Goal: Task Accomplishment & Management: Manage account settings

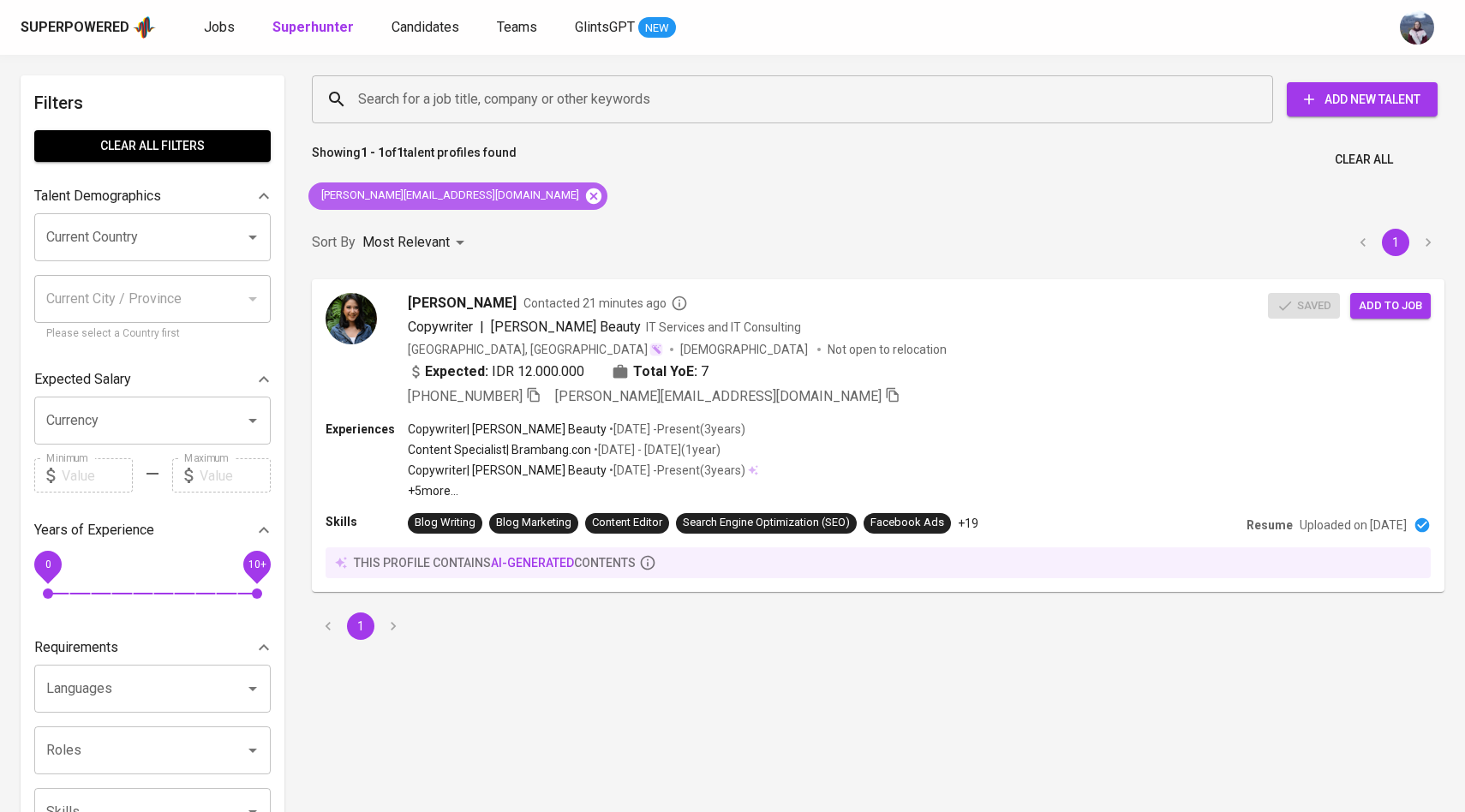
click at [586, 199] on icon at bounding box center [594, 195] width 15 height 15
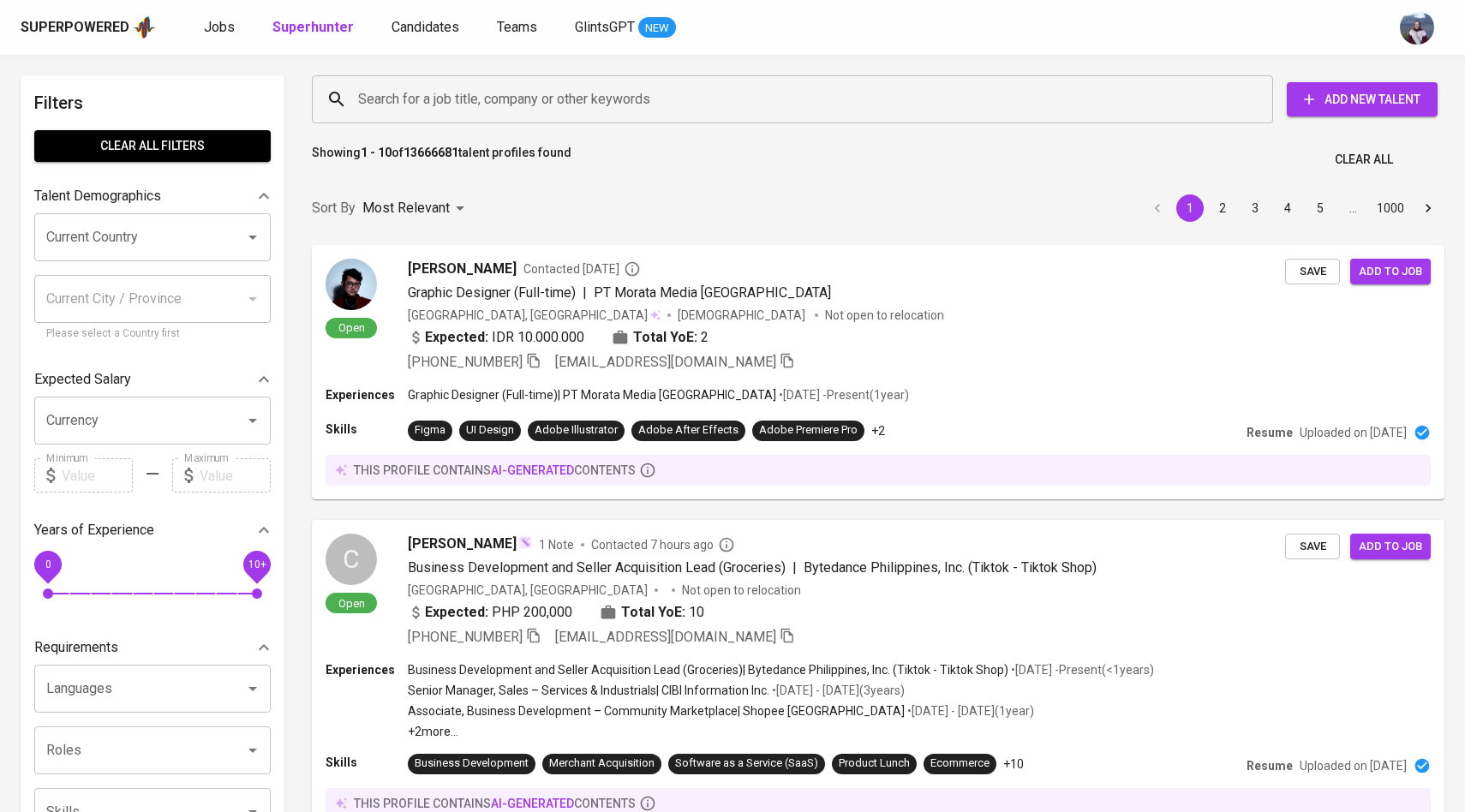
click at [482, 107] on input "Search for a job title, company or other keywords" at bounding box center [797, 100] width 886 height 32
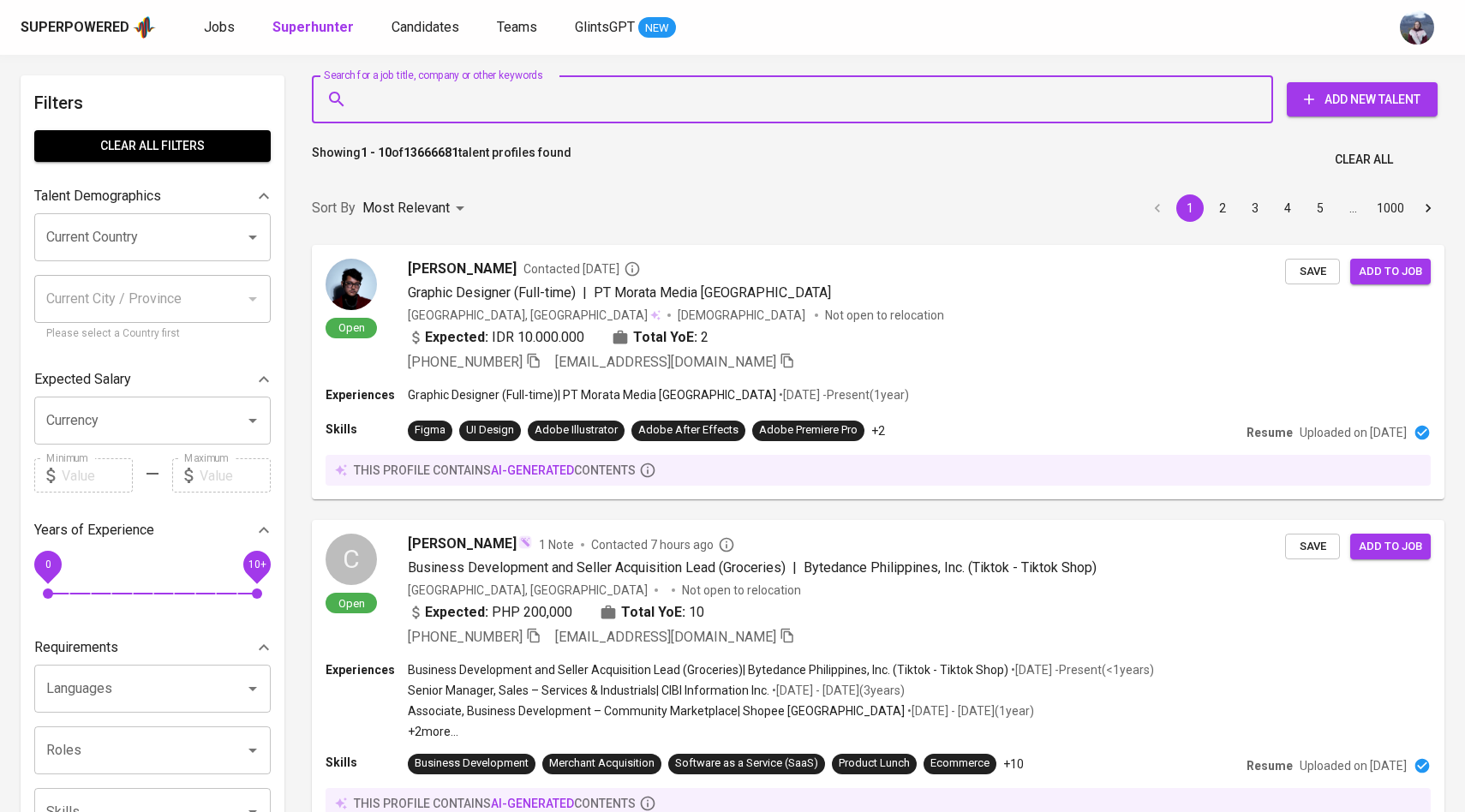
paste input "[EMAIL_ADDRESS][DOMAIN_NAME]"
type input "[EMAIL_ADDRESS][DOMAIN_NAME]"
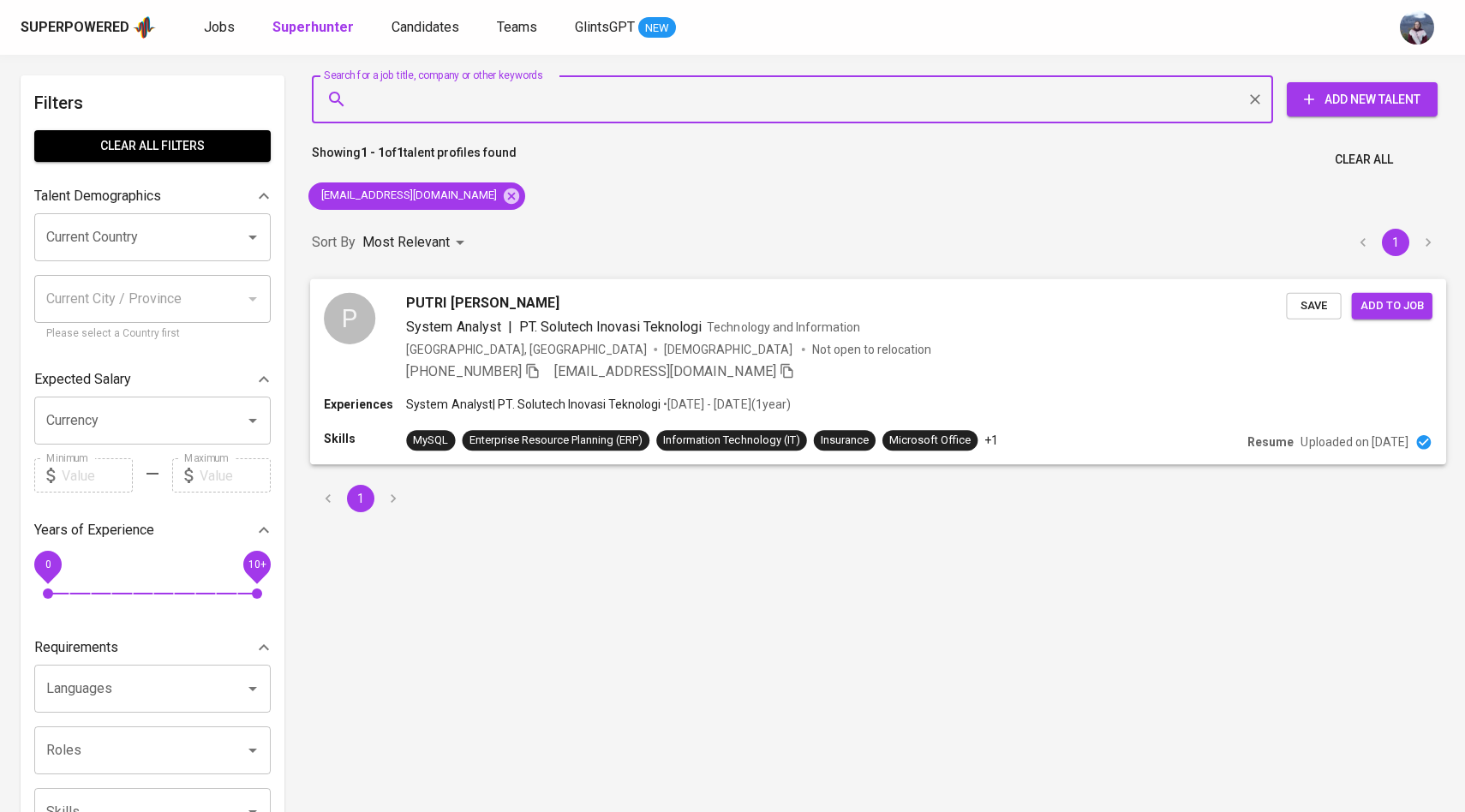
click at [380, 313] on div "P PUTRI NADHIA DINI System Analyst | PT. Solutech Inovasi Teknologi Technology …" at bounding box center [805, 337] width 962 height 89
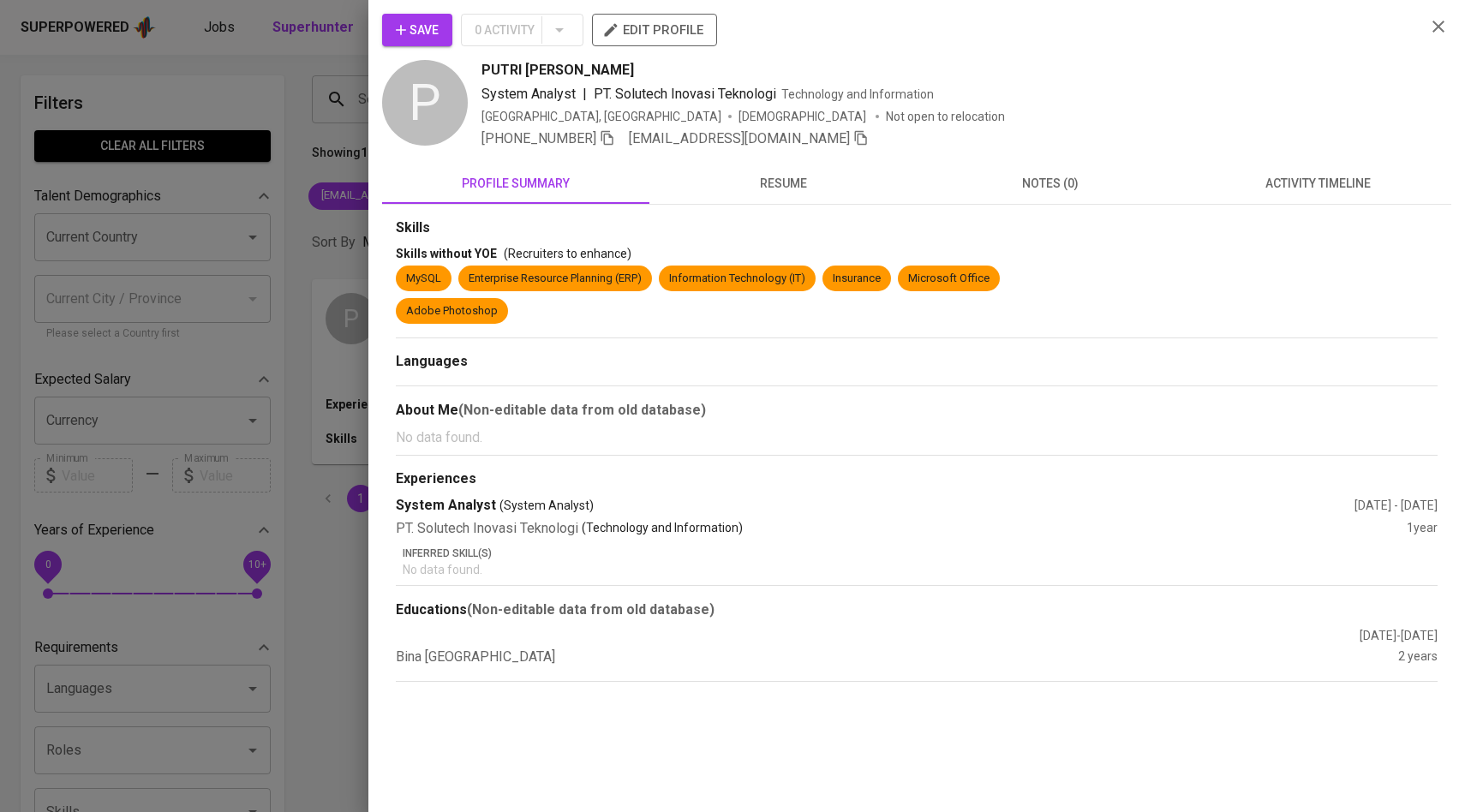
click at [1319, 177] on span "activity timeline" at bounding box center [1318, 183] width 247 height 22
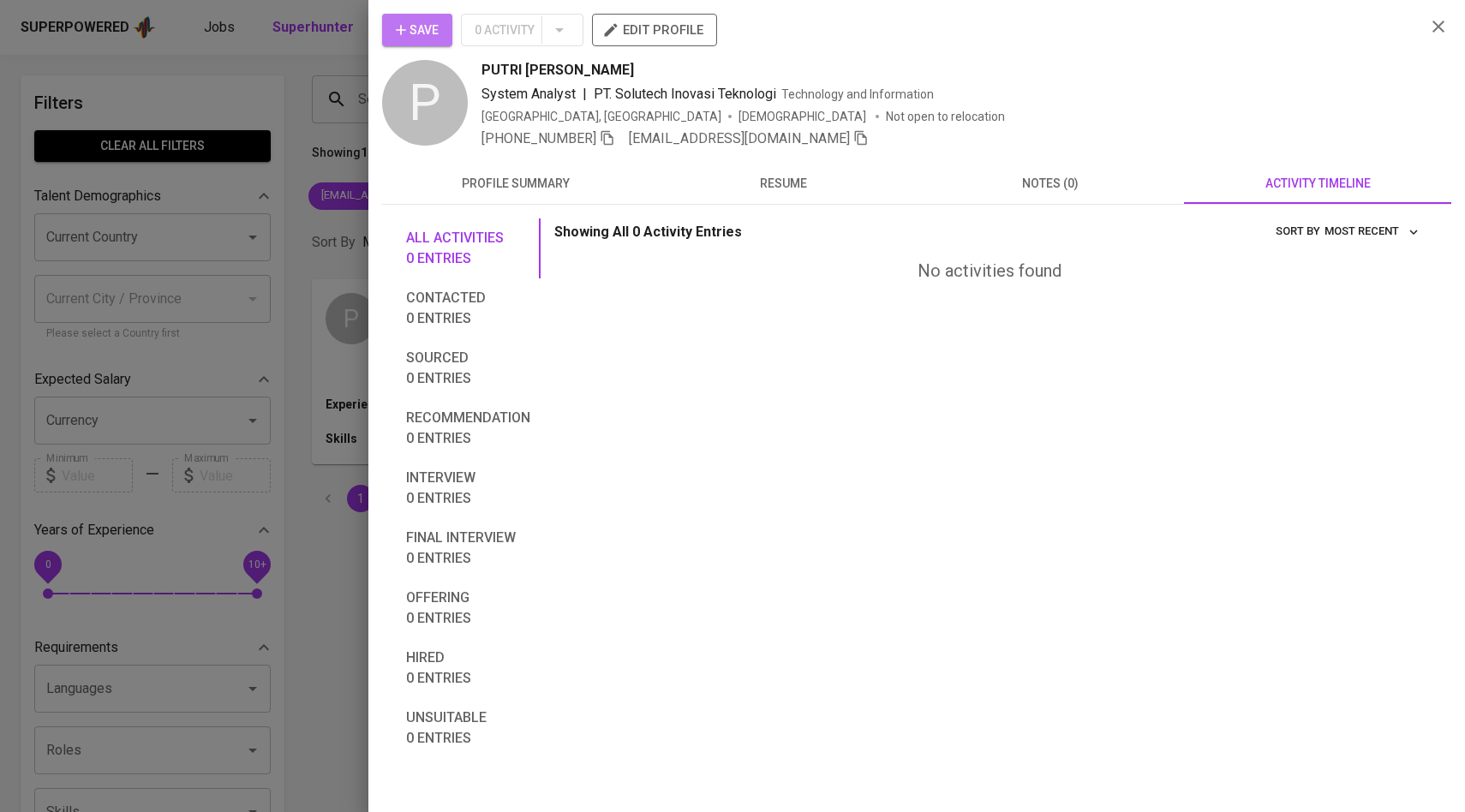
click at [400, 31] on icon "button" at bounding box center [400, 29] width 10 height 10
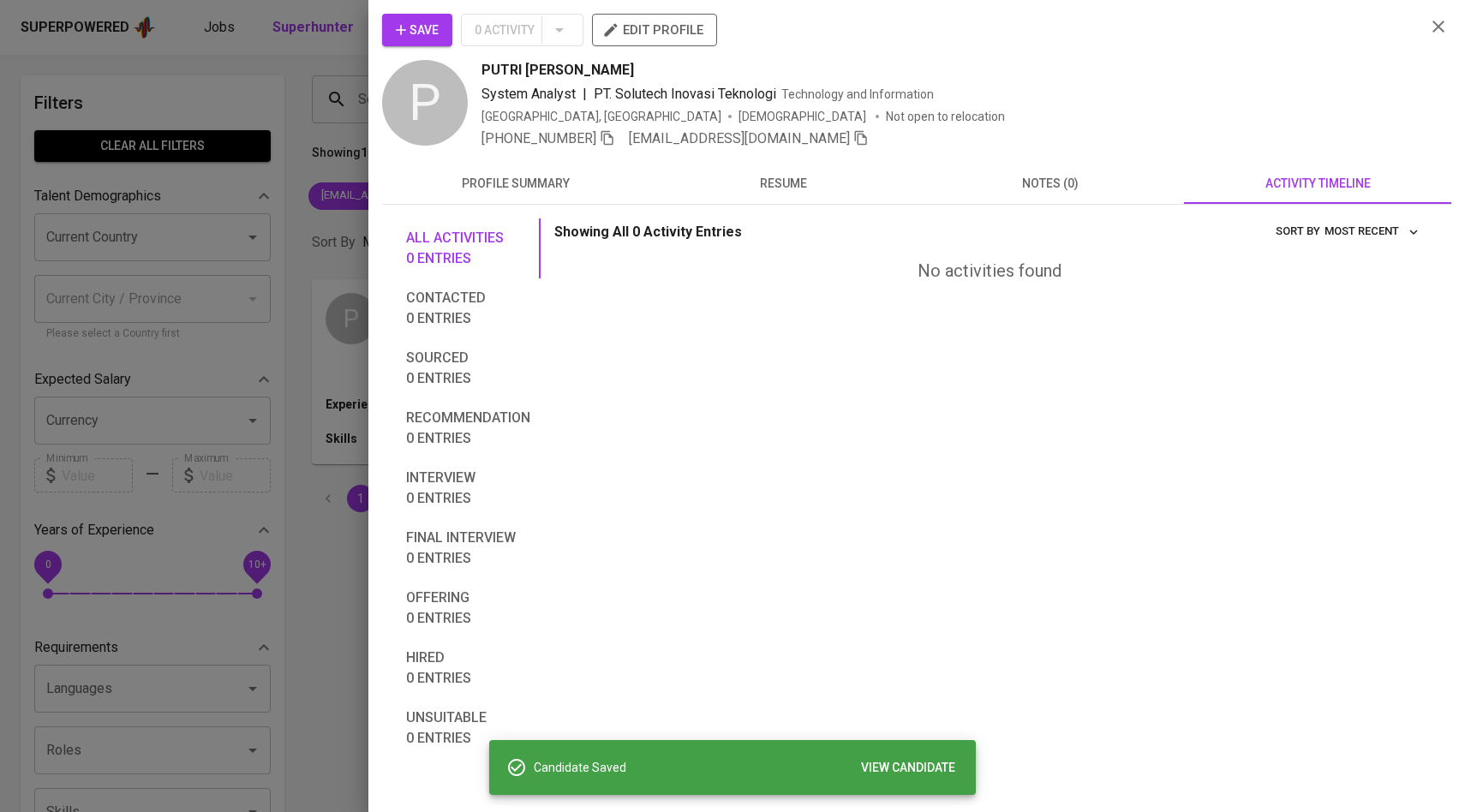
click at [299, 138] on div at bounding box center [732, 406] width 1465 height 812
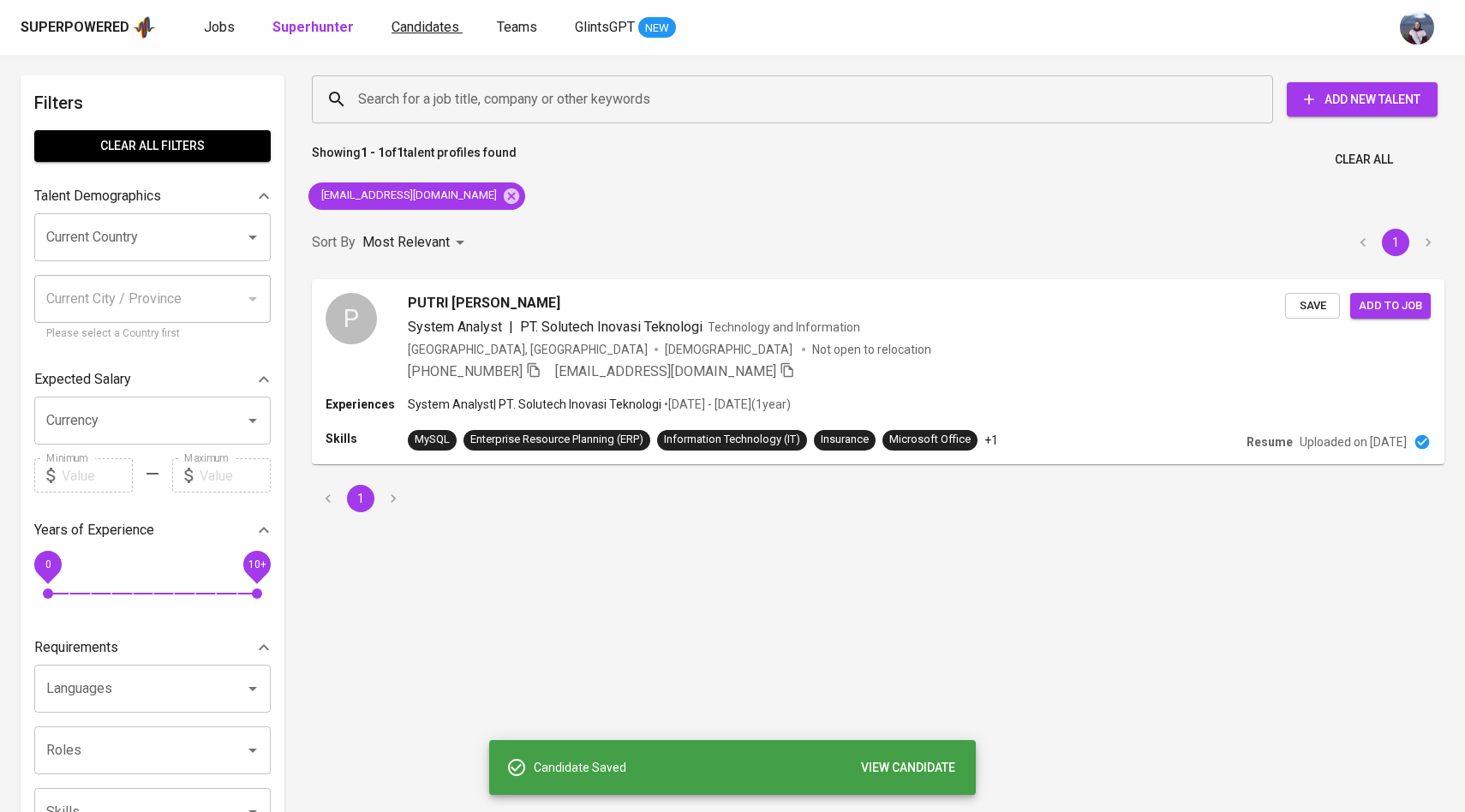
click at [434, 30] on span "Candidates" at bounding box center [425, 27] width 67 height 16
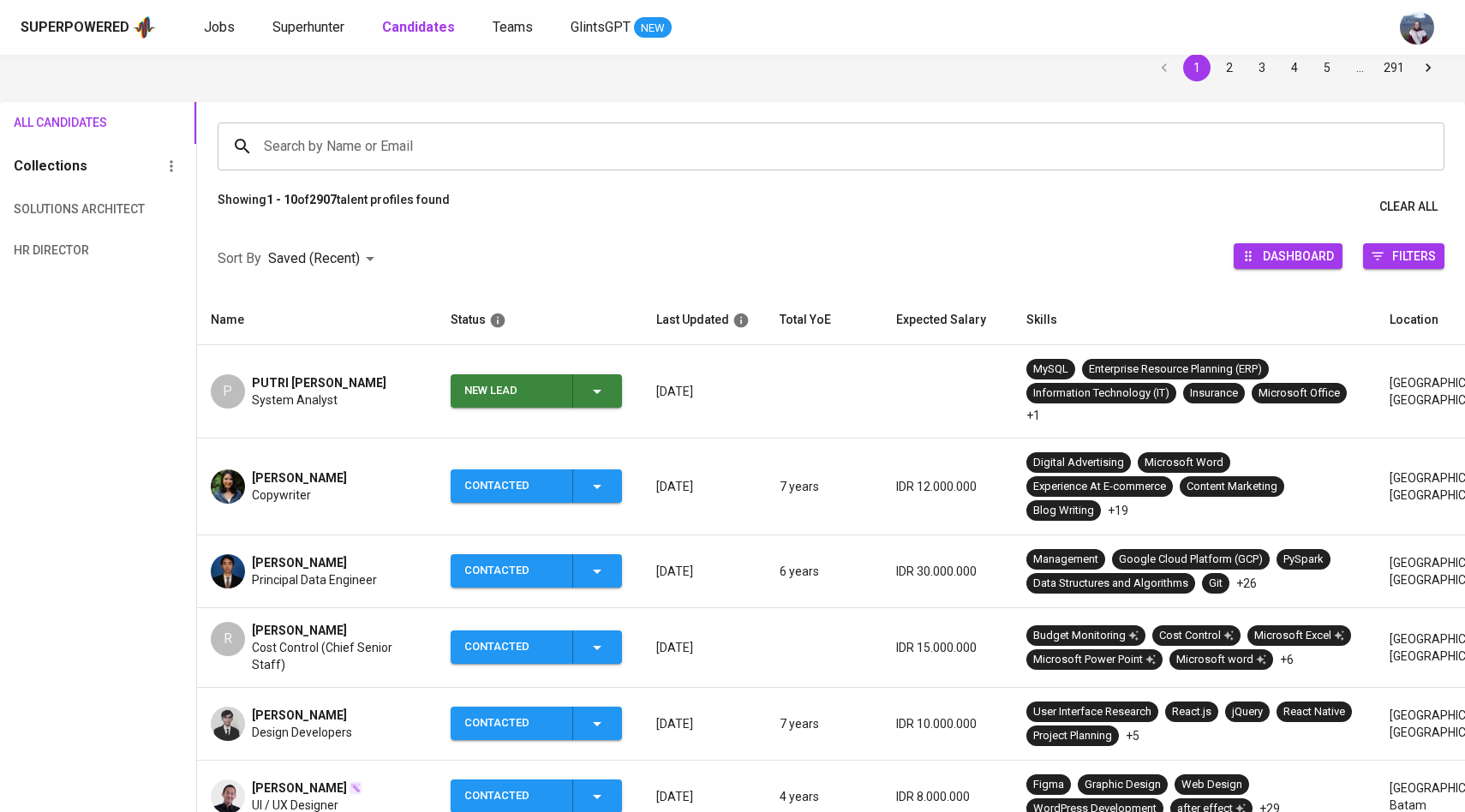
scroll to position [101, 0]
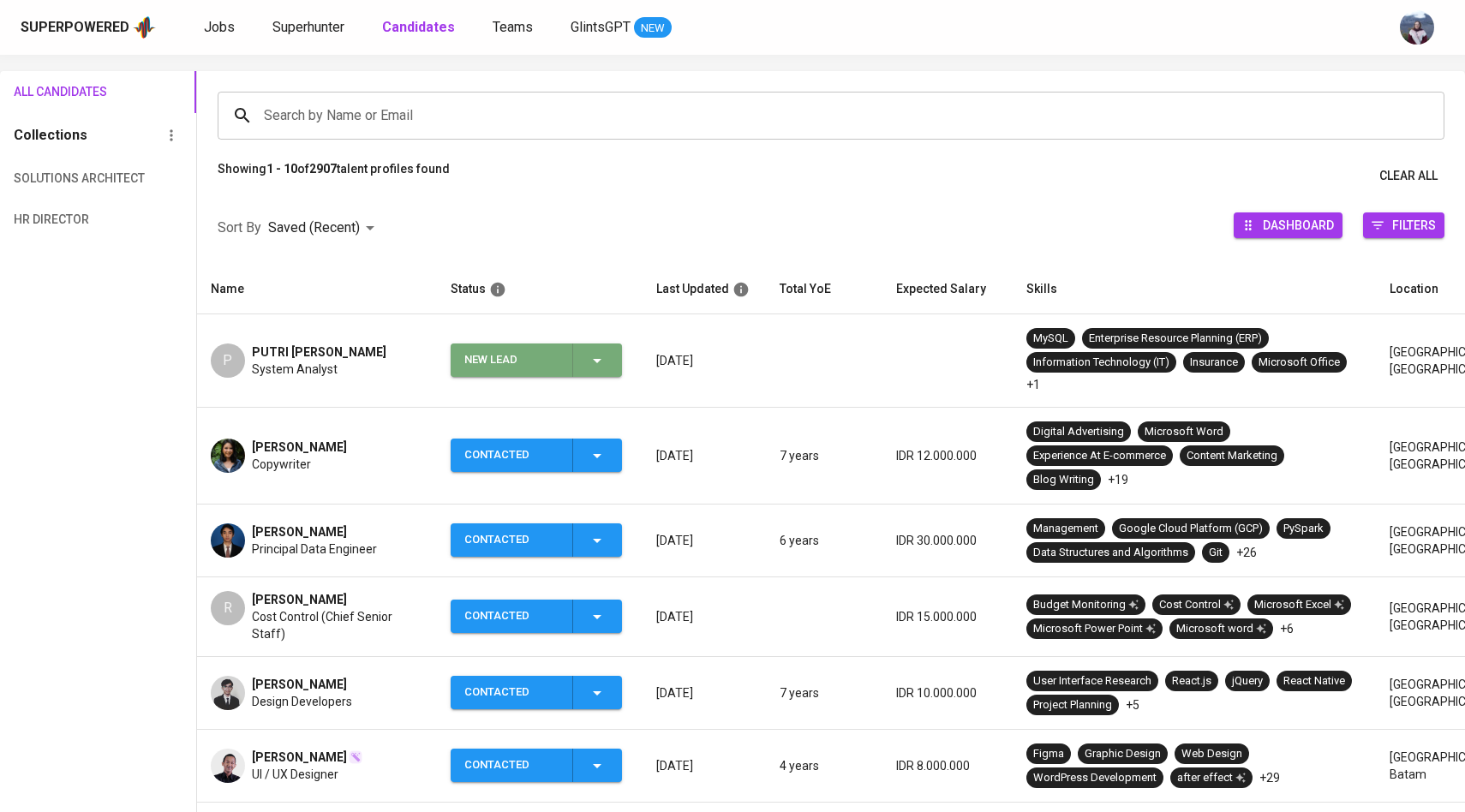
click at [606, 367] on icon "button" at bounding box center [597, 360] width 21 height 21
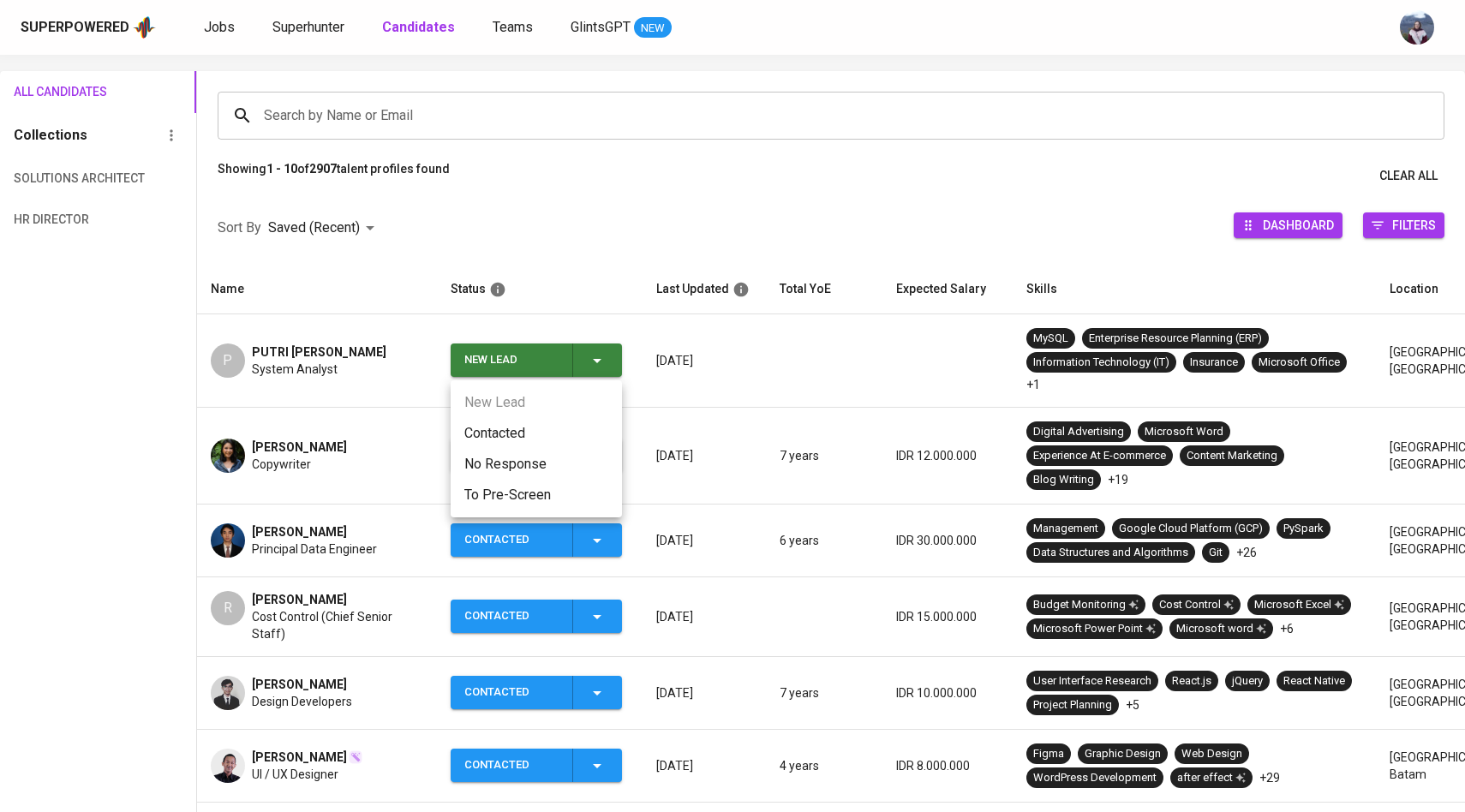
click at [525, 430] on li "Contacted" at bounding box center [536, 434] width 172 height 31
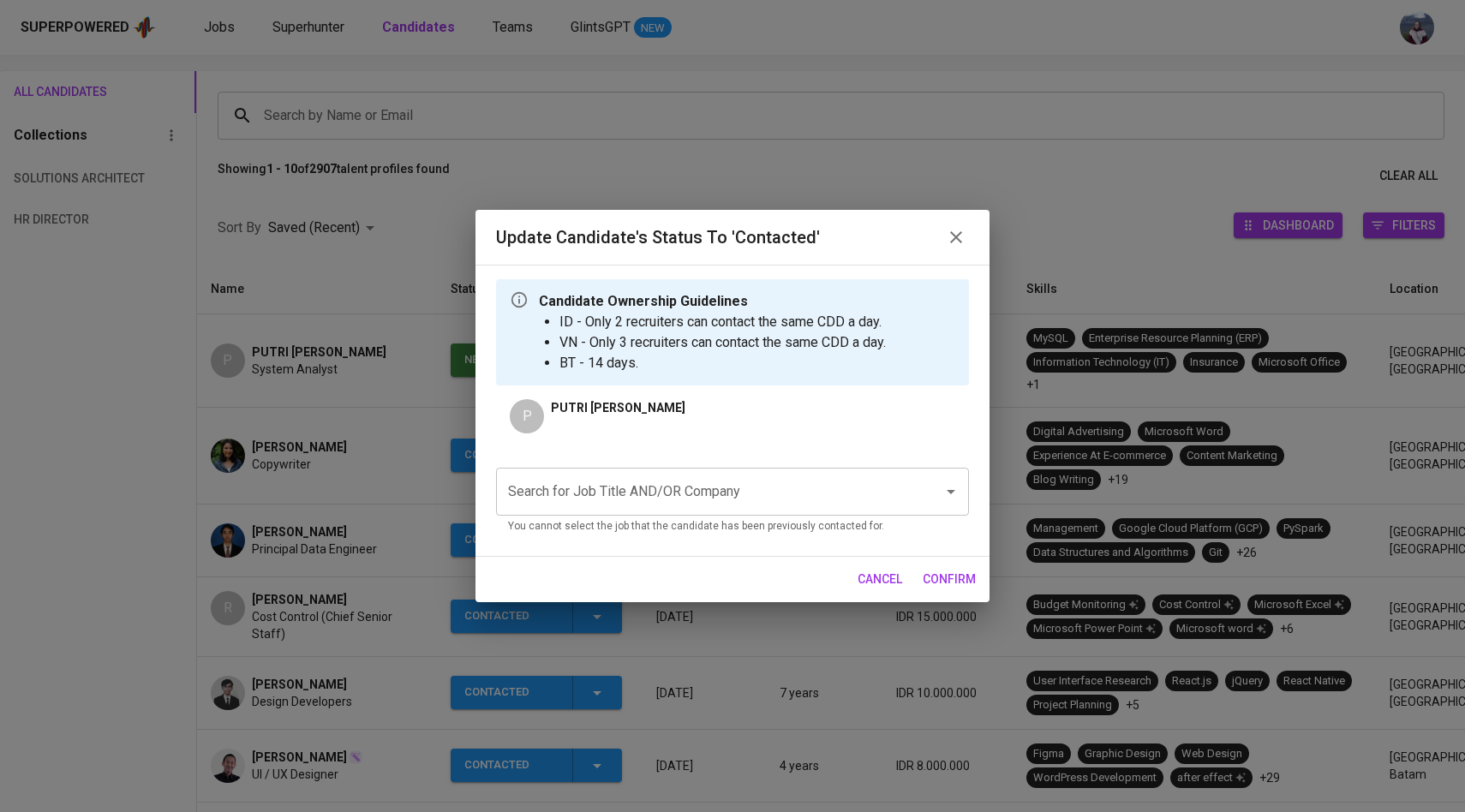
click at [609, 493] on input "Search for Job Title AND/OR Company" at bounding box center [709, 491] width 410 height 32
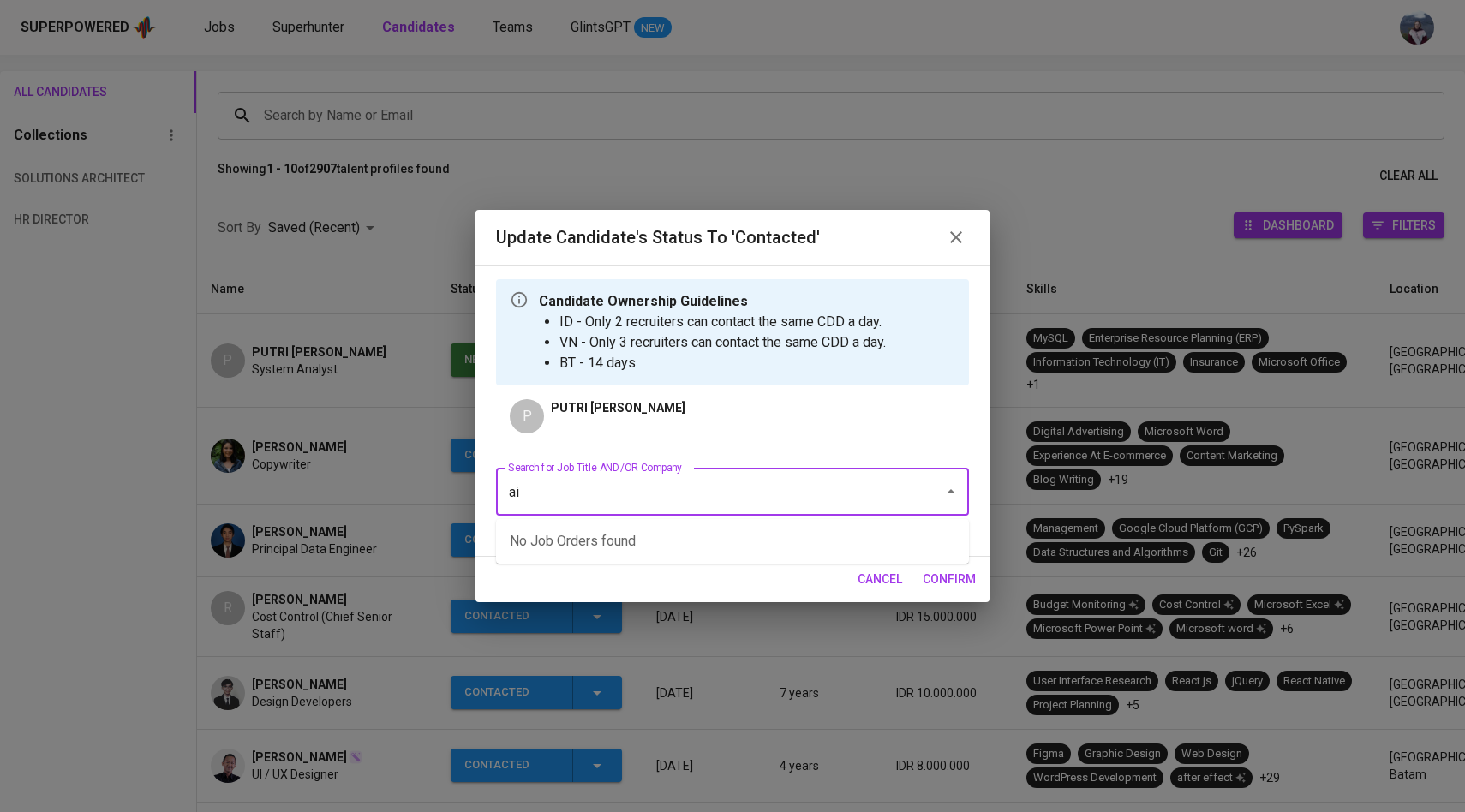
type input "a"
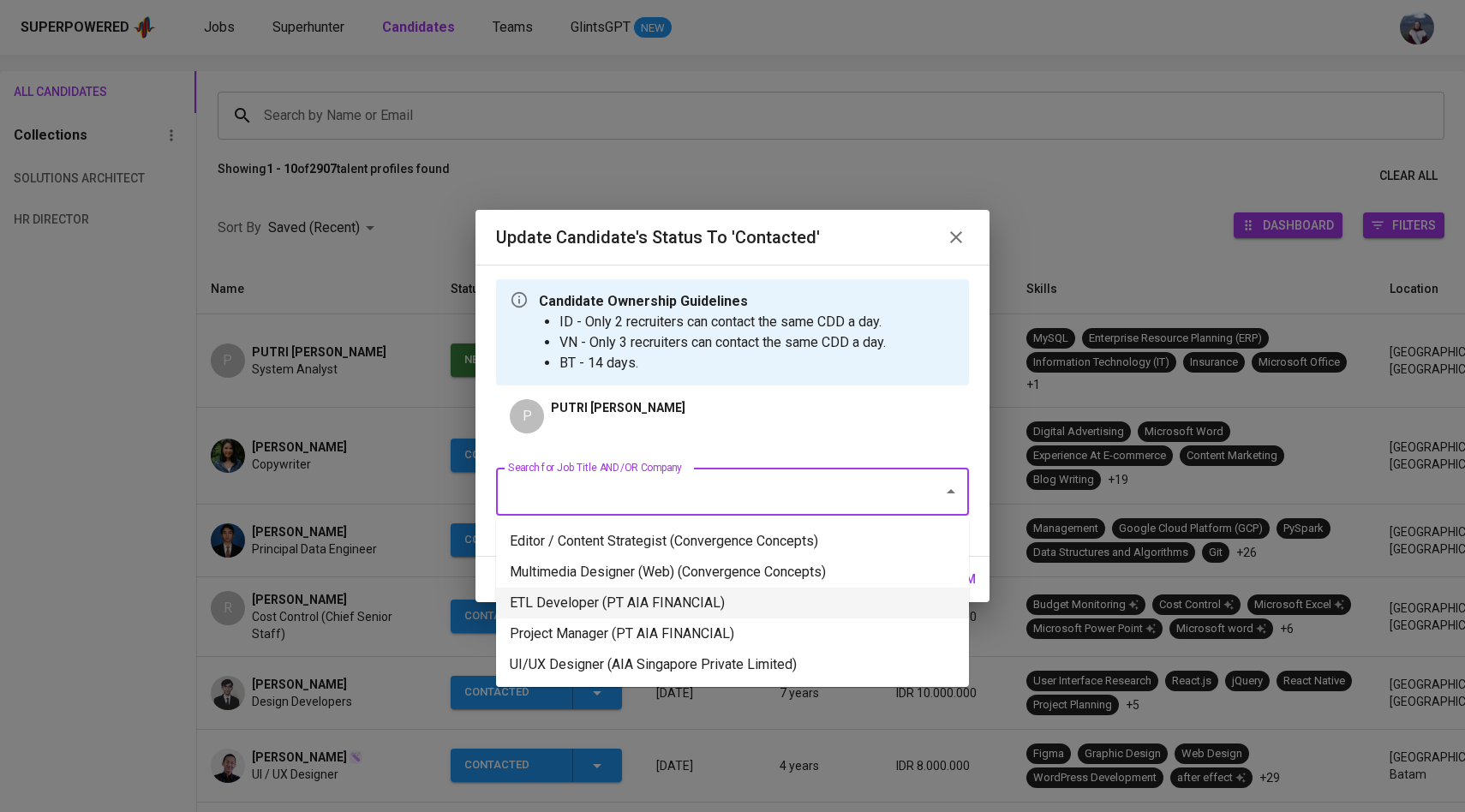
click at [648, 591] on li "ETL Developer (PT AIA FINANCIAL)" at bounding box center [732, 602] width 473 height 31
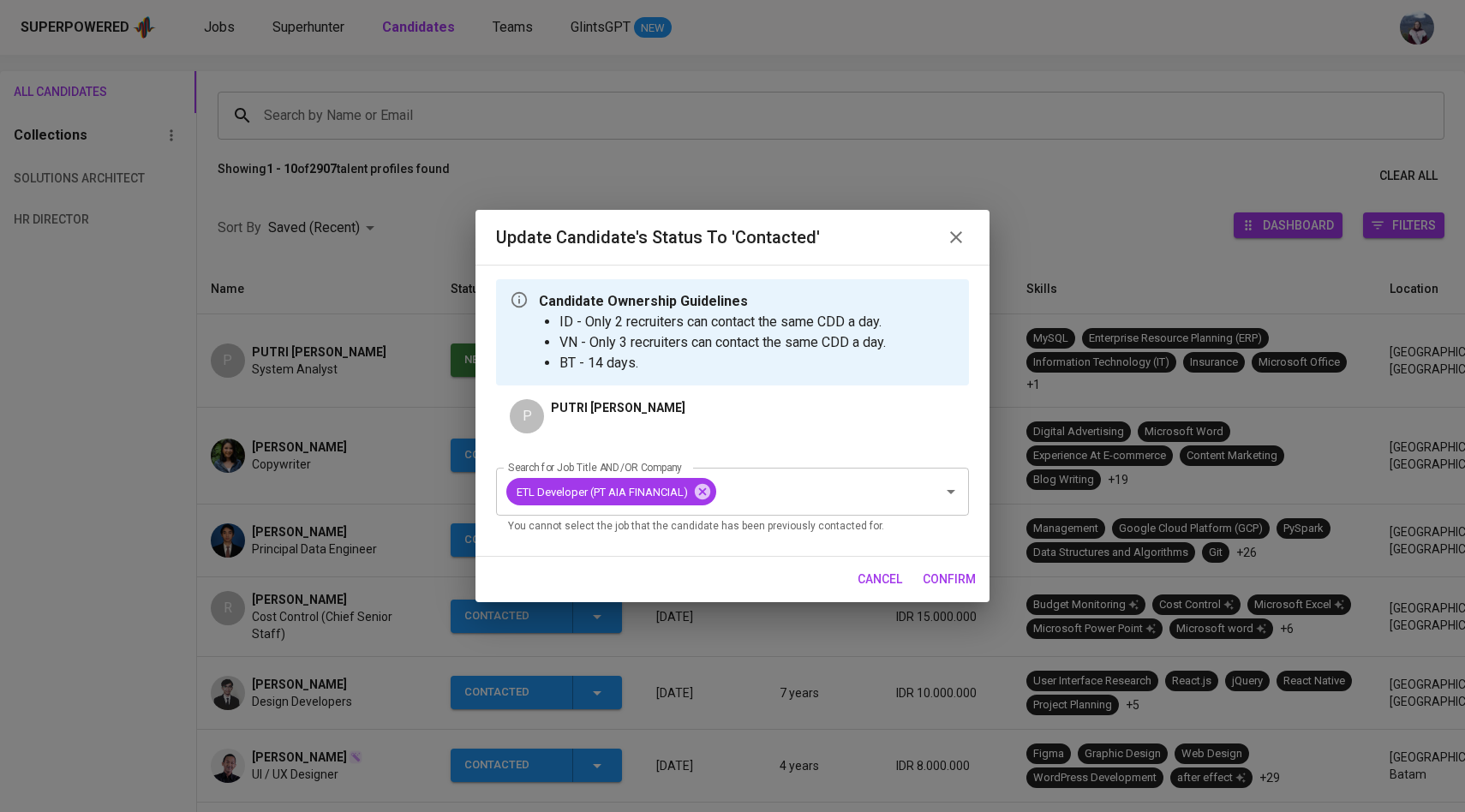
click at [962, 582] on span "confirm" at bounding box center [949, 579] width 53 height 22
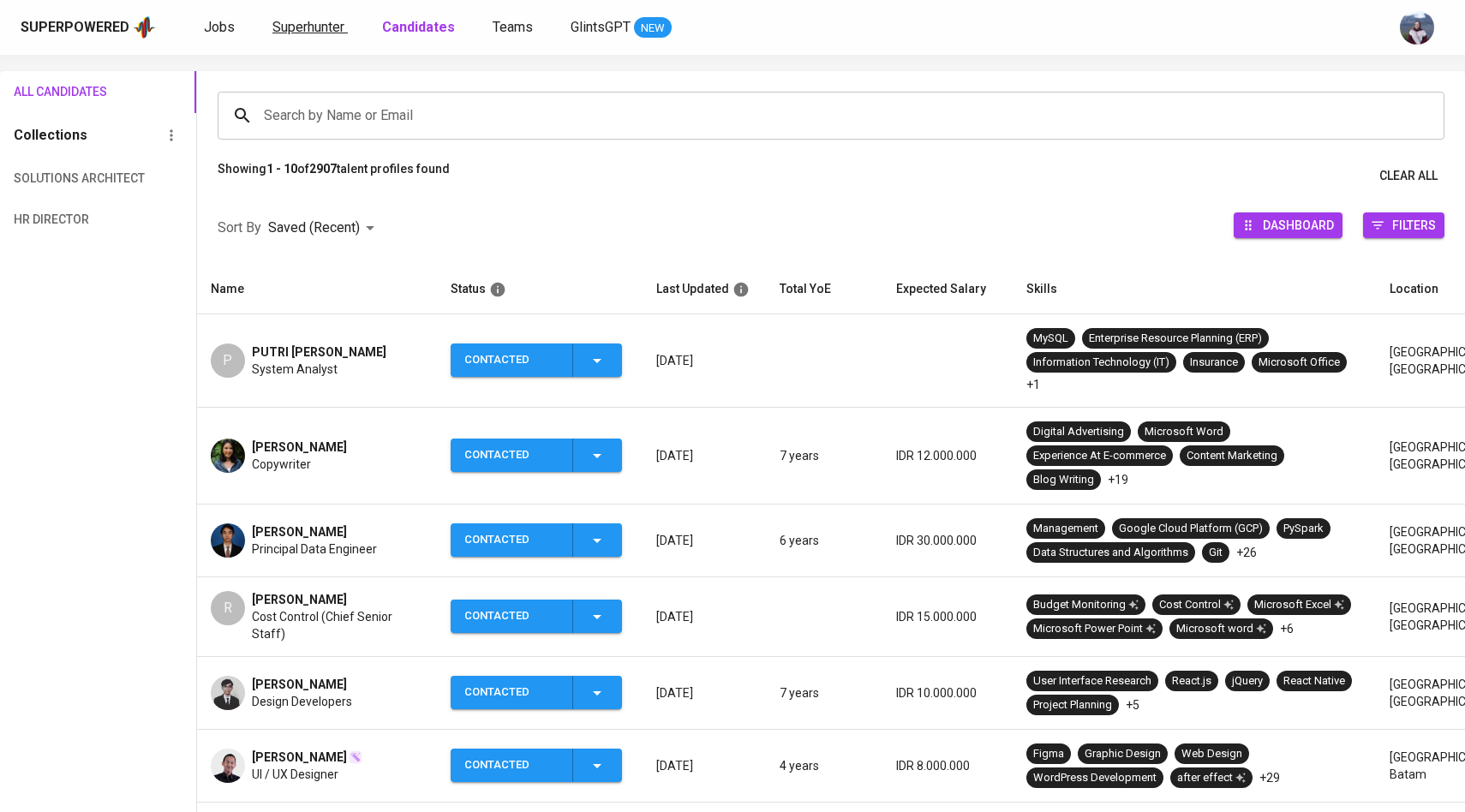
click at [323, 31] on span "Superhunter" at bounding box center [308, 27] width 72 height 16
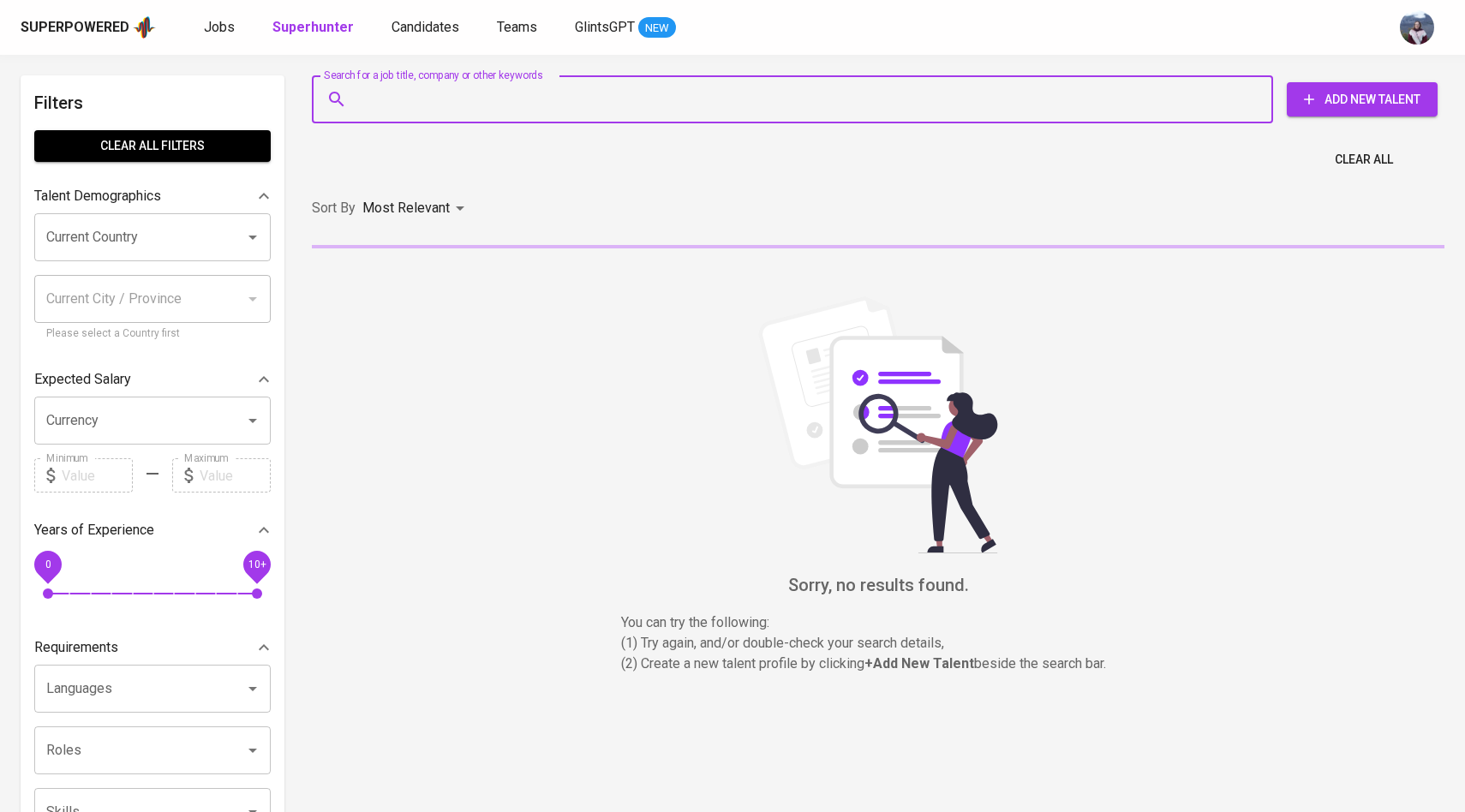
click at [385, 86] on input "Search for a job title, company or other keywords" at bounding box center [797, 100] width 886 height 32
paste input "[EMAIL_ADDRESS][DOMAIN_NAME]"
type input "[EMAIL_ADDRESS][DOMAIN_NAME]"
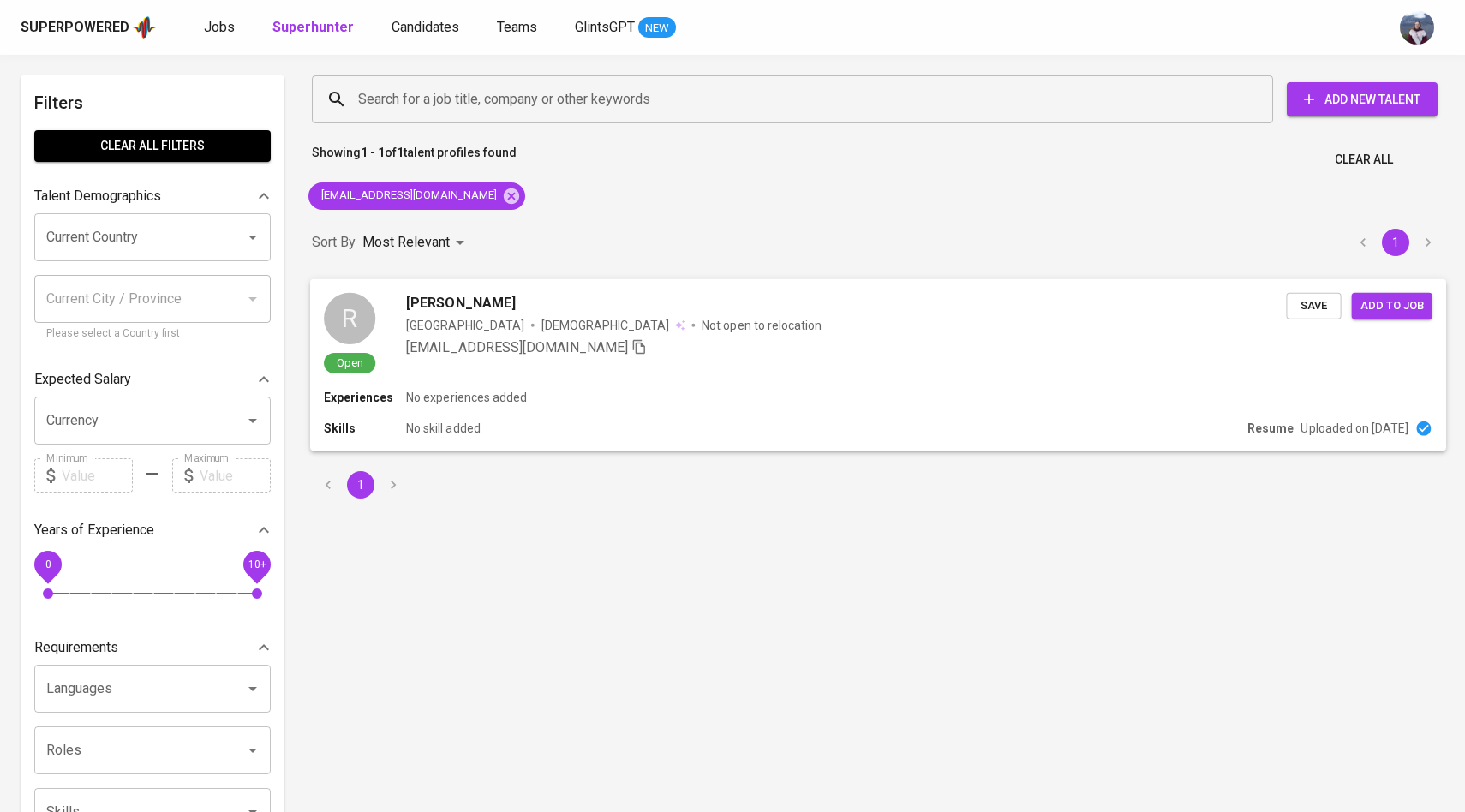
click at [365, 325] on div "R" at bounding box center [349, 318] width 51 height 51
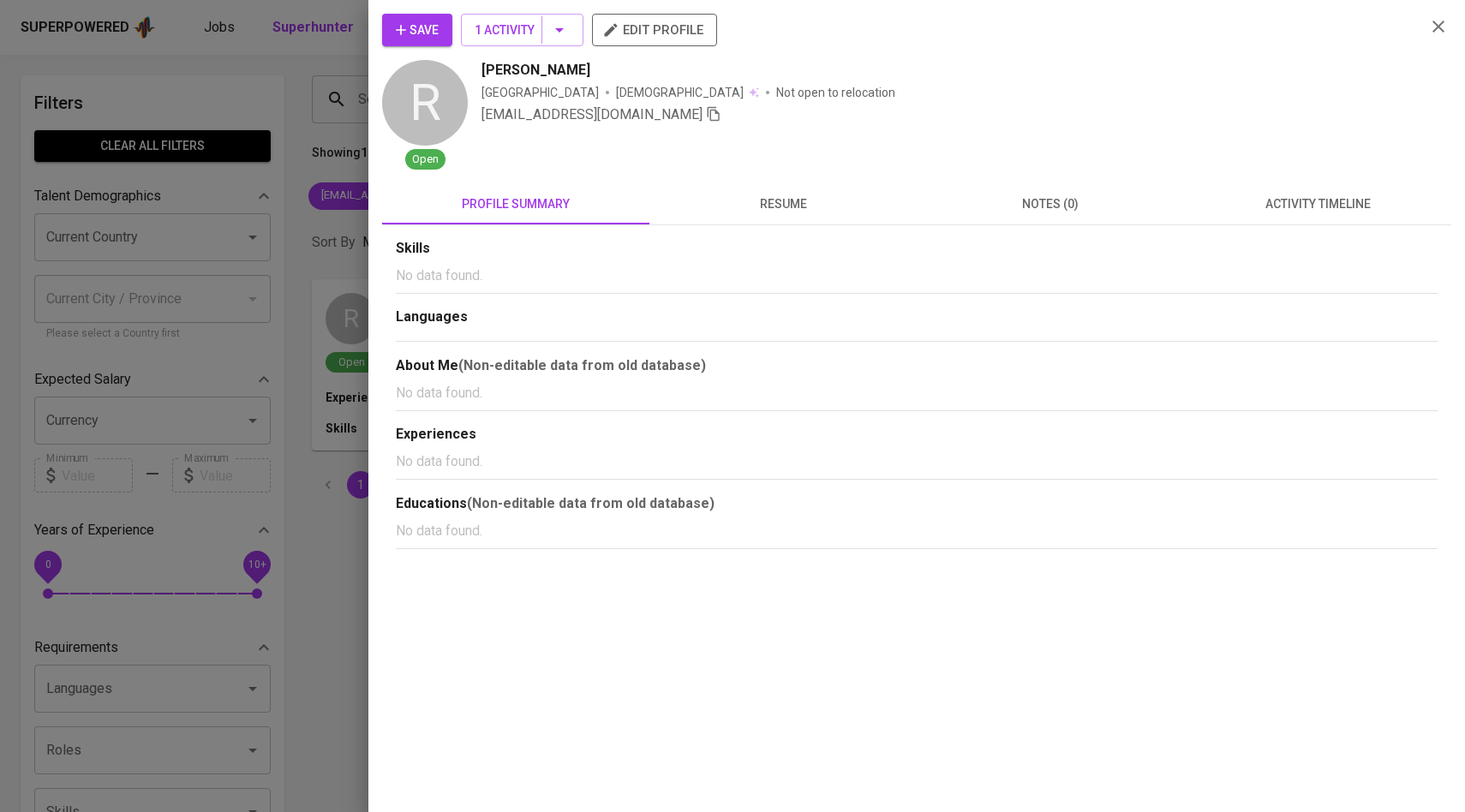
click at [1270, 218] on button "activity timeline" at bounding box center [1318, 203] width 268 height 41
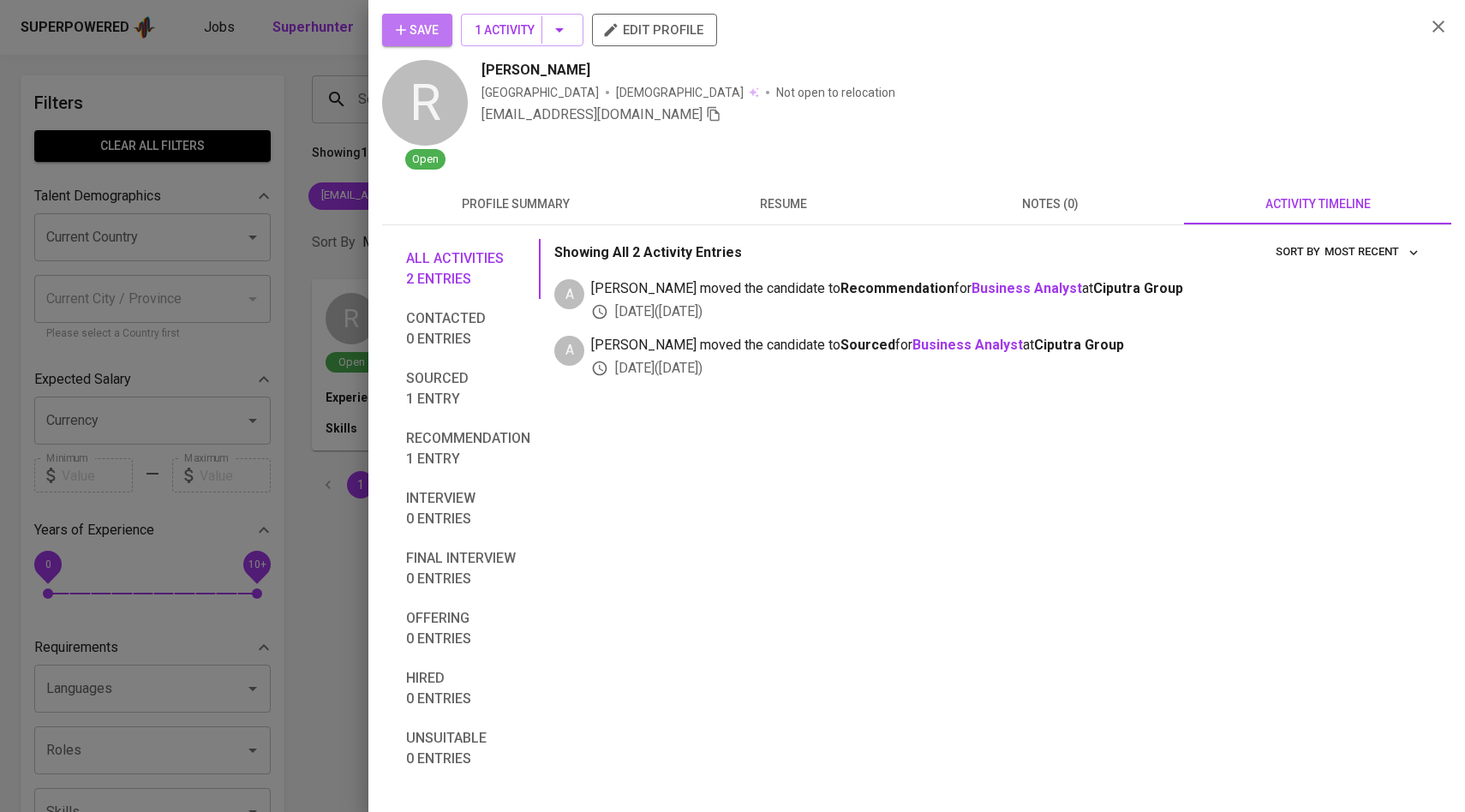
click at [408, 16] on button "Save" at bounding box center [417, 29] width 70 height 32
click at [410, 26] on span "Save" at bounding box center [417, 30] width 43 height 22
click at [419, 40] on span "Save" at bounding box center [417, 30] width 43 height 22
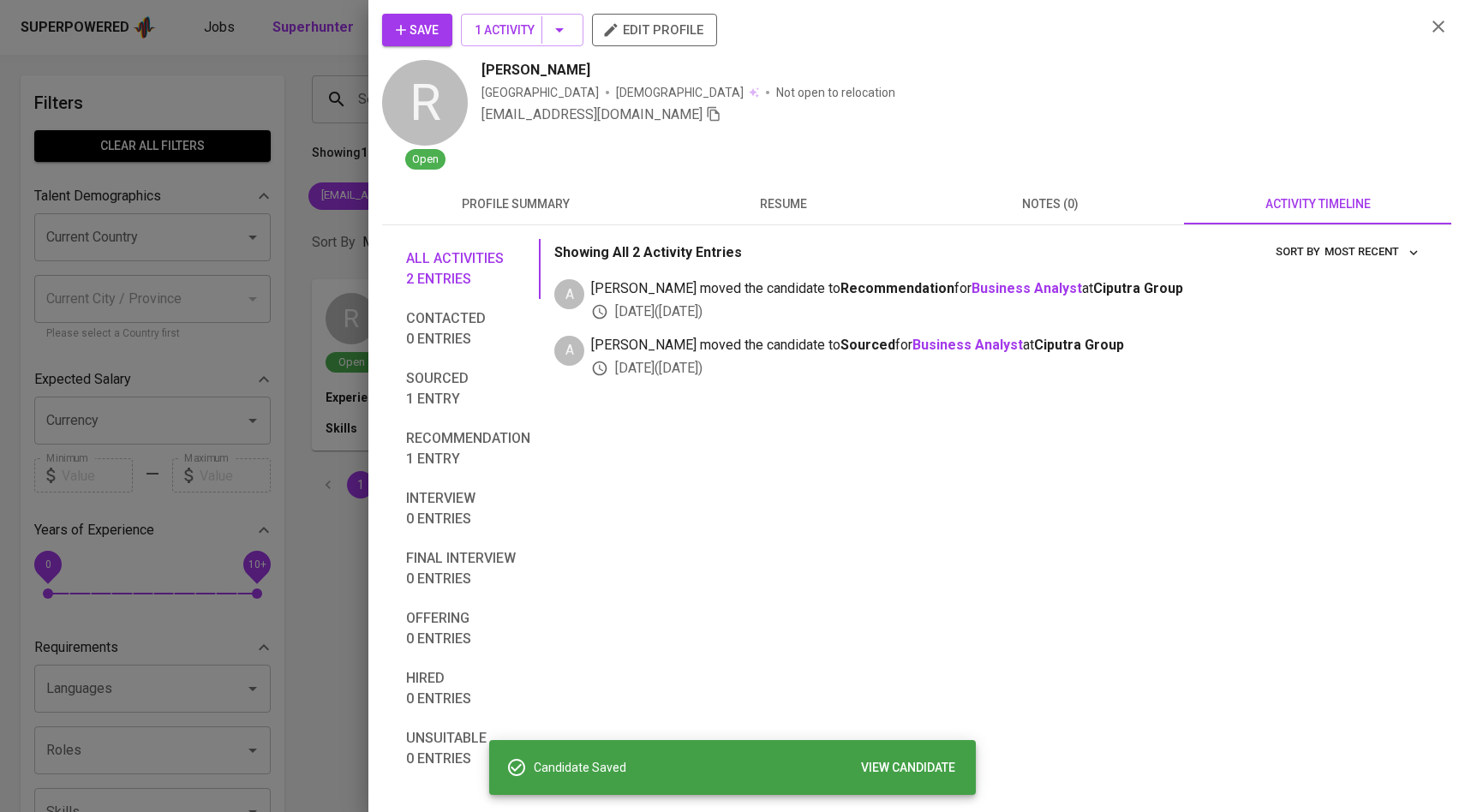
click at [315, 345] on div at bounding box center [732, 406] width 1465 height 812
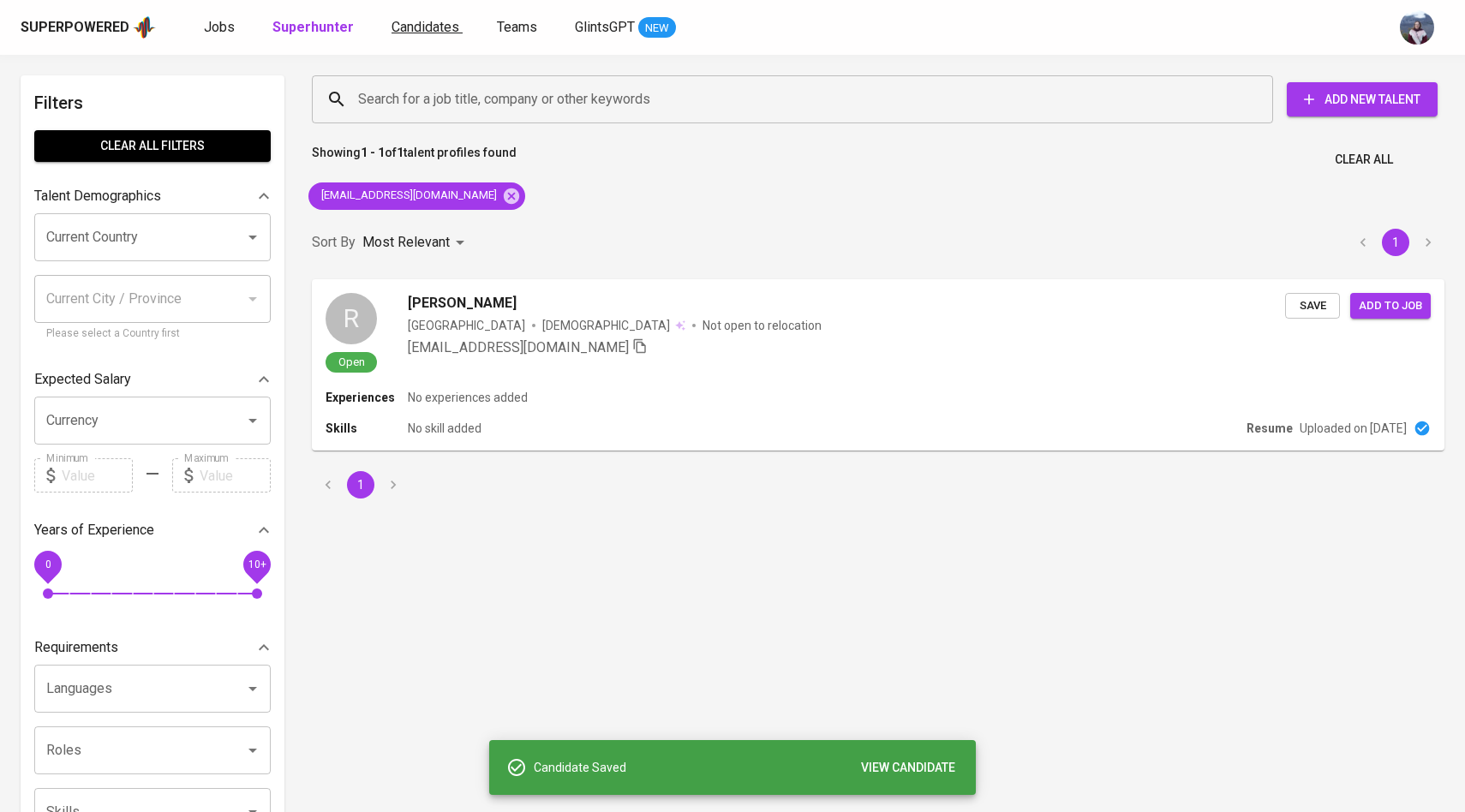
click at [442, 20] on span "Candidates" at bounding box center [425, 27] width 67 height 16
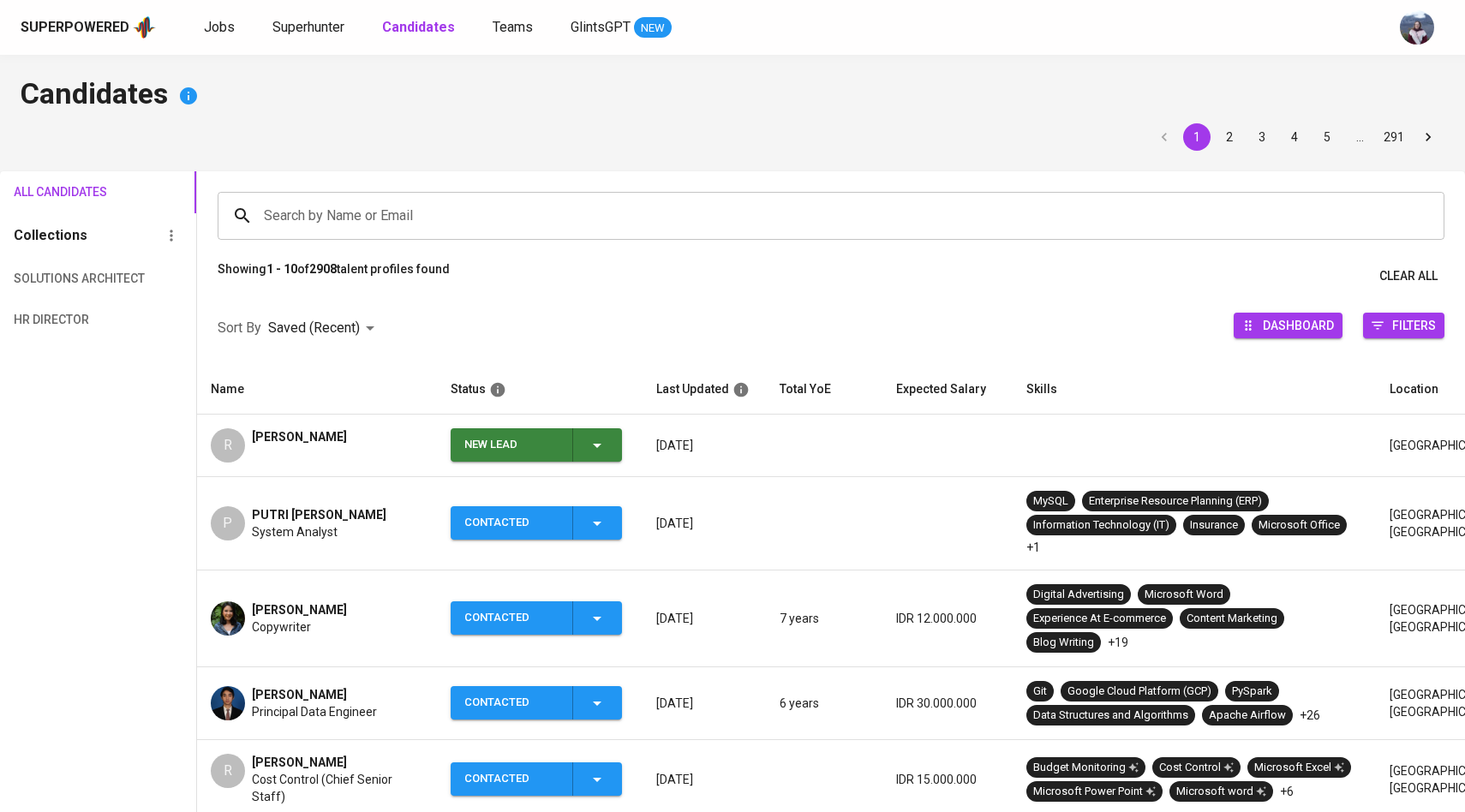
click at [627, 449] on td "New Lead" at bounding box center [539, 446] width 206 height 63
click at [598, 459] on div "New Lead" at bounding box center [535, 444] width 143 height 33
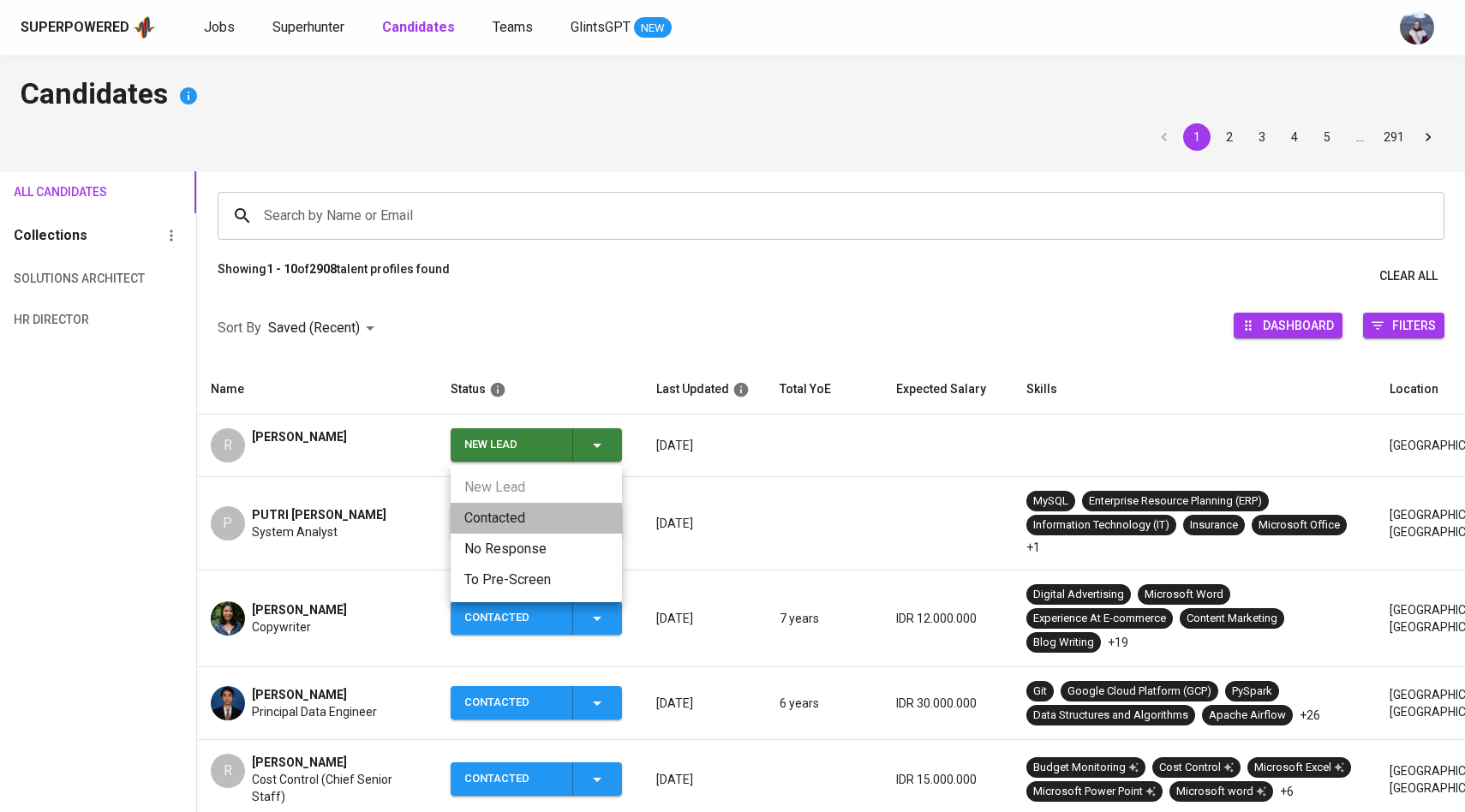
click at [560, 511] on li "Contacted" at bounding box center [536, 518] width 172 height 31
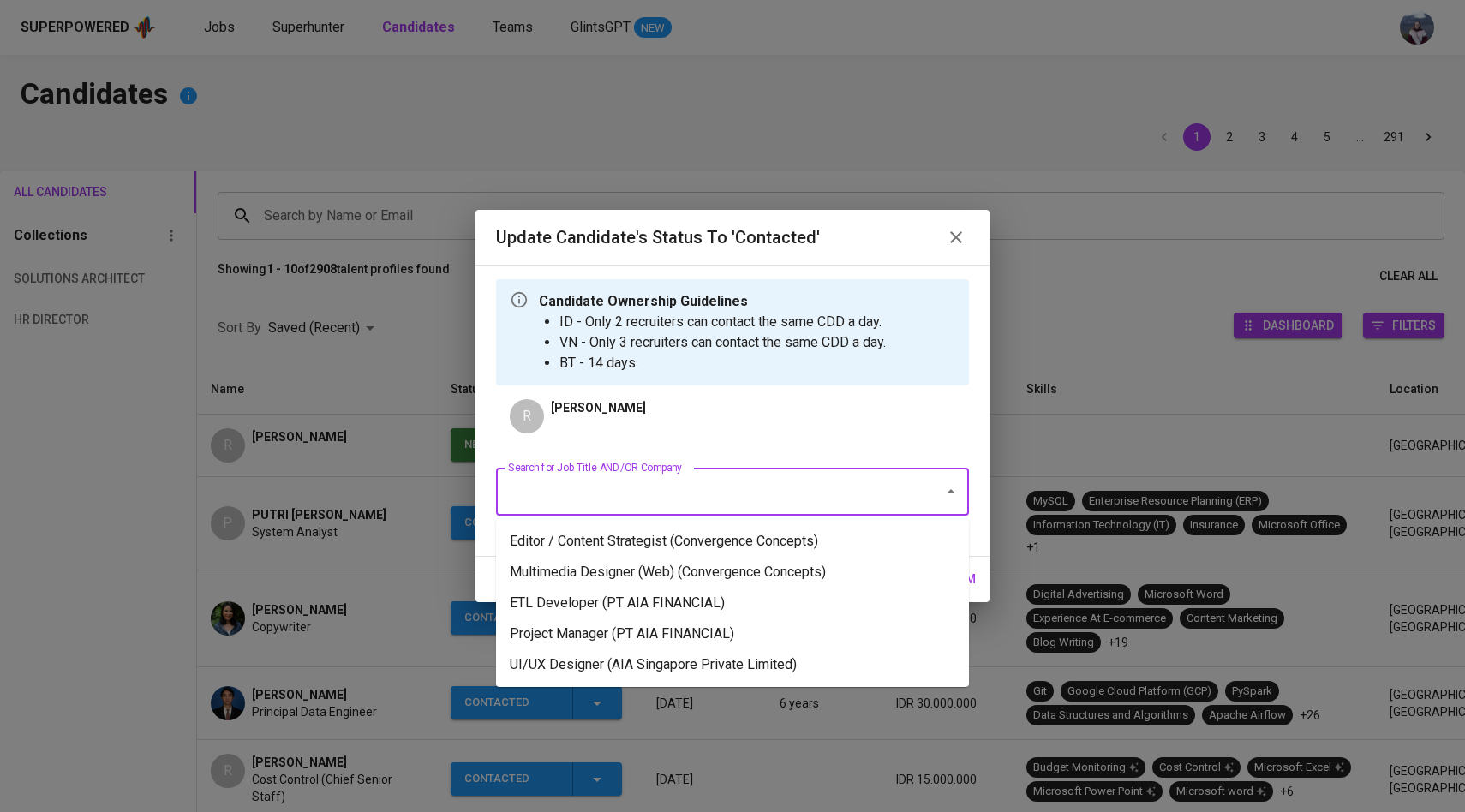
click at [678, 497] on input "Search for Job Title AND/OR Company" at bounding box center [709, 491] width 410 height 32
click at [583, 486] on input "Search for Job Title AND/OR Company" at bounding box center [709, 491] width 410 height 32
click at [621, 551] on li "Editor / Content Strategist (Convergence Concepts)" at bounding box center [732, 541] width 473 height 31
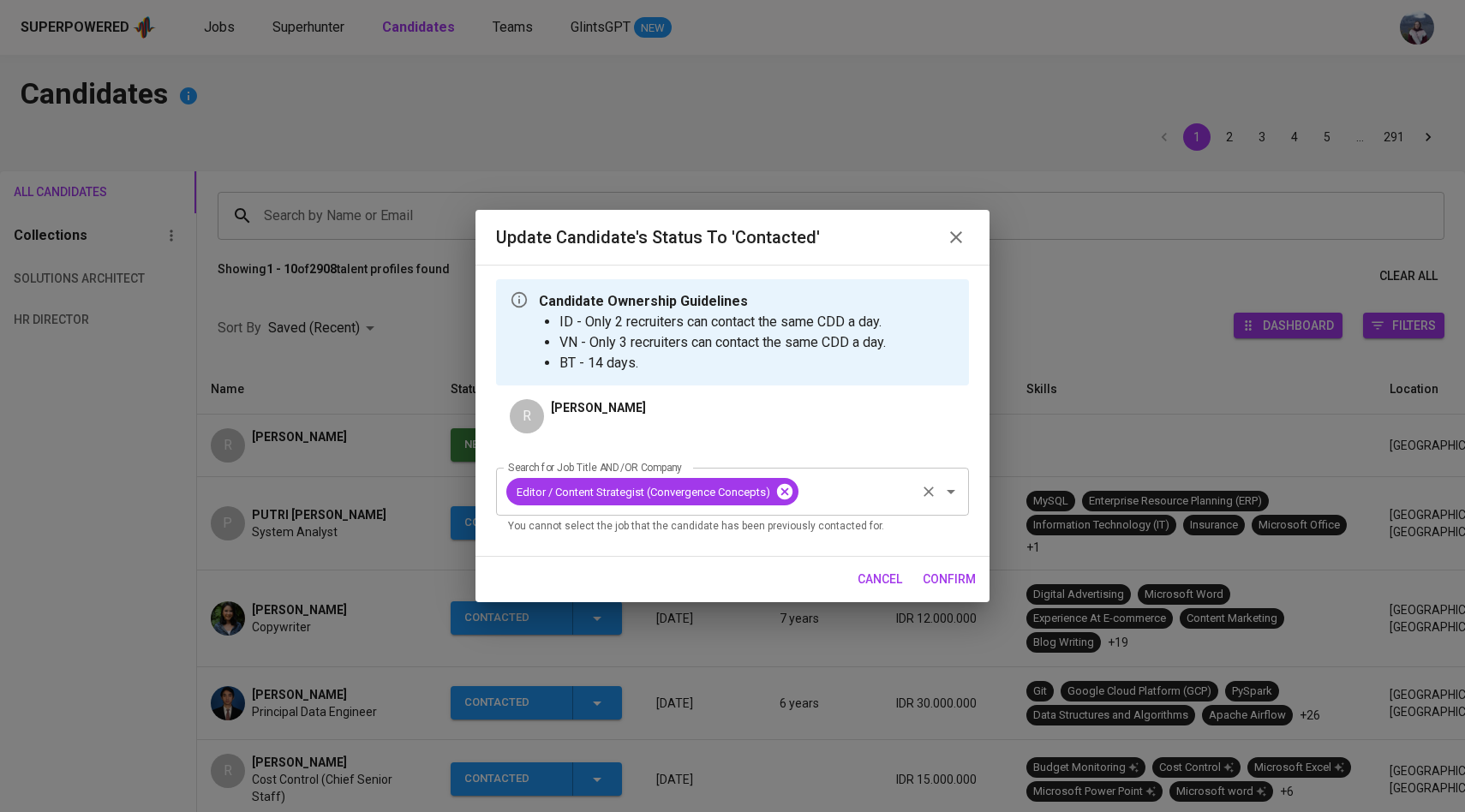
click at [788, 491] on icon at bounding box center [785, 491] width 15 height 15
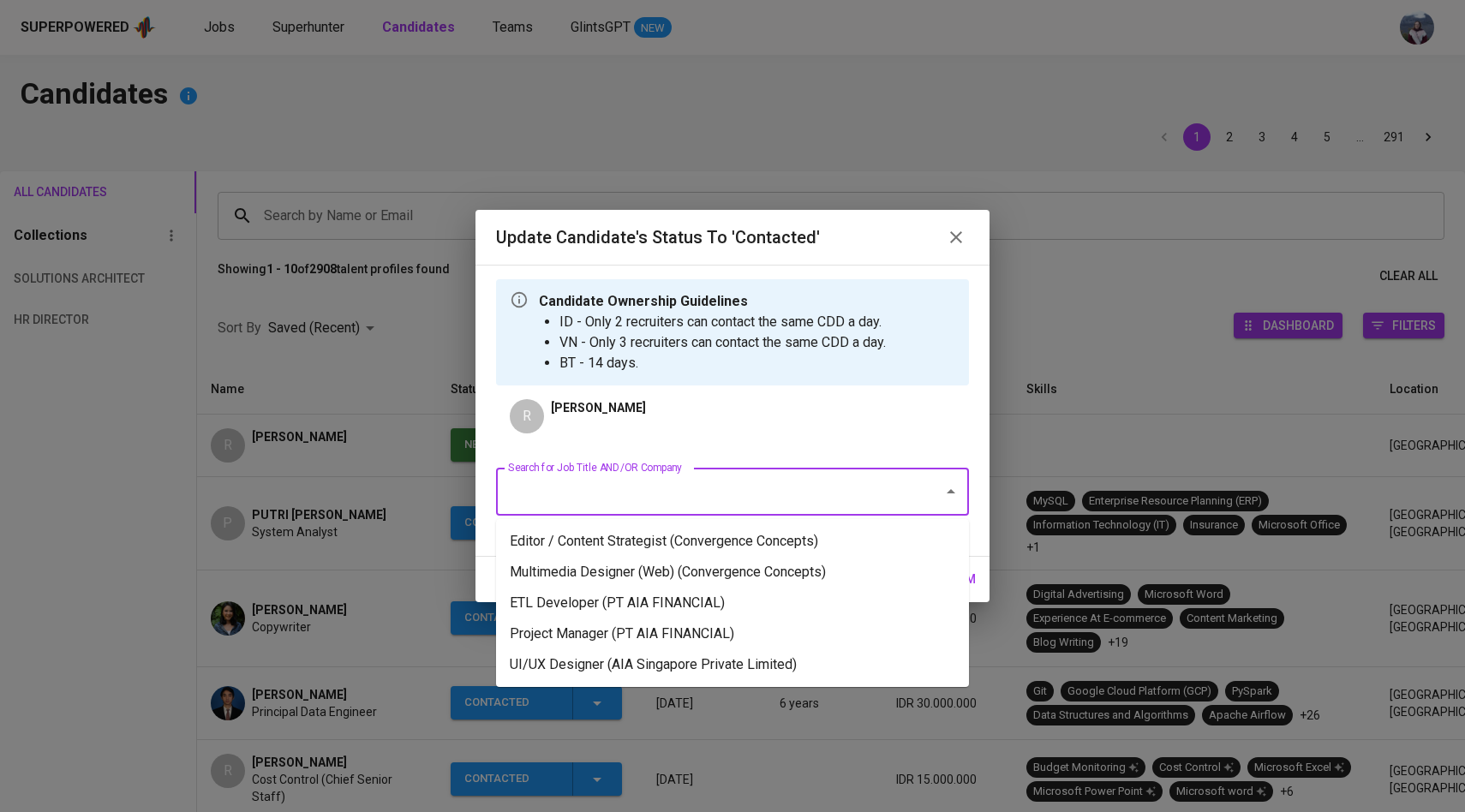
click at [751, 498] on input "Search for Job Title AND/OR Company" at bounding box center [709, 491] width 410 height 32
click at [691, 604] on li "ETL Developer (PT AIA FINANCIAL)" at bounding box center [732, 602] width 473 height 31
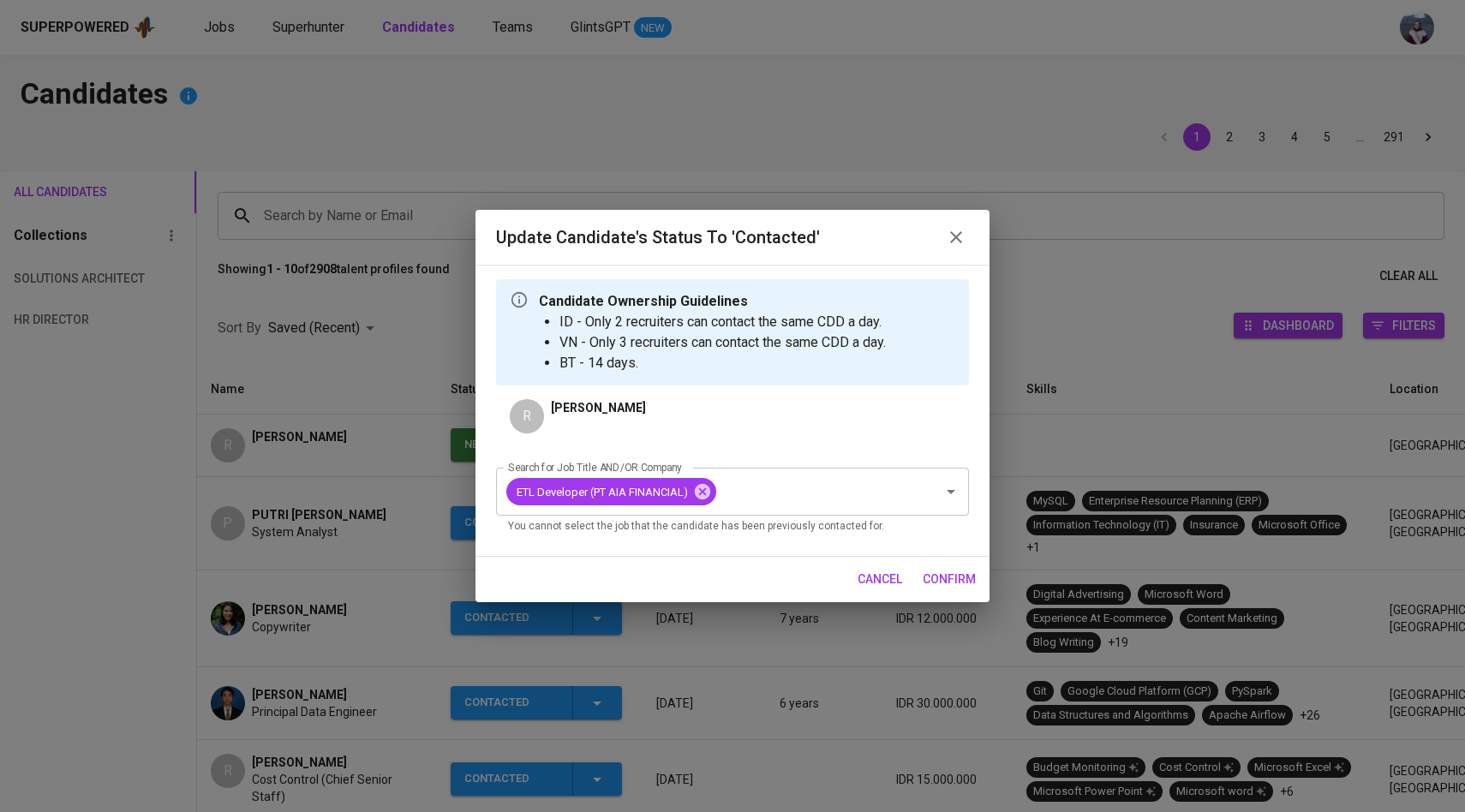
click at [951, 581] on span "confirm" at bounding box center [949, 579] width 53 height 22
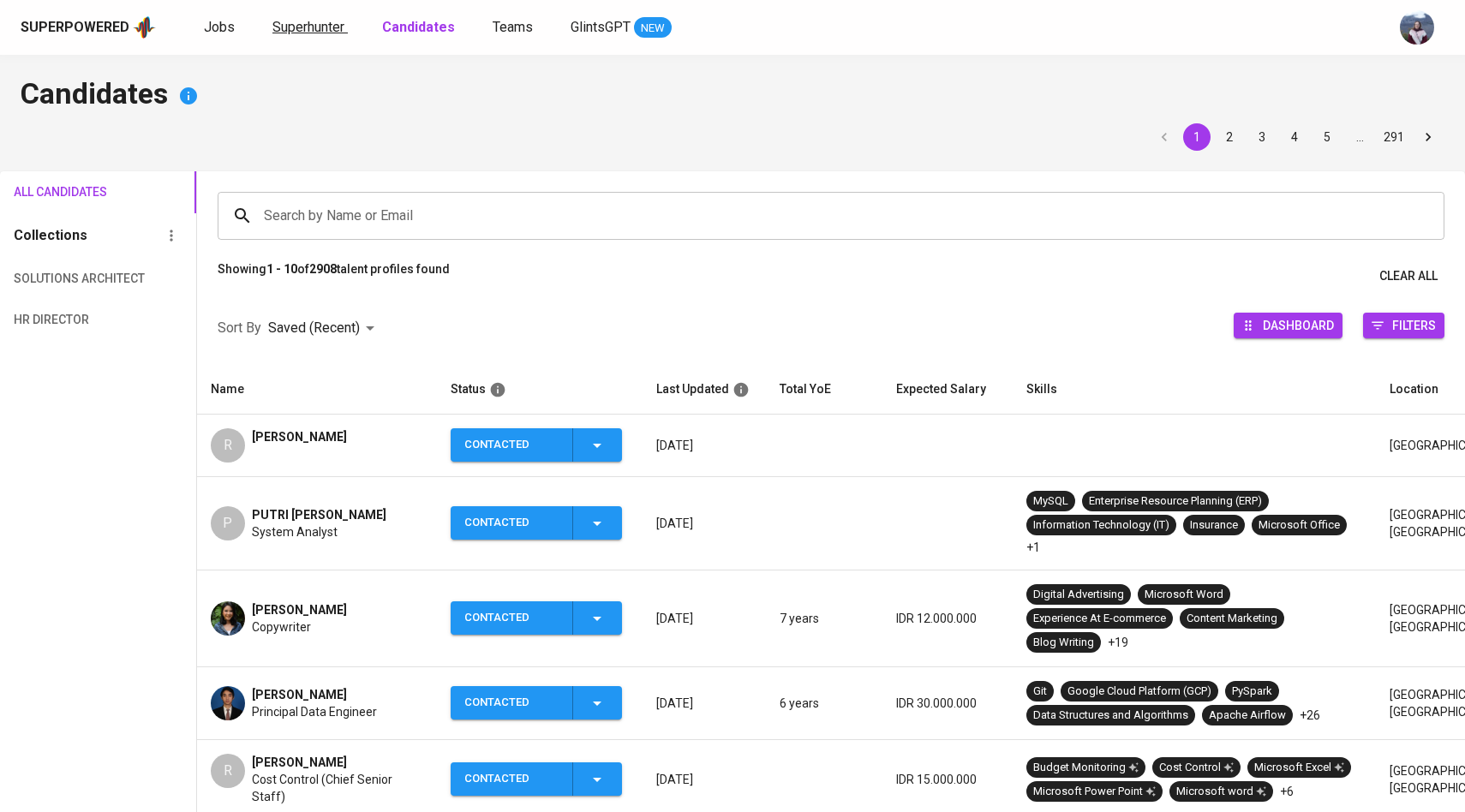
click at [326, 25] on span "Superhunter" at bounding box center [308, 27] width 72 height 16
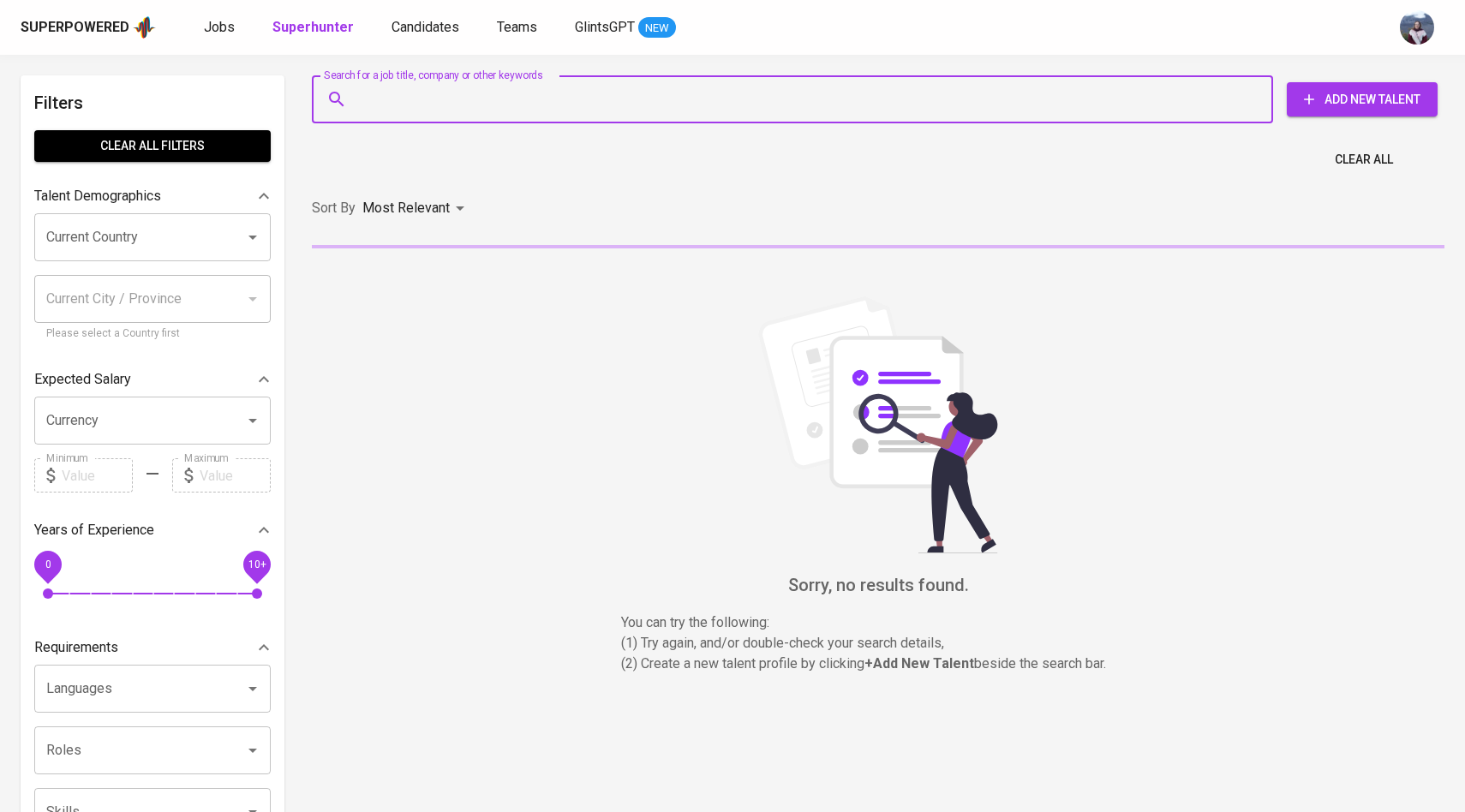
click at [377, 99] on input "Search for a job title, company or other keywords" at bounding box center [797, 100] width 886 height 32
paste input "[EMAIL_ADDRESS][DOMAIN_NAME]"
type input "[EMAIL_ADDRESS][DOMAIN_NAME]"
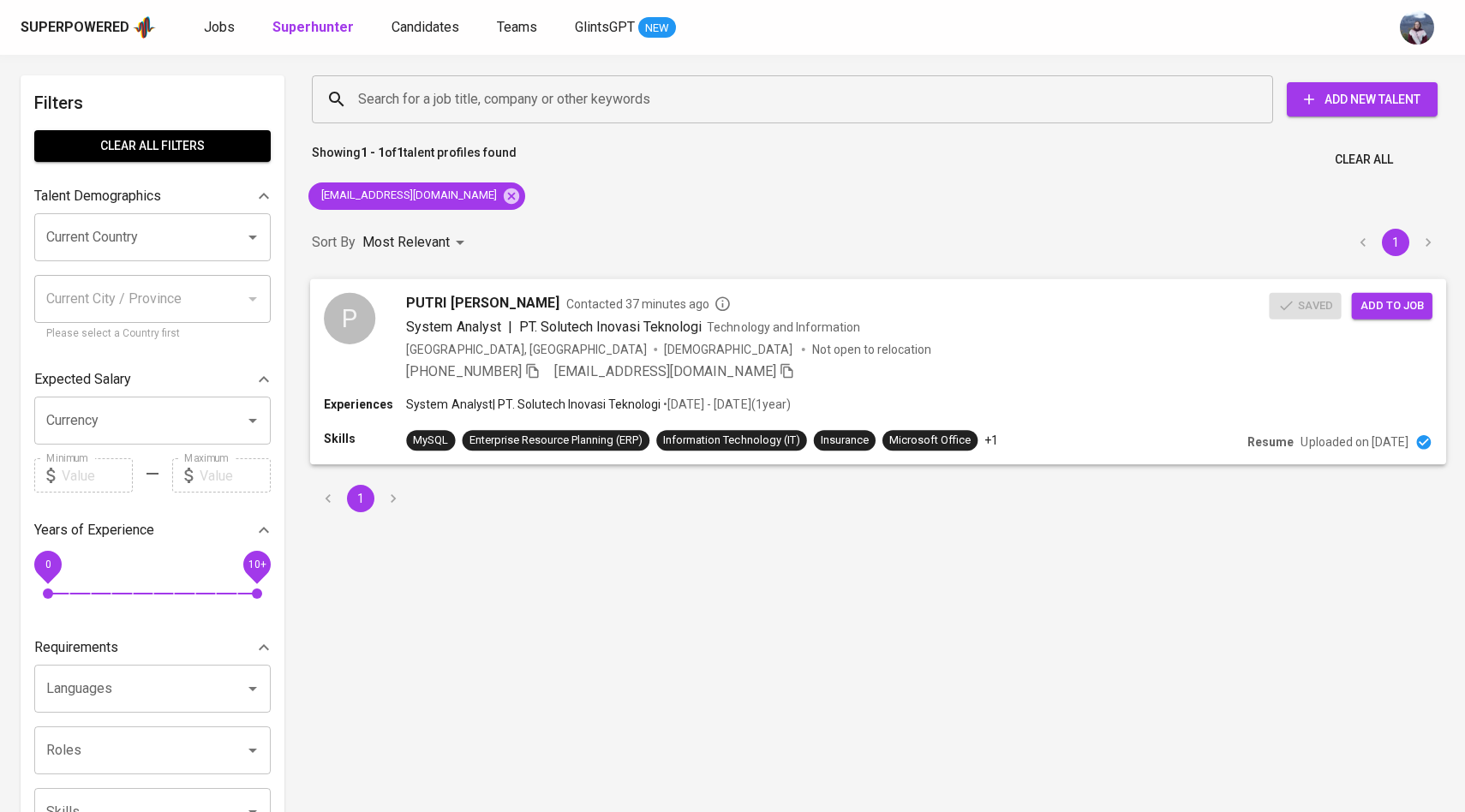
click at [366, 323] on div "P" at bounding box center [349, 318] width 51 height 51
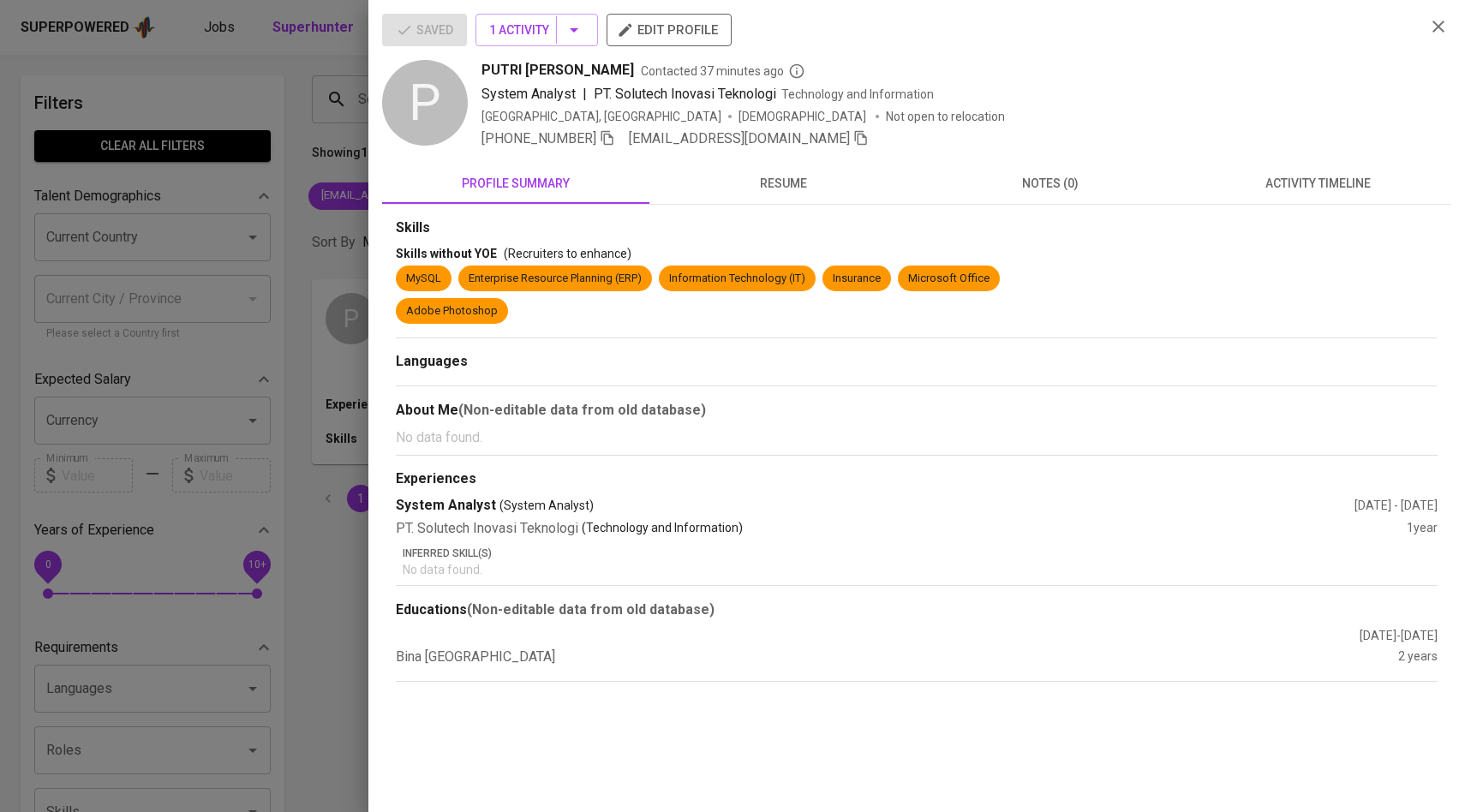
click at [1342, 190] on span "activity timeline" at bounding box center [1318, 183] width 247 height 22
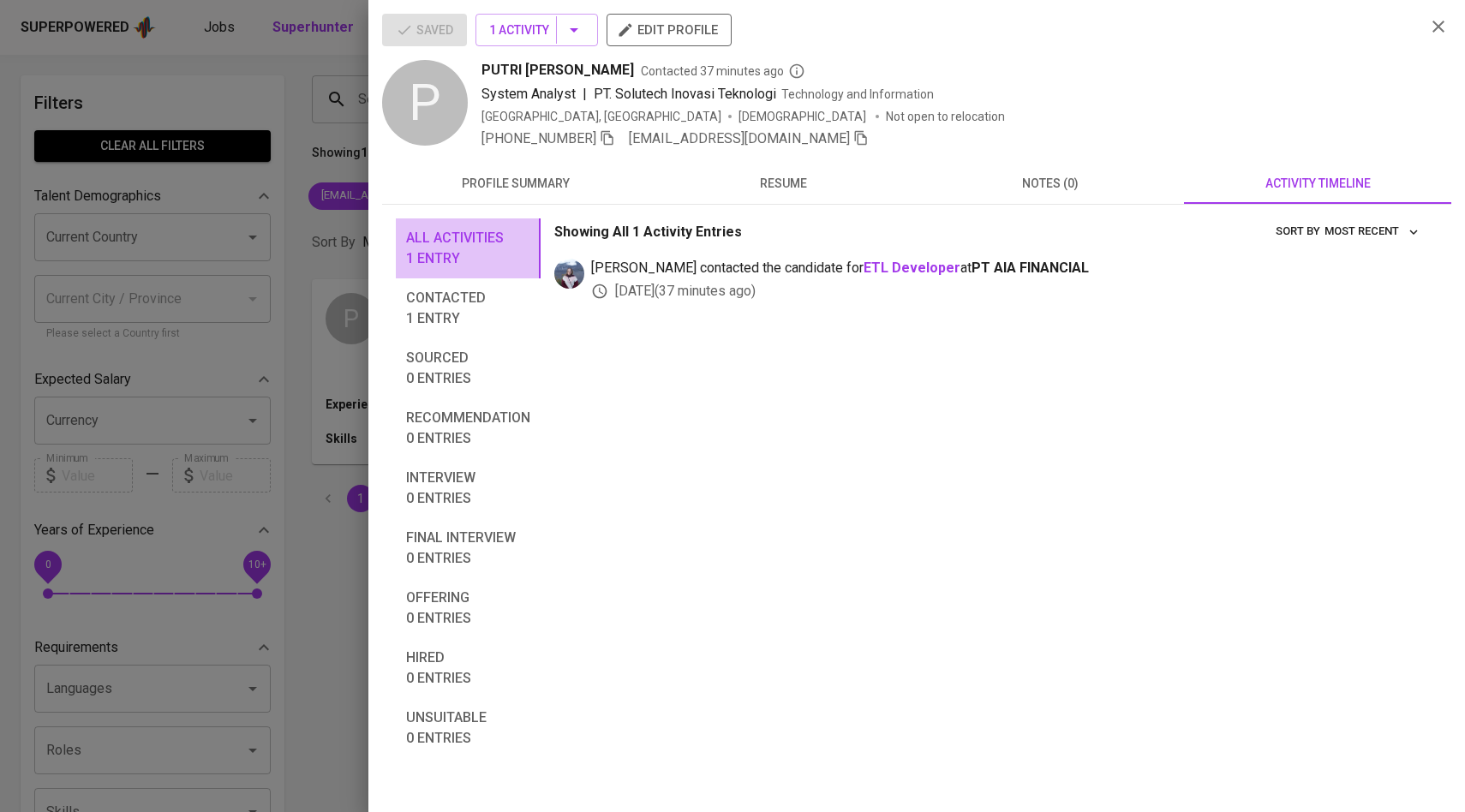
click at [437, 233] on span "All activities 1 entry" at bounding box center [468, 248] width 124 height 41
click at [353, 245] on div at bounding box center [732, 406] width 1465 height 812
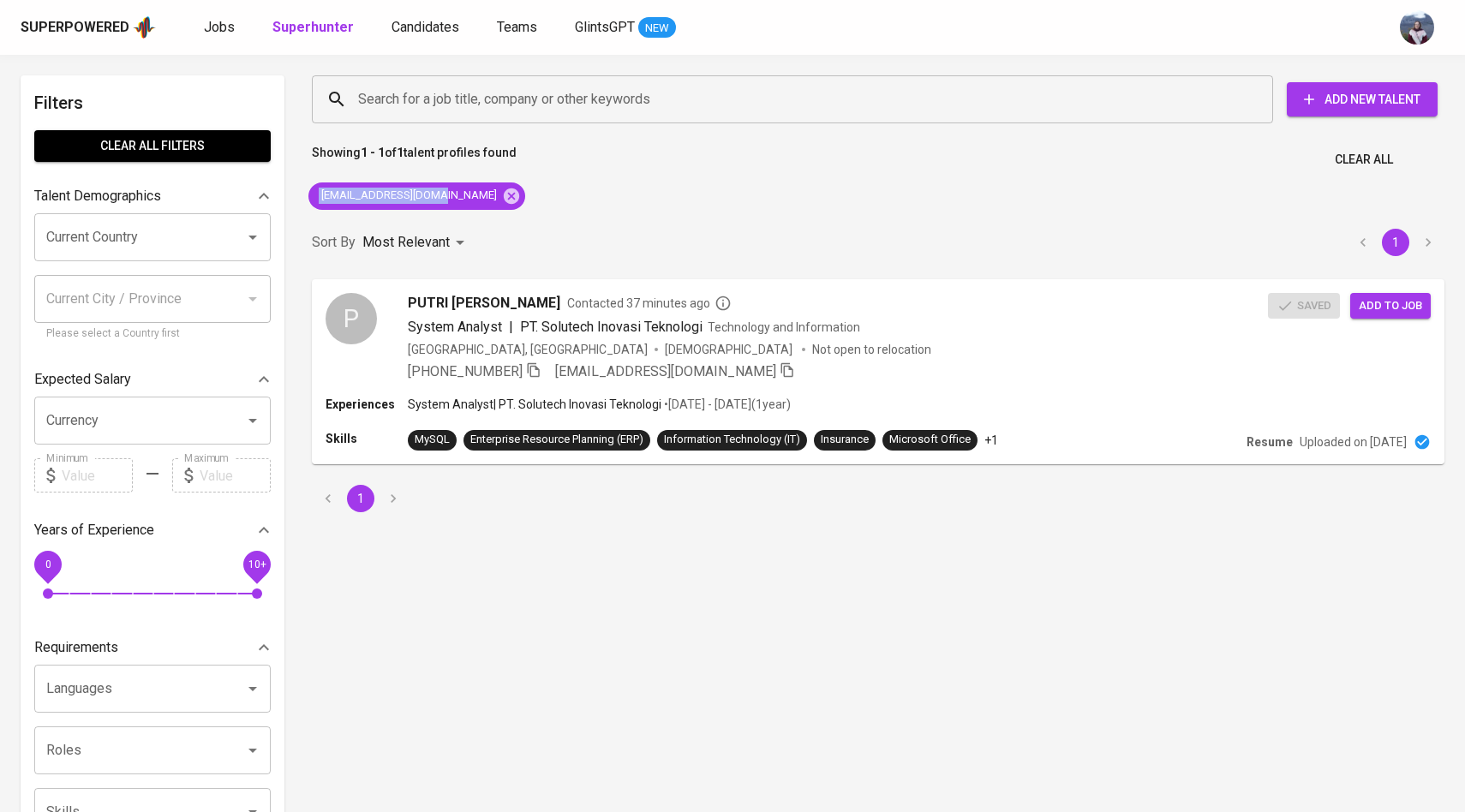
click at [455, 181] on div "[EMAIL_ADDRESS][DOMAIN_NAME]" at bounding box center [417, 195] width 231 height 41
click at [504, 202] on icon at bounding box center [511, 195] width 15 height 15
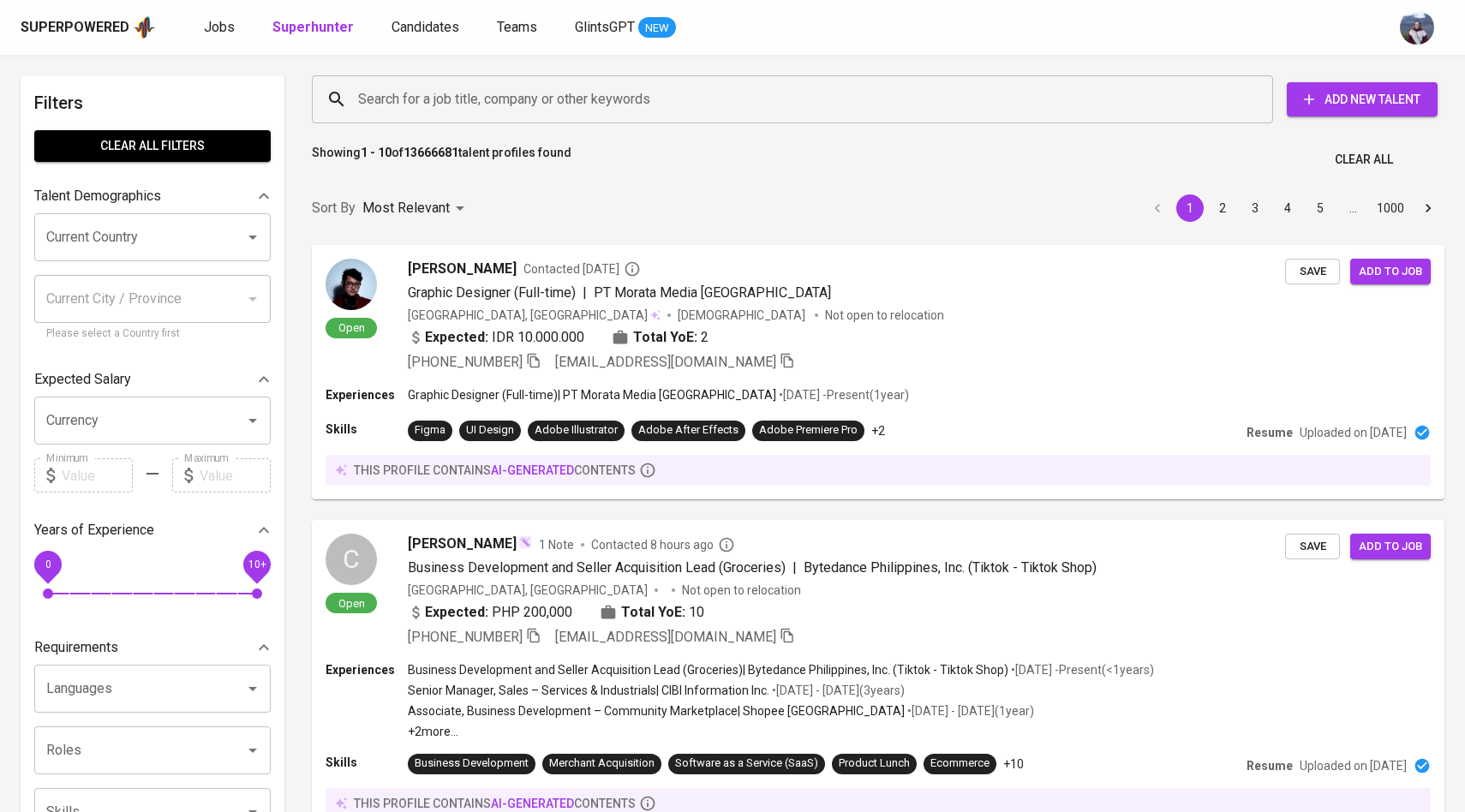
click at [486, 104] on input "Search for a job title, company or other keywords" at bounding box center [797, 100] width 886 height 32
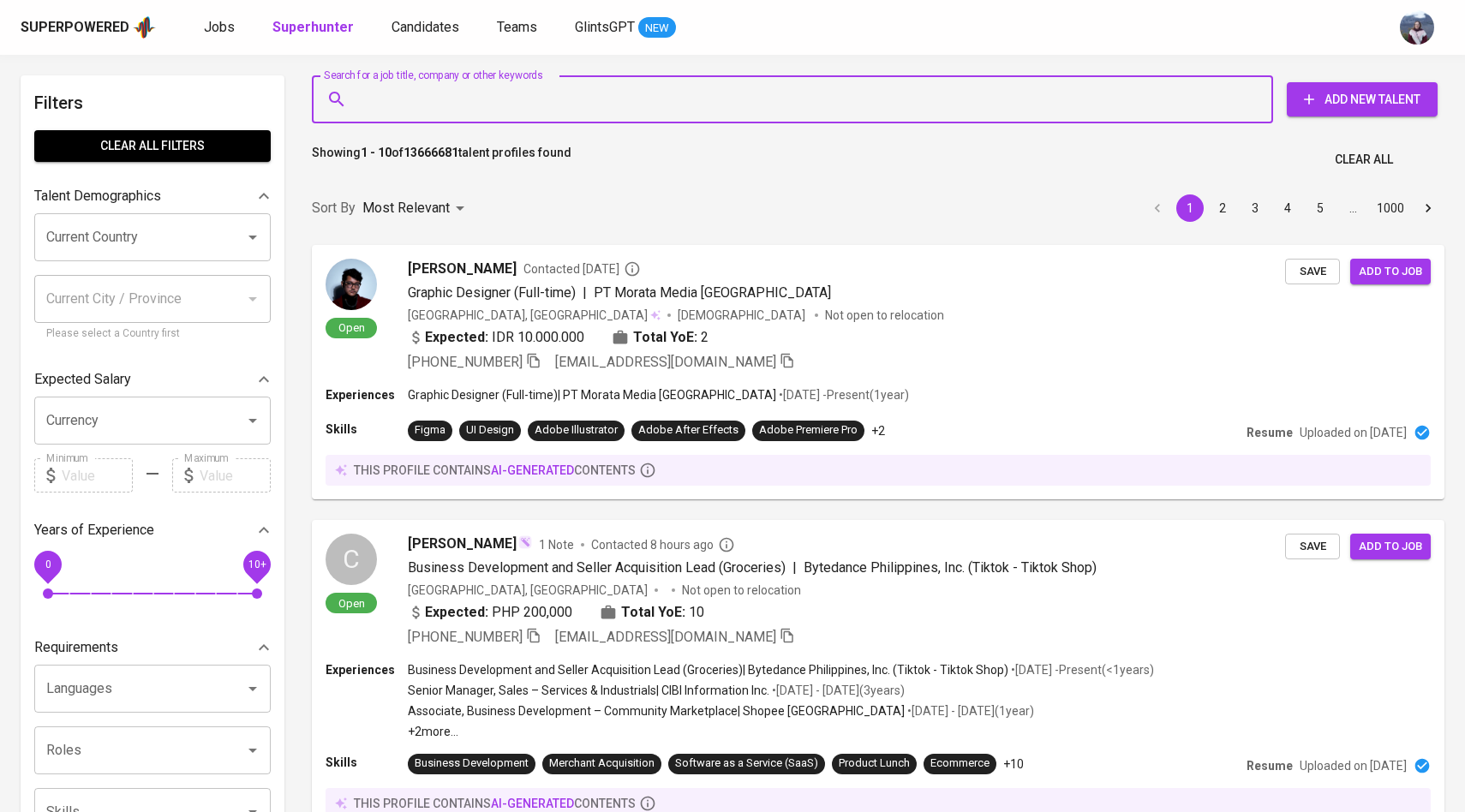
type input "[EMAIL_ADDRESS][DOMAIN_NAME]"
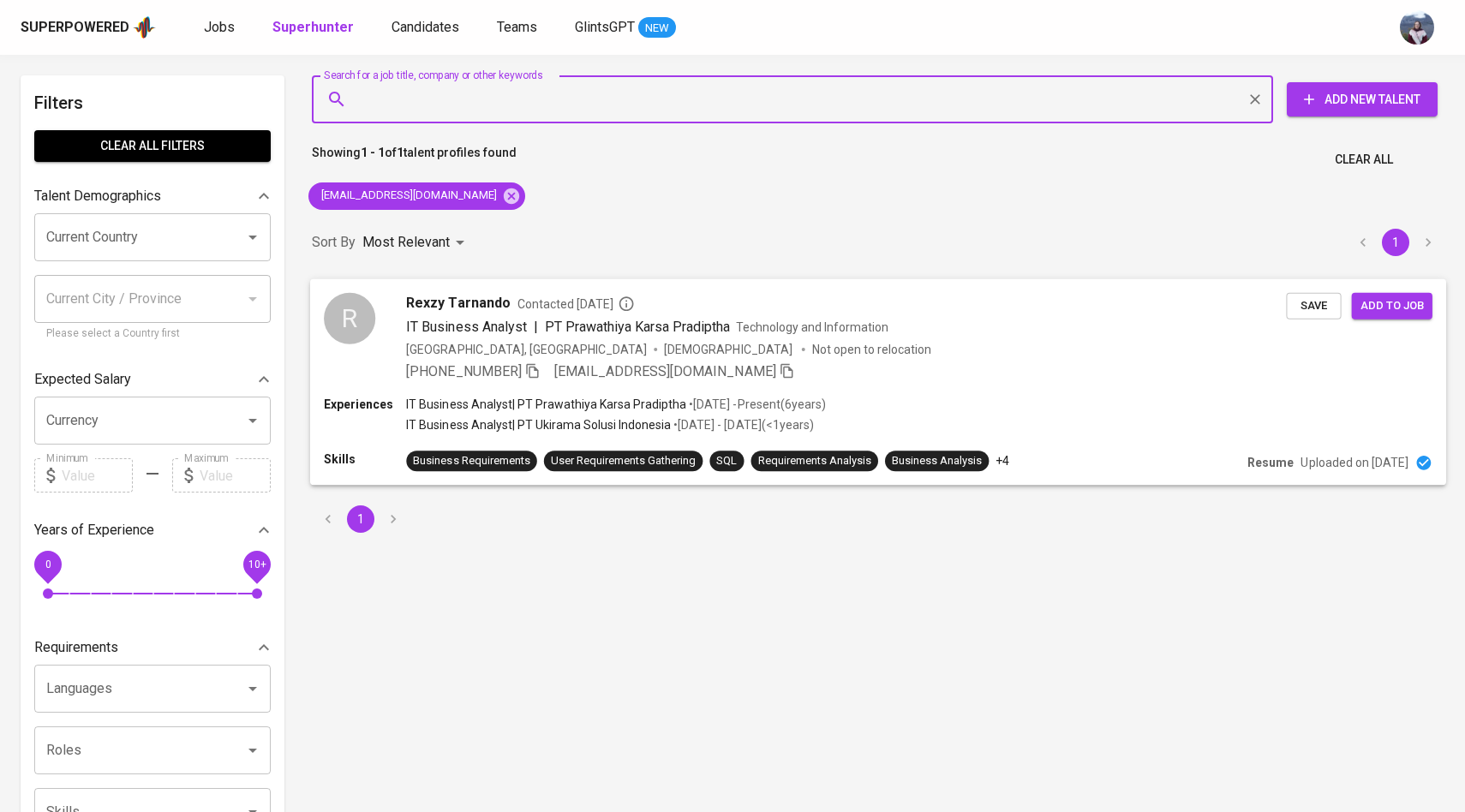
click at [377, 321] on div "R [PERSON_NAME] Contacted [DATE] IT Business Analyst | PT Prawathiya Karsa Prad…" at bounding box center [805, 337] width 962 height 89
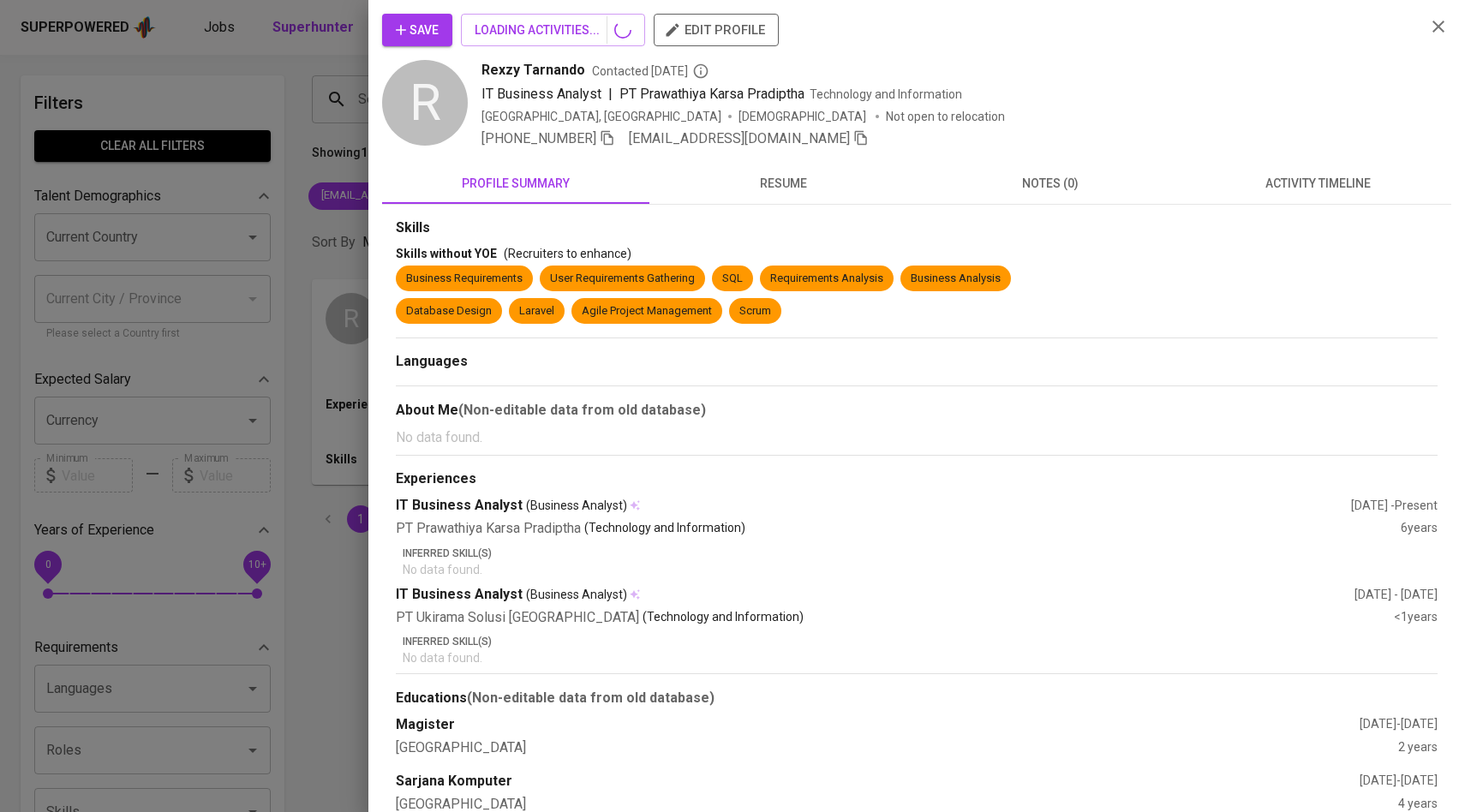
click at [1345, 176] on span "activity timeline" at bounding box center [1318, 183] width 247 height 22
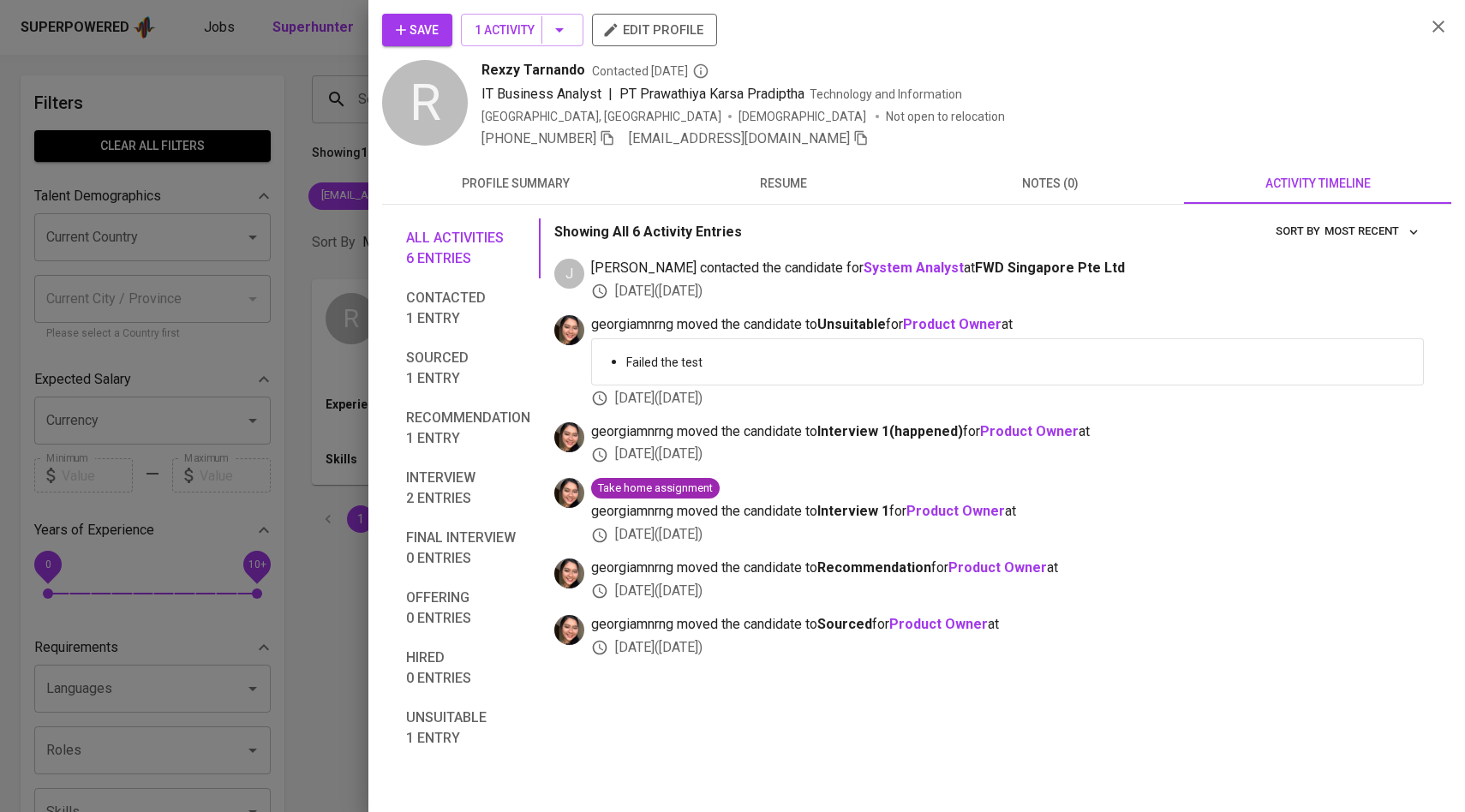
click at [425, 30] on span "Save" at bounding box center [417, 30] width 43 height 22
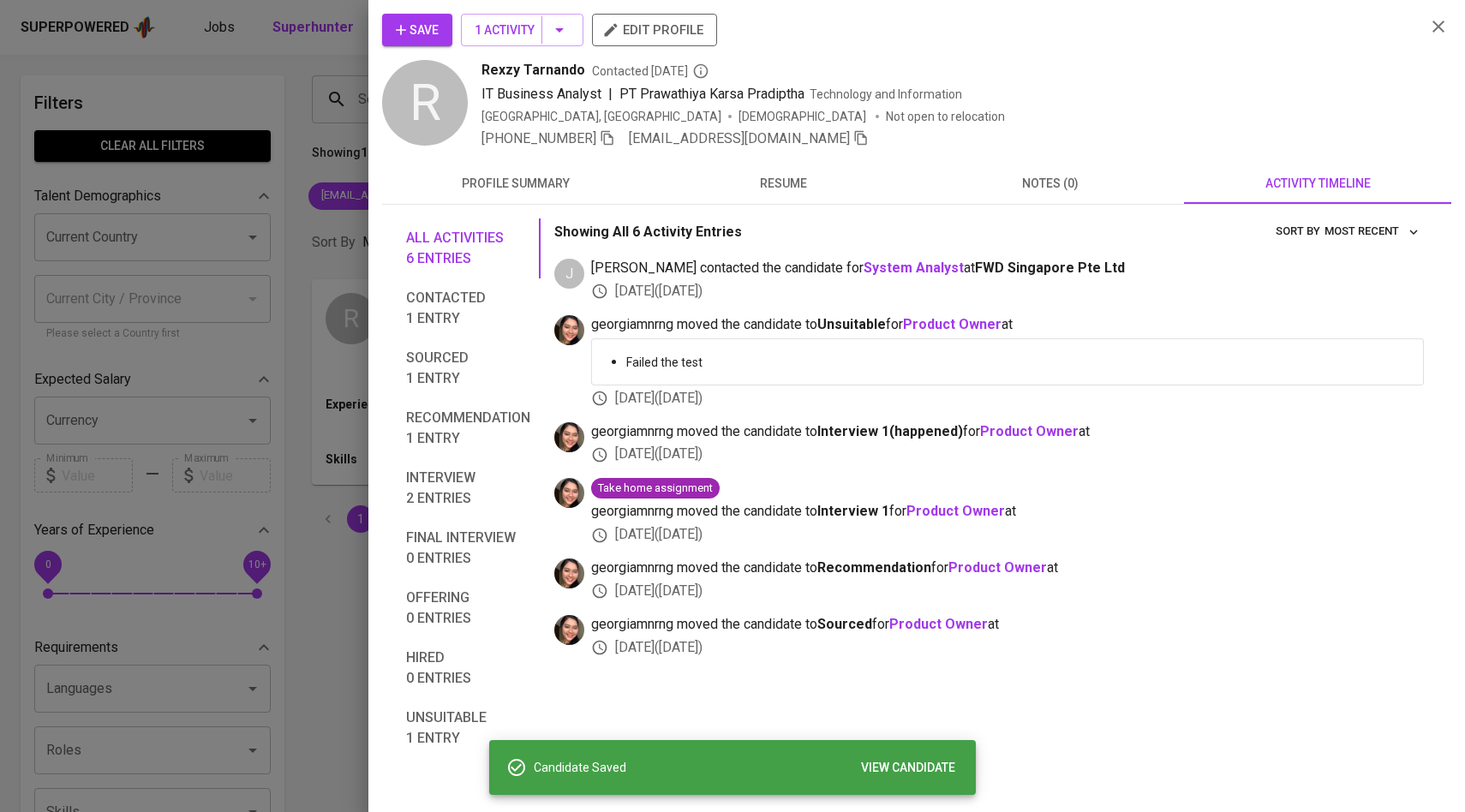
click at [343, 157] on div at bounding box center [732, 406] width 1465 height 812
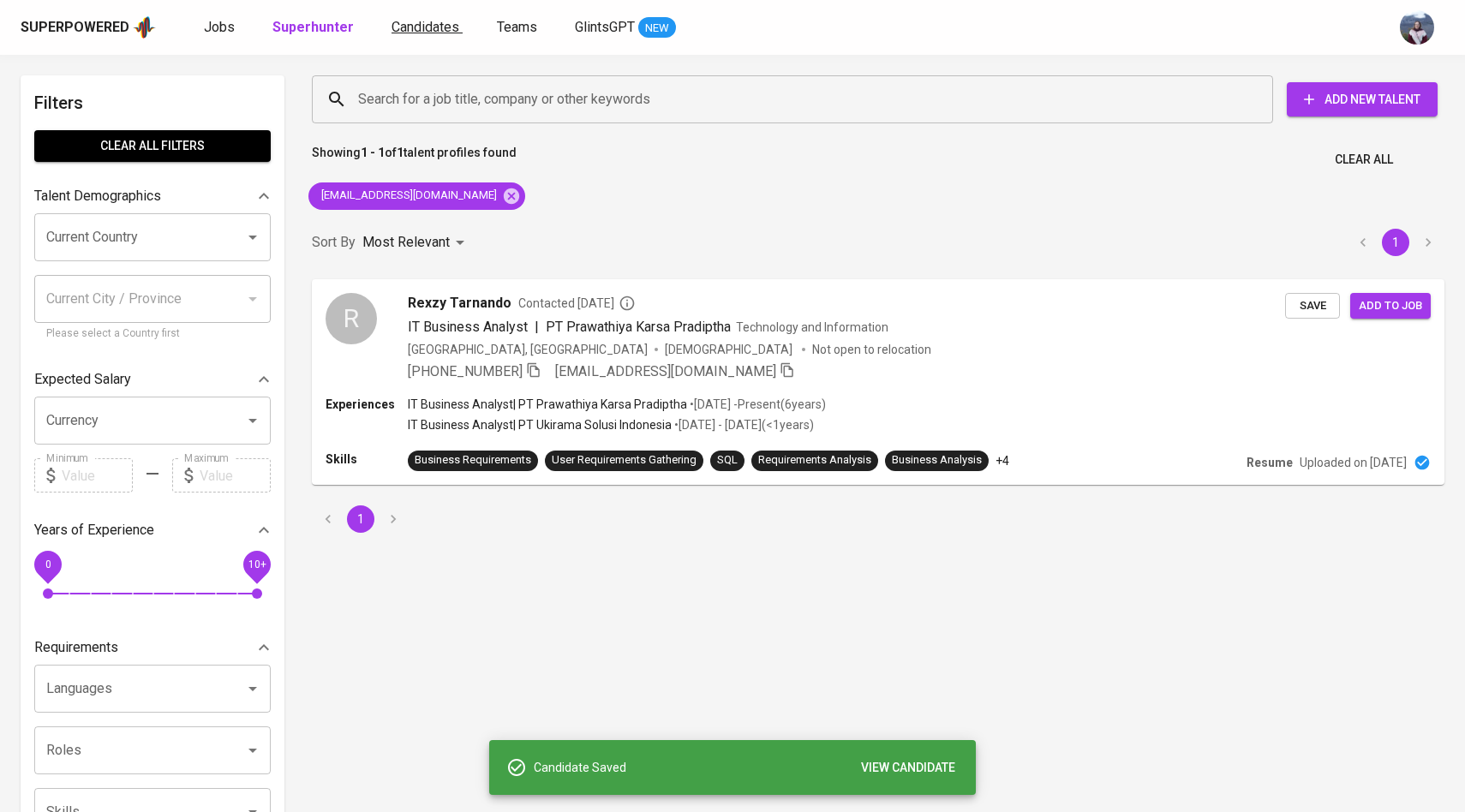
click at [436, 31] on span "Candidates" at bounding box center [425, 27] width 67 height 16
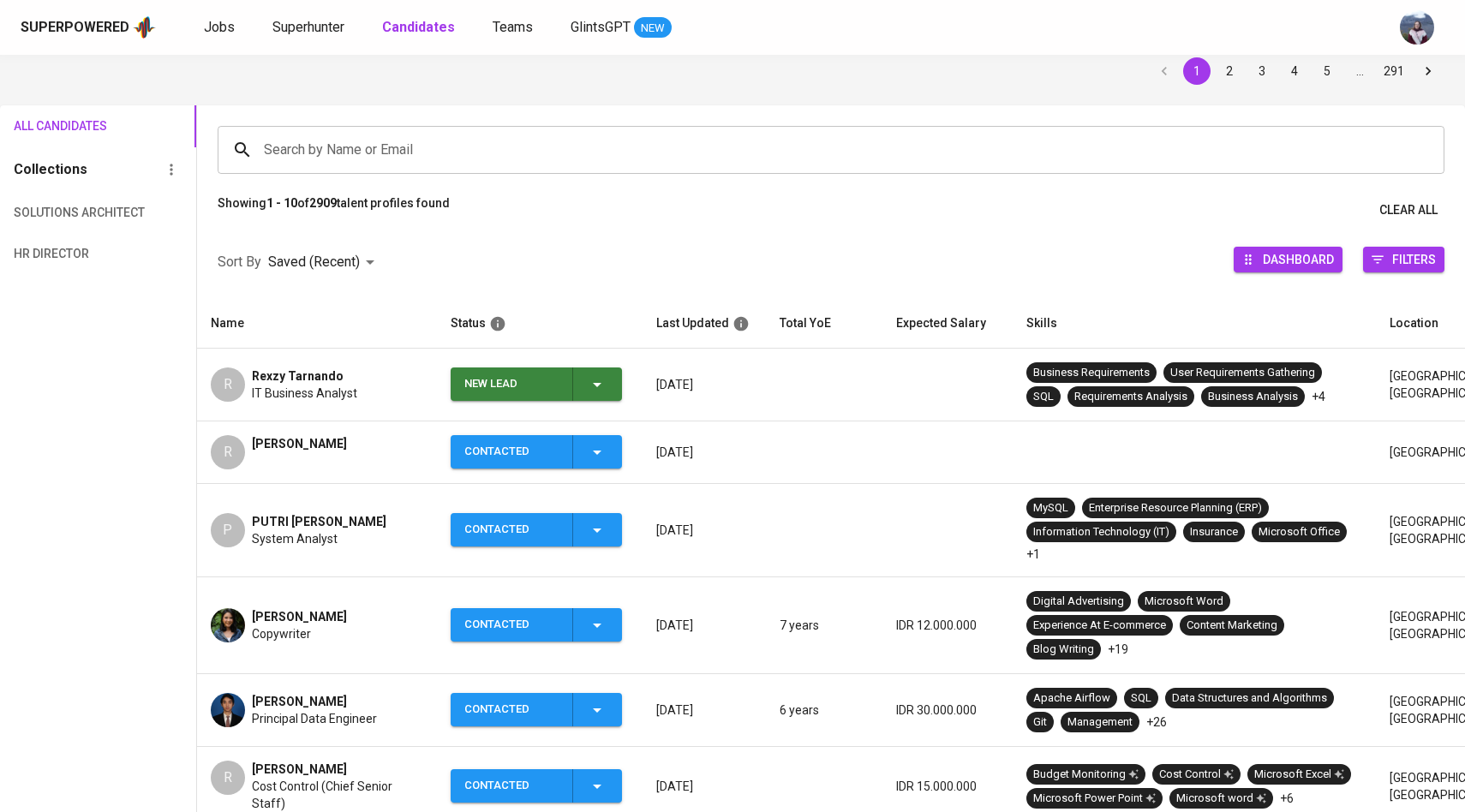
scroll to position [92, 0]
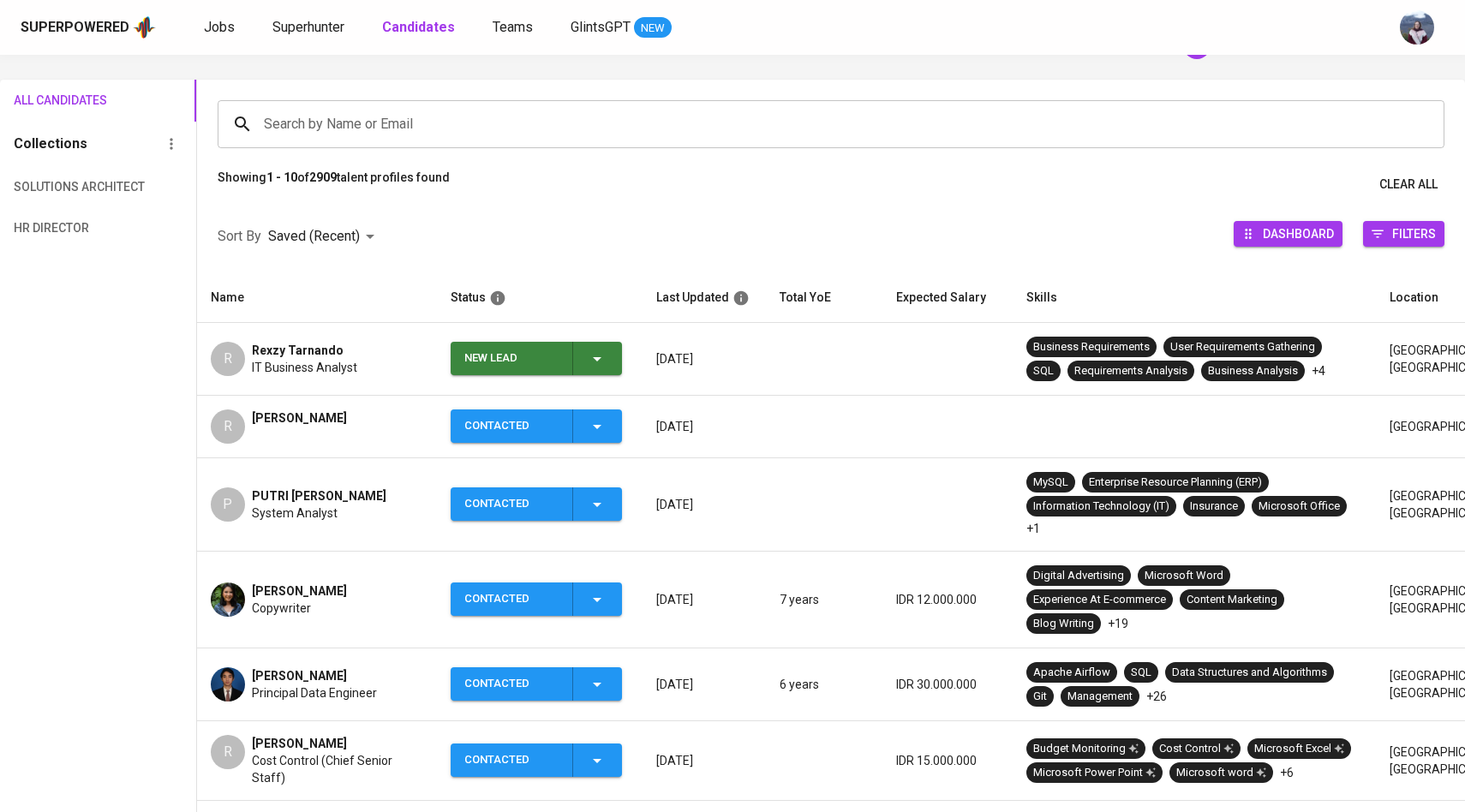
click at [612, 366] on span "New Lead" at bounding box center [536, 358] width 158 height 33
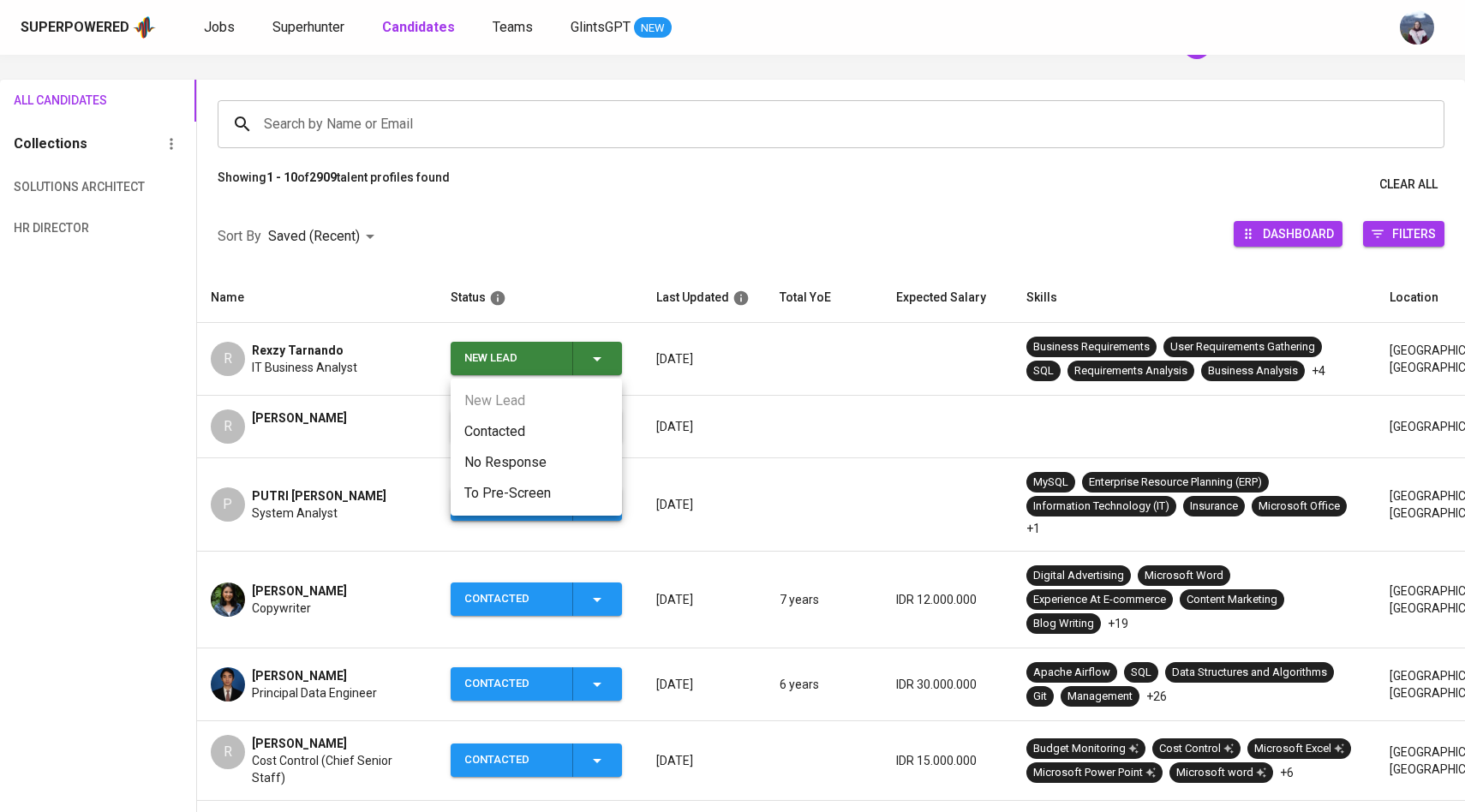
click at [530, 437] on li "Contacted" at bounding box center [536, 432] width 172 height 31
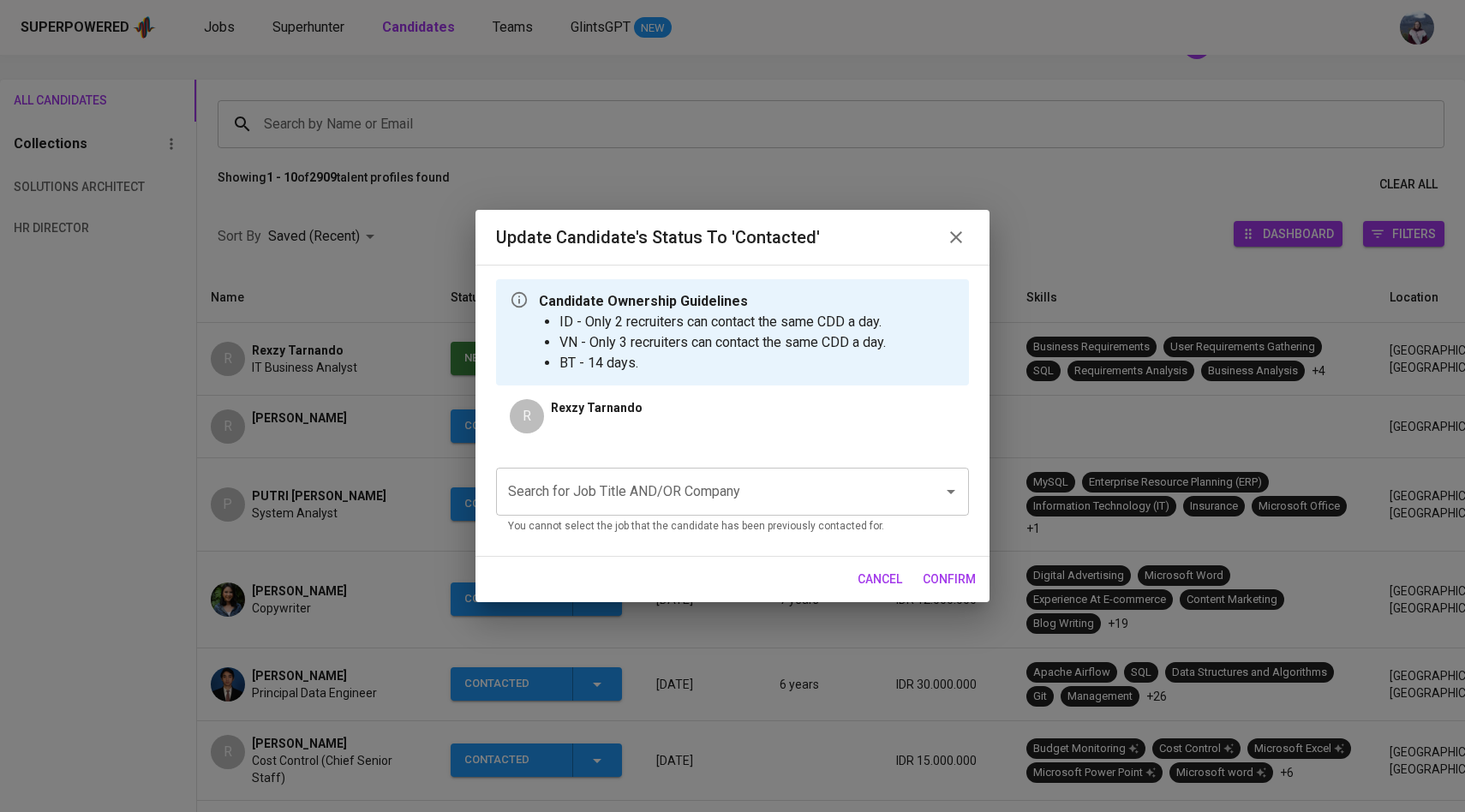
click at [650, 481] on input "Search for Job Title AND/OR Company" at bounding box center [709, 491] width 410 height 32
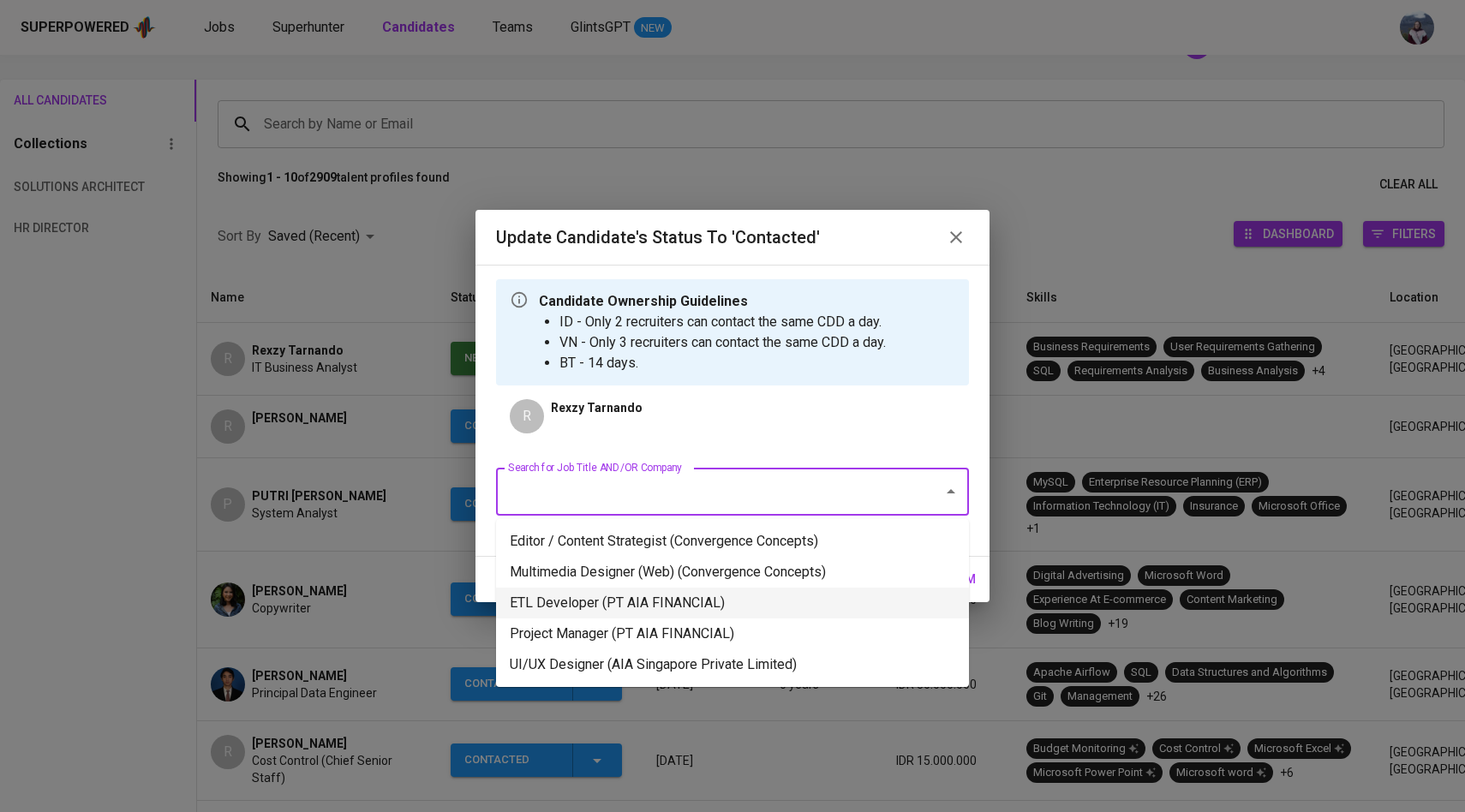
click at [673, 600] on li "ETL Developer (PT AIA FINANCIAL)" at bounding box center [732, 602] width 473 height 31
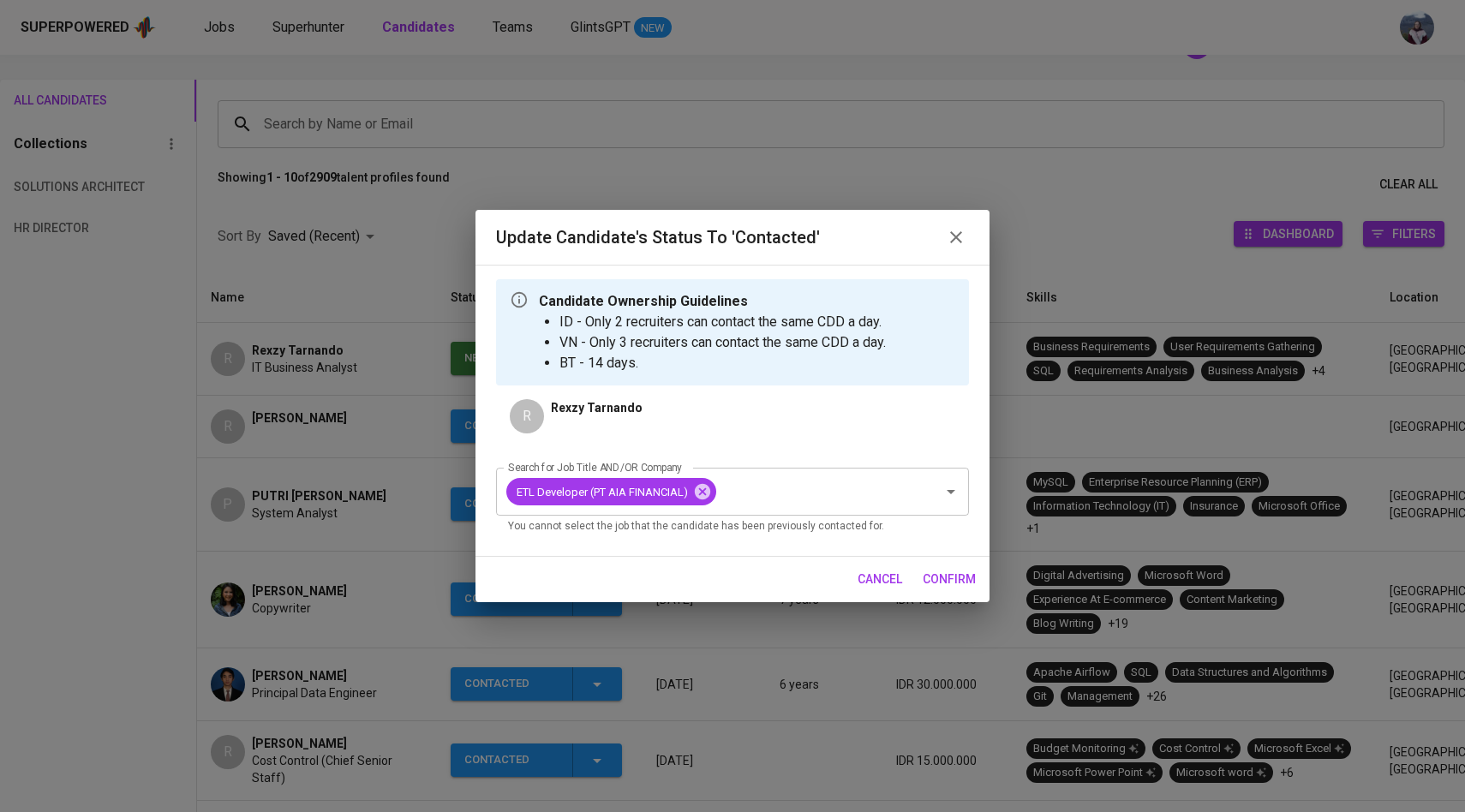
click at [930, 581] on span "confirm" at bounding box center [949, 579] width 53 height 22
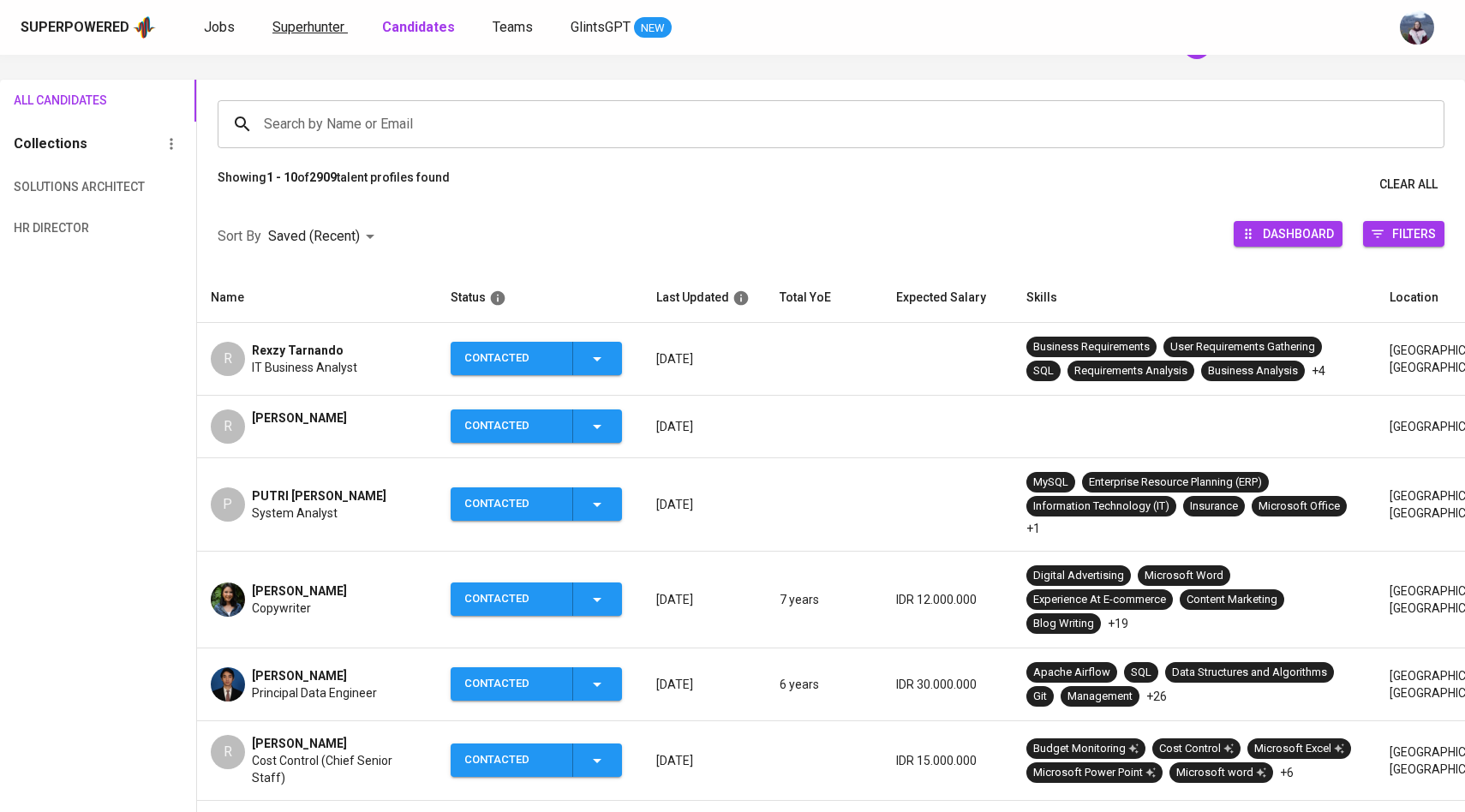
click at [305, 30] on span "Superhunter" at bounding box center [308, 27] width 72 height 16
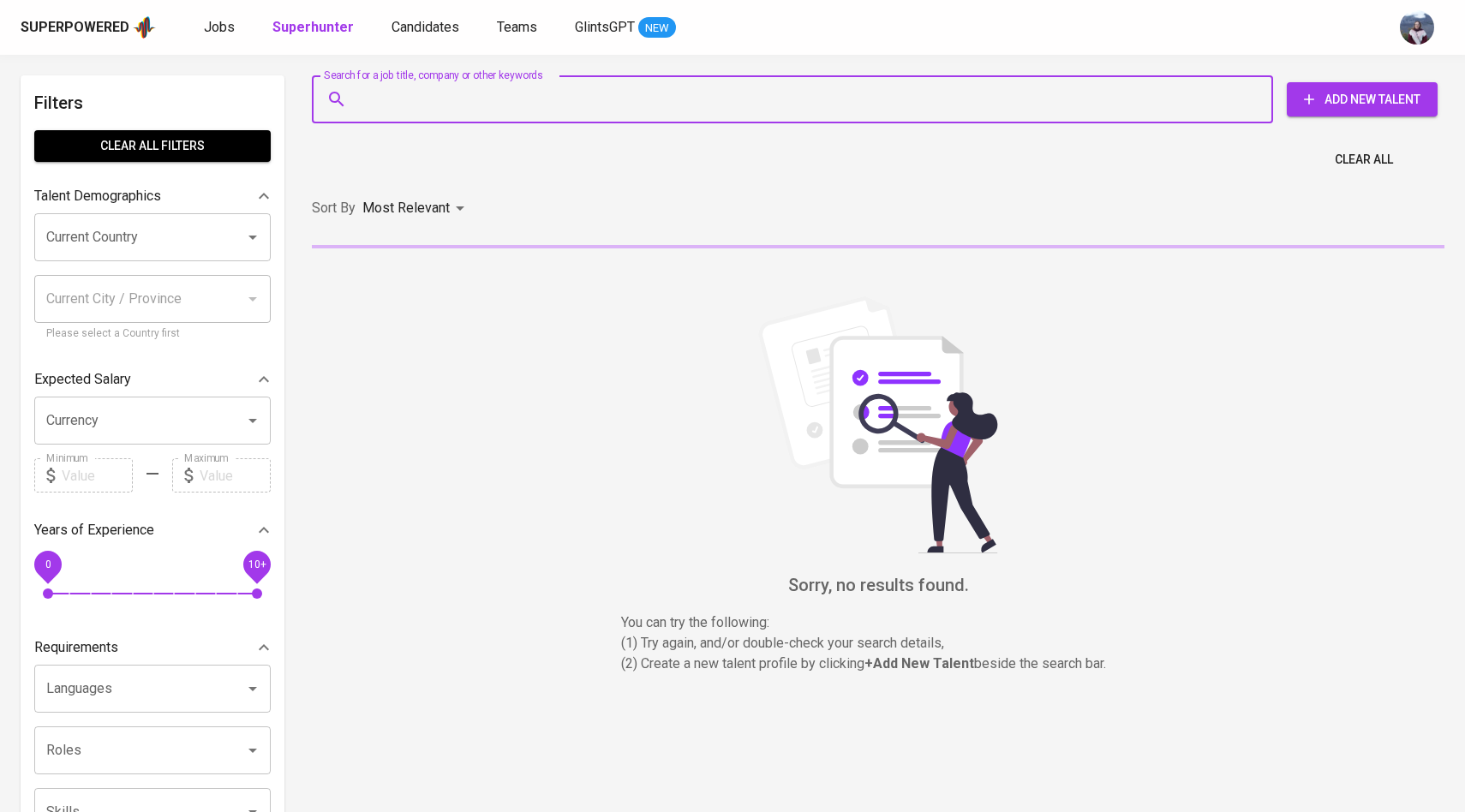
click at [367, 101] on input "Search for a job title, company or other keywords" at bounding box center [797, 100] width 886 height 32
paste input "[EMAIL_ADDRESS][DOMAIN_NAME]"
type input "[EMAIL_ADDRESS][DOMAIN_NAME]"
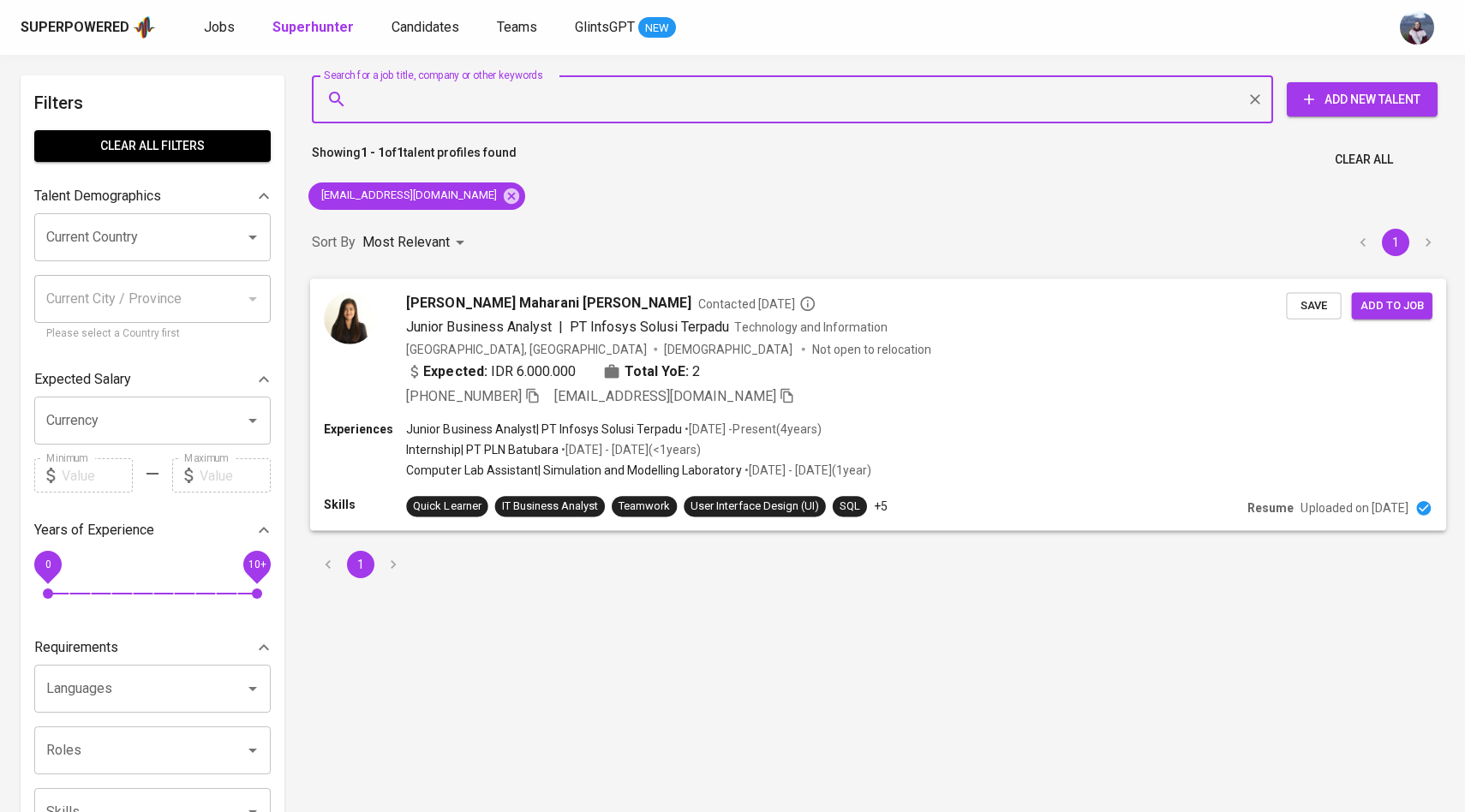
click at [378, 300] on div "[PERSON_NAME] Maharani [PERSON_NAME] Contacted [DATE] Junior Business Analyst |…" at bounding box center [805, 349] width 962 height 114
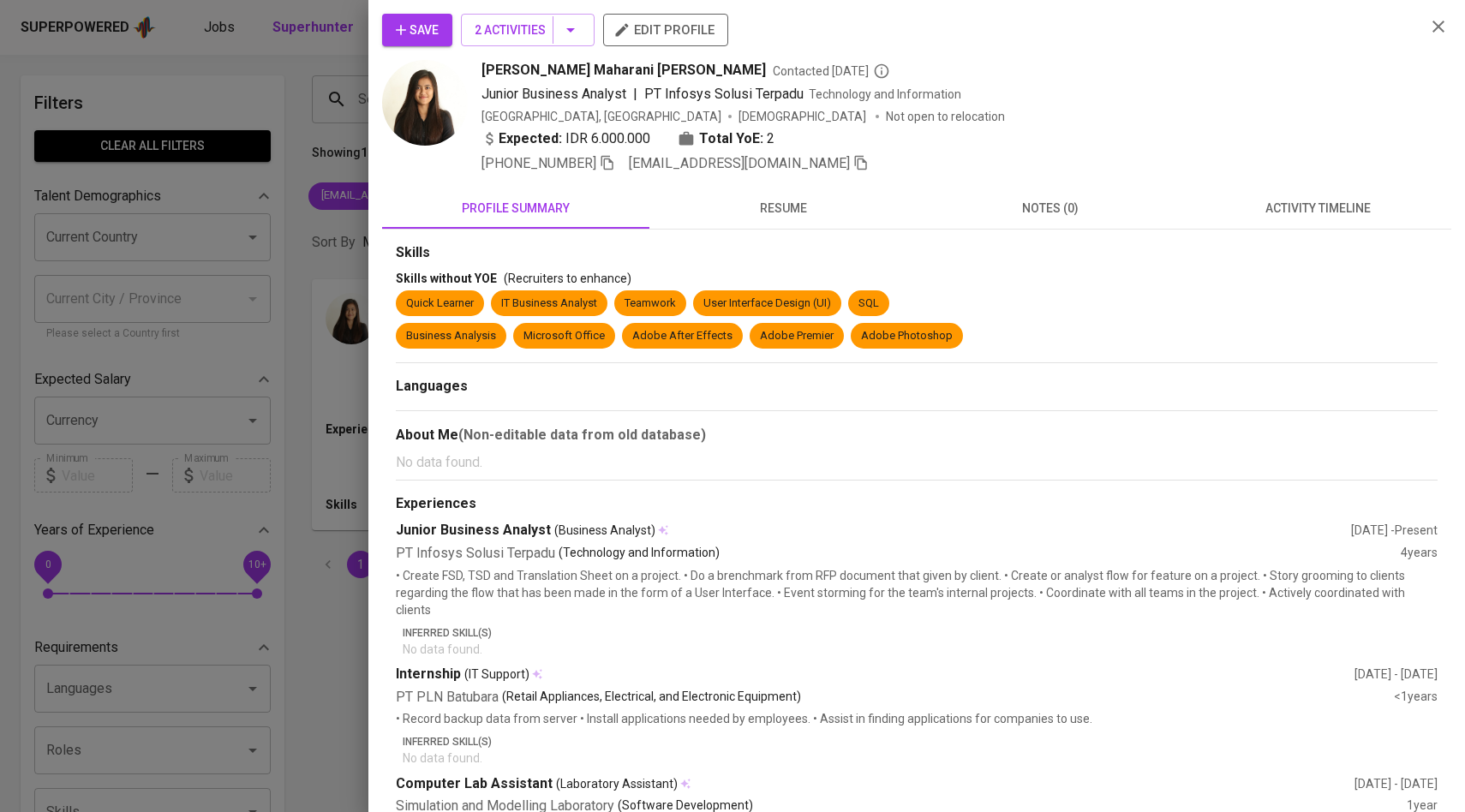
click at [1273, 198] on span "activity timeline" at bounding box center [1318, 209] width 247 height 22
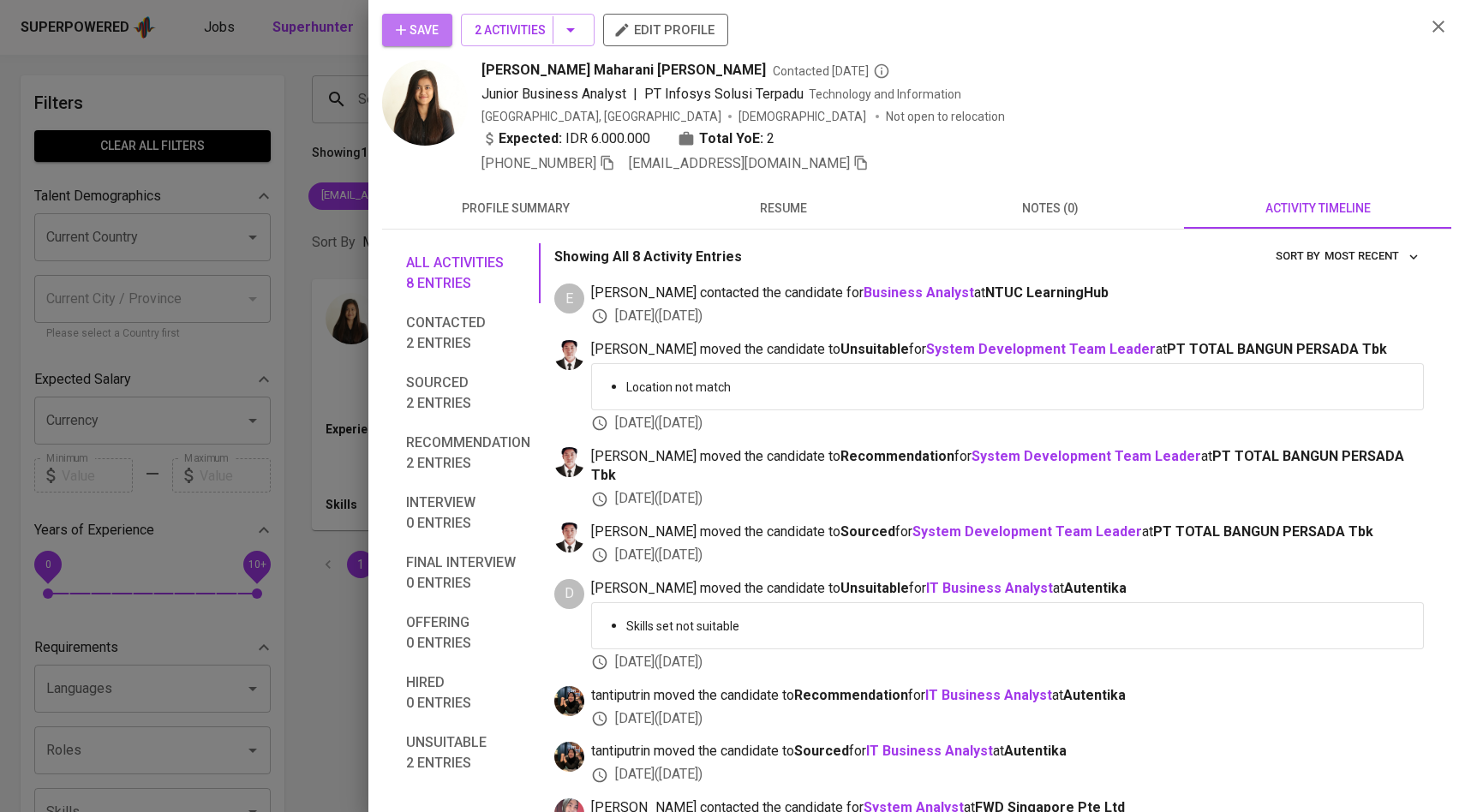
click at [417, 30] on span "Save" at bounding box center [417, 30] width 43 height 22
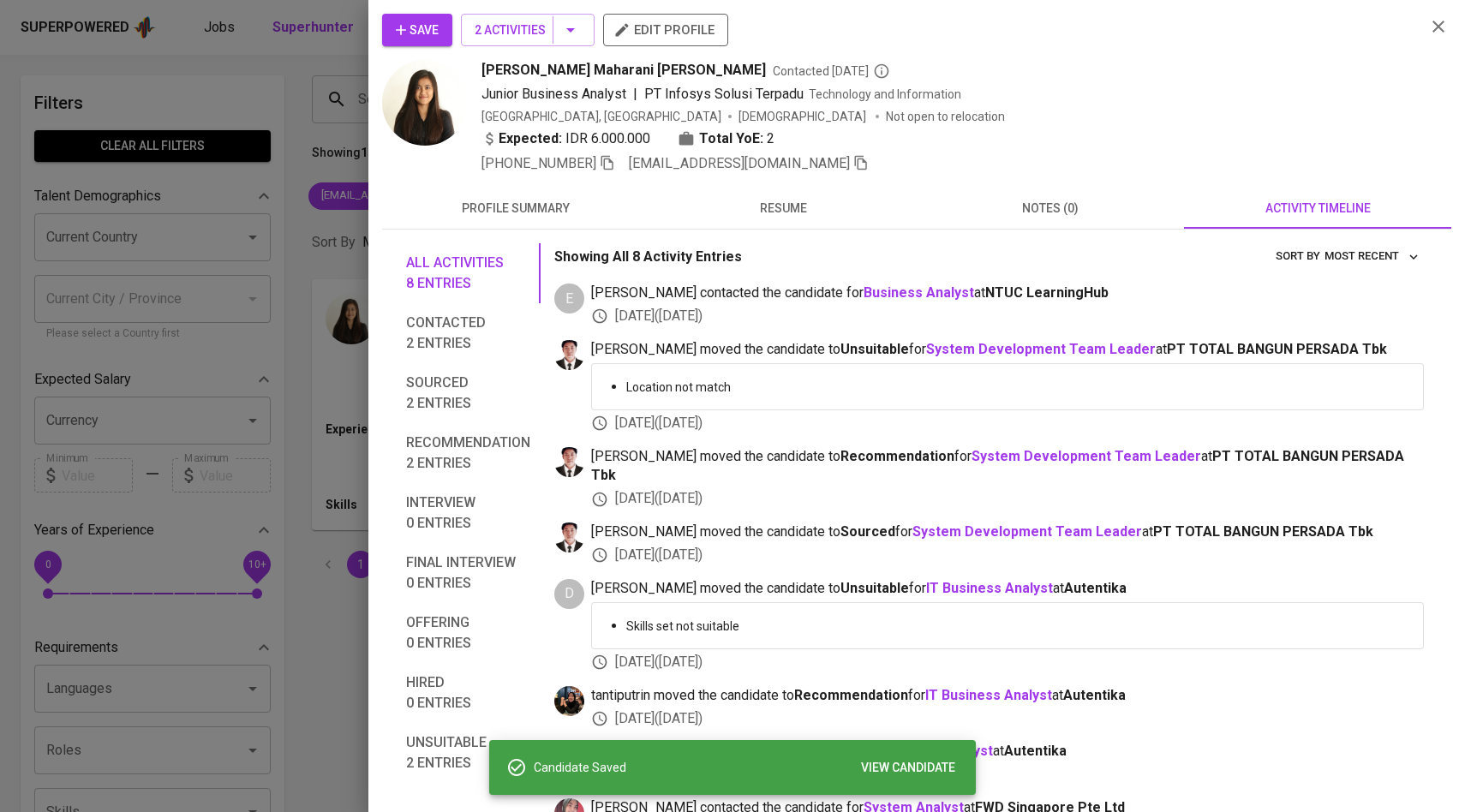
click at [257, 175] on div at bounding box center [732, 406] width 1465 height 812
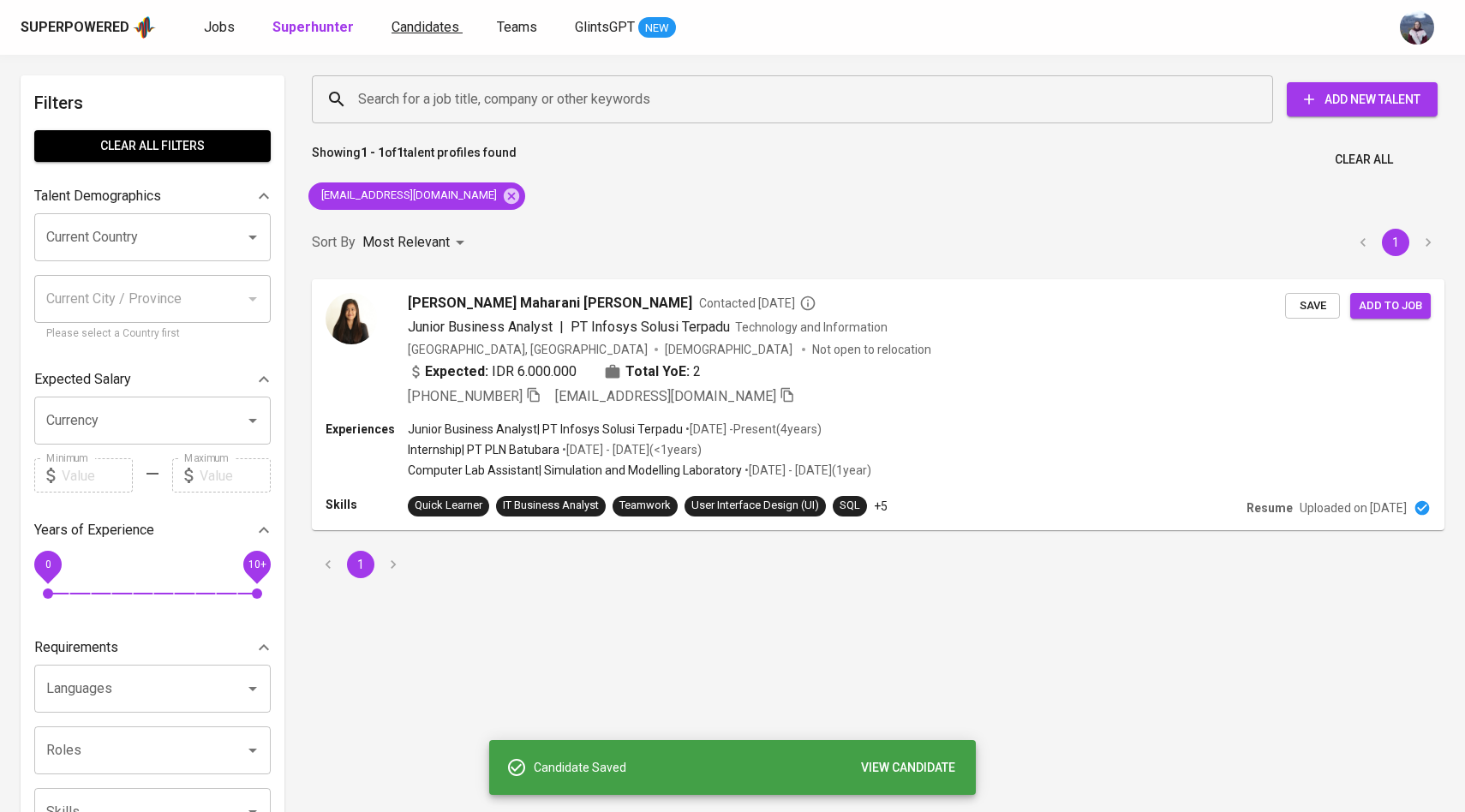
click at [426, 32] on span "Candidates" at bounding box center [425, 27] width 67 height 16
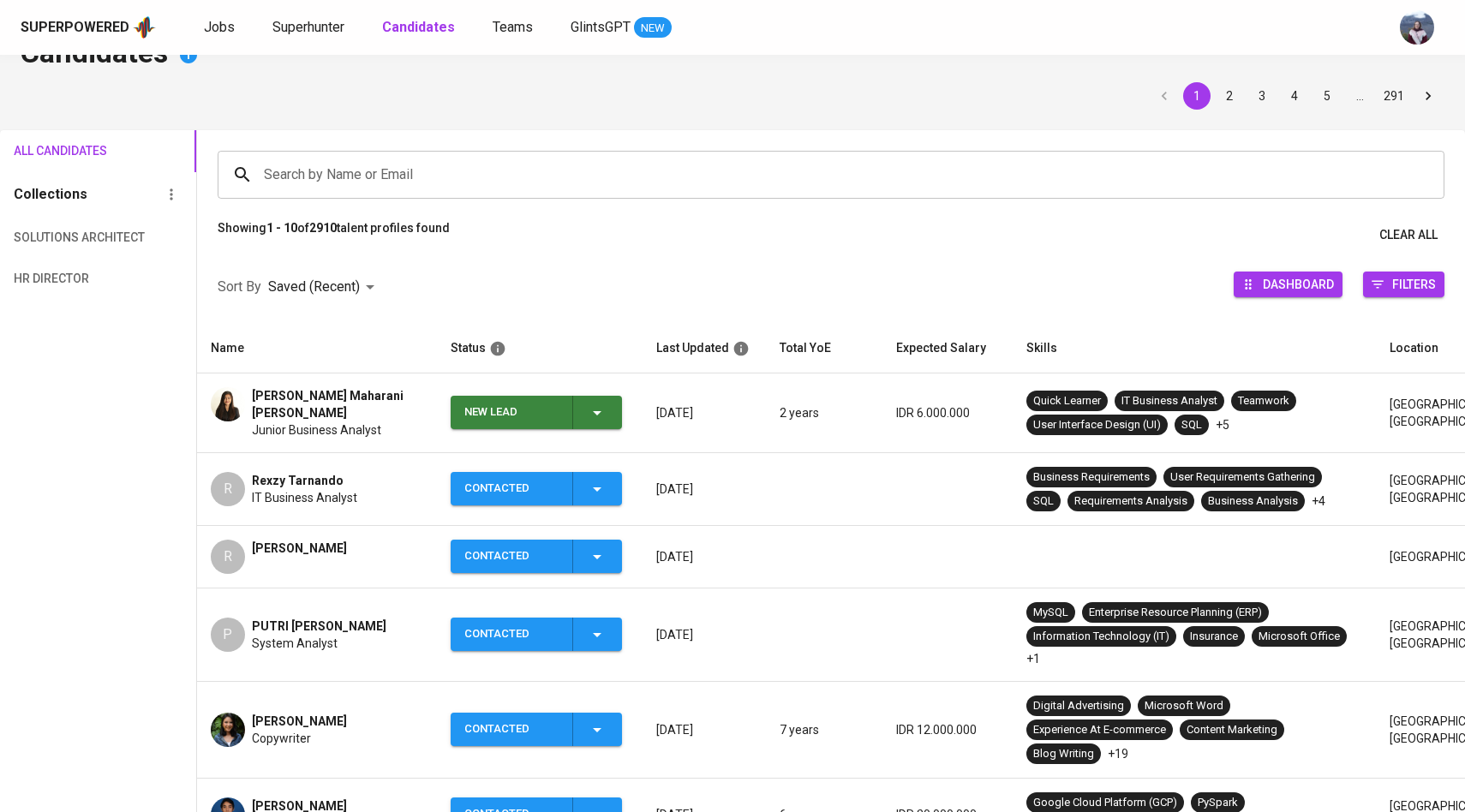
scroll to position [89, 0]
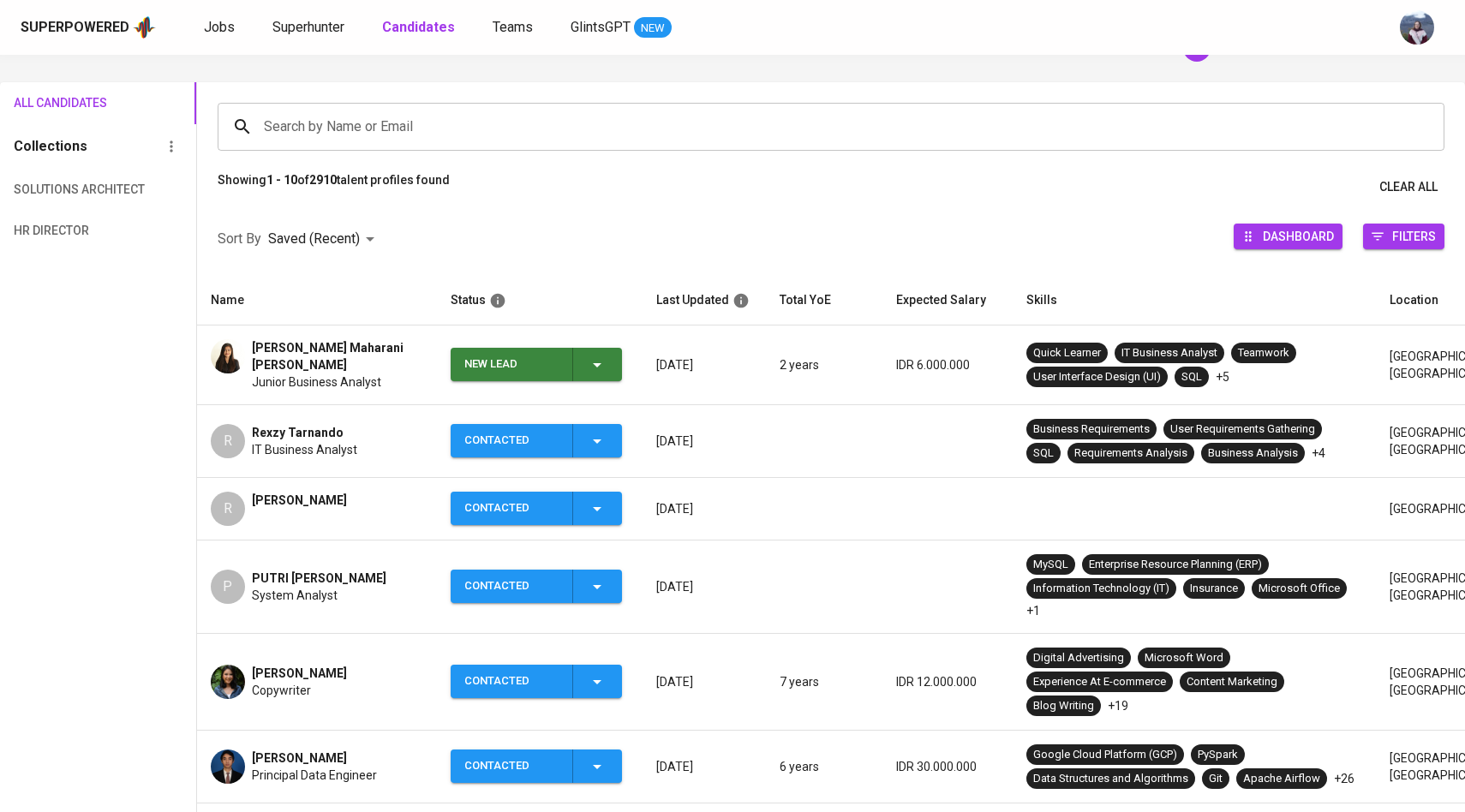
click at [603, 371] on icon "button" at bounding box center [597, 365] width 21 height 21
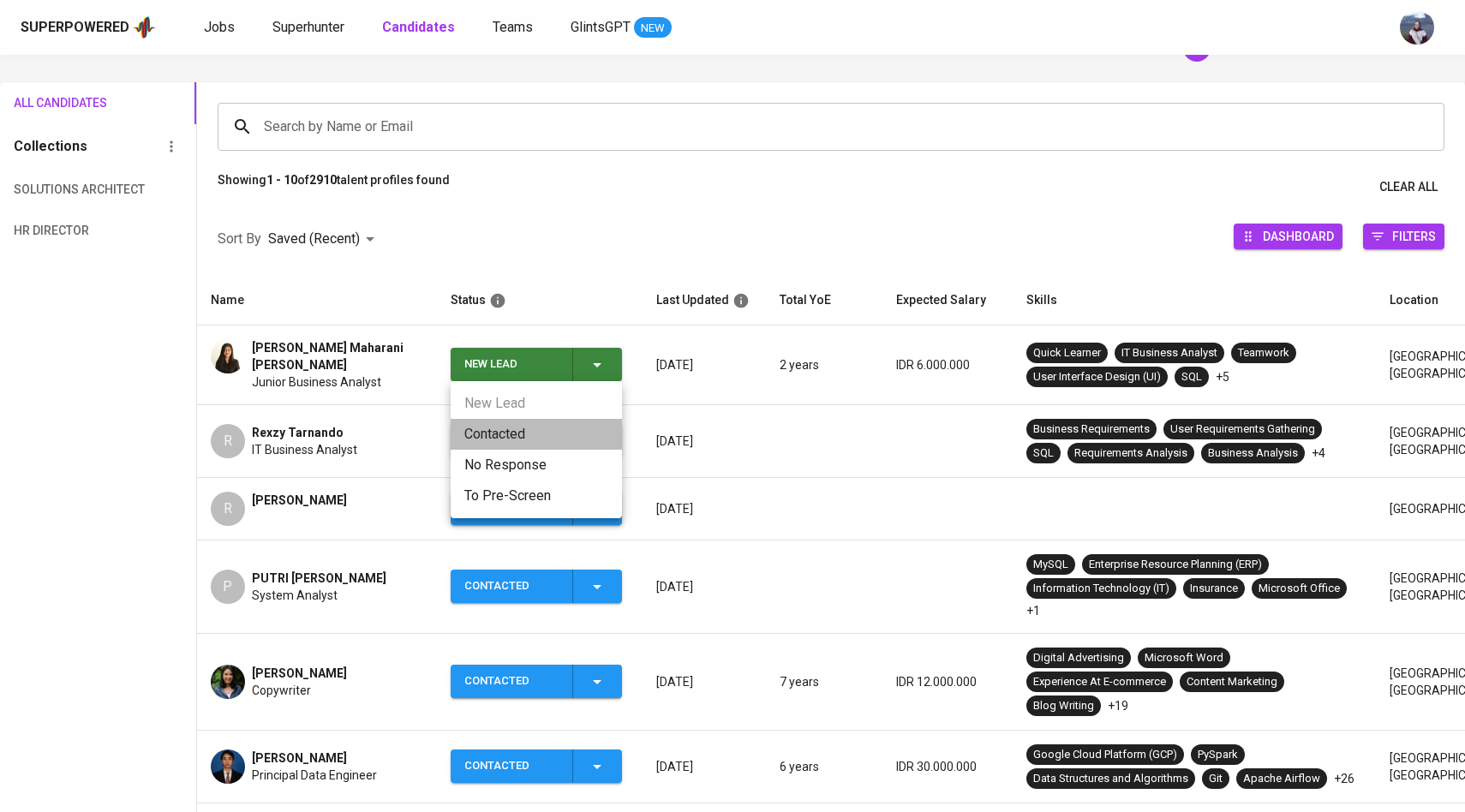
click at [506, 442] on li "Contacted" at bounding box center [536, 434] width 172 height 31
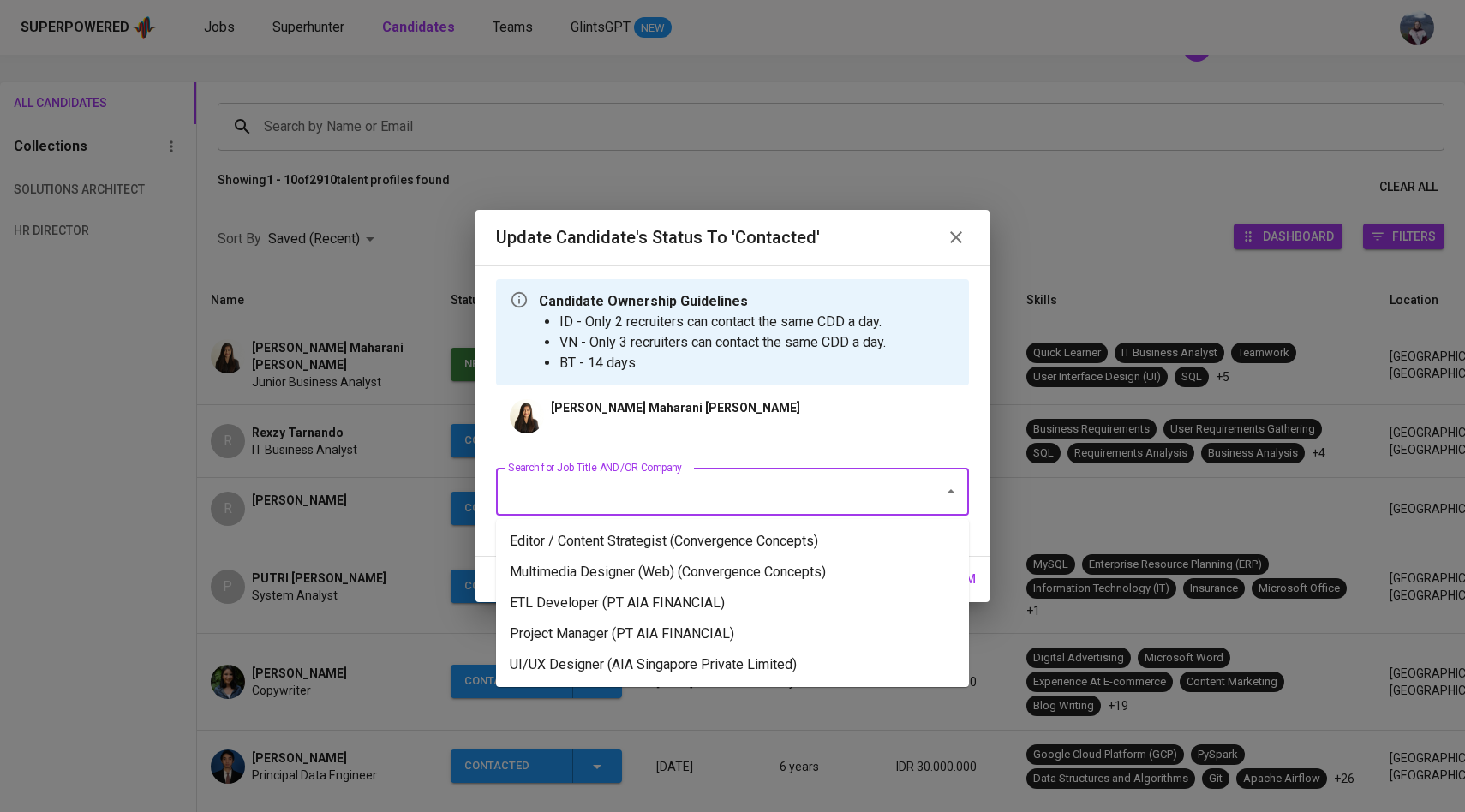
click at [661, 507] on input "Search for Job Title AND/OR Company" at bounding box center [709, 491] width 410 height 32
click at [641, 595] on li "ETL Developer (PT AIA FINANCIAL)" at bounding box center [732, 602] width 473 height 31
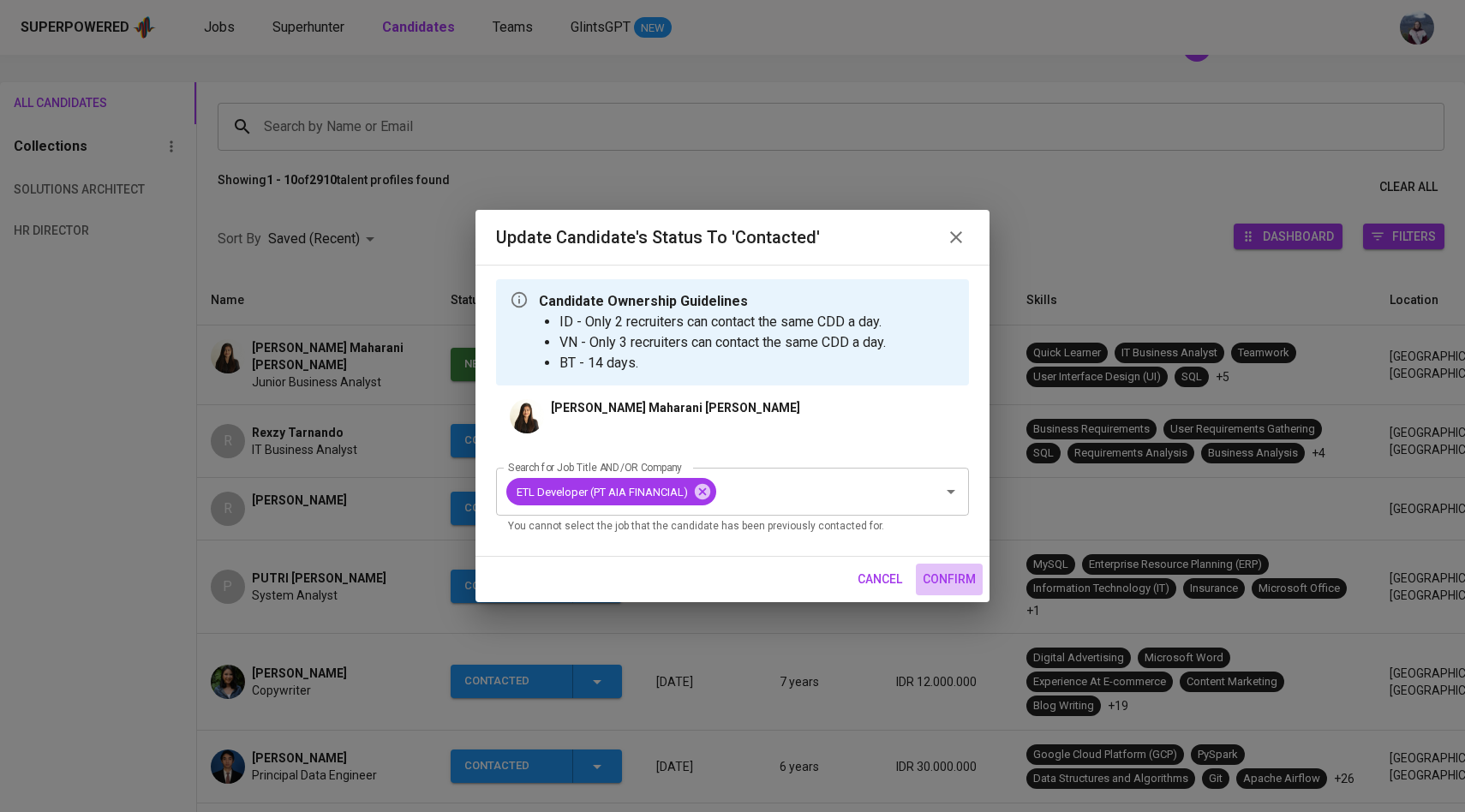
click at [940, 566] on button "confirm" at bounding box center [949, 579] width 66 height 31
